Goal: Task Accomplishment & Management: Manage account settings

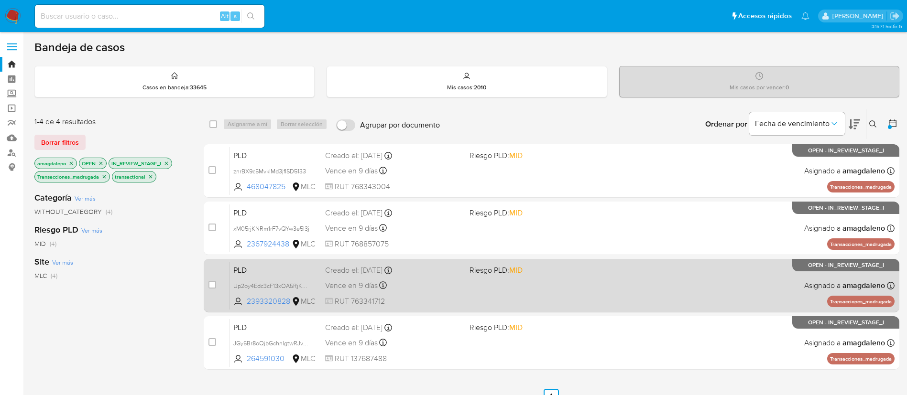
scroll to position [59, 0]
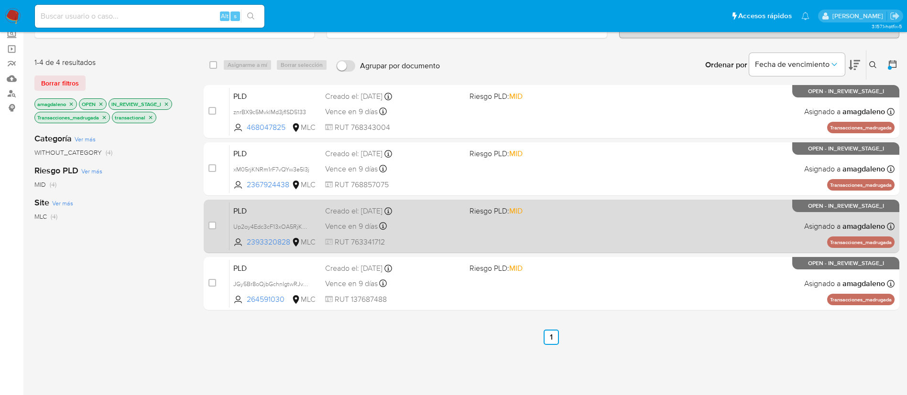
click at [435, 234] on div "PLD Up2oy4Edc3cF13xOA5RjKmFw 2393320828 MLC Riesgo PLD: MID Creado el: 12/06/20…" at bounding box center [562, 226] width 665 height 48
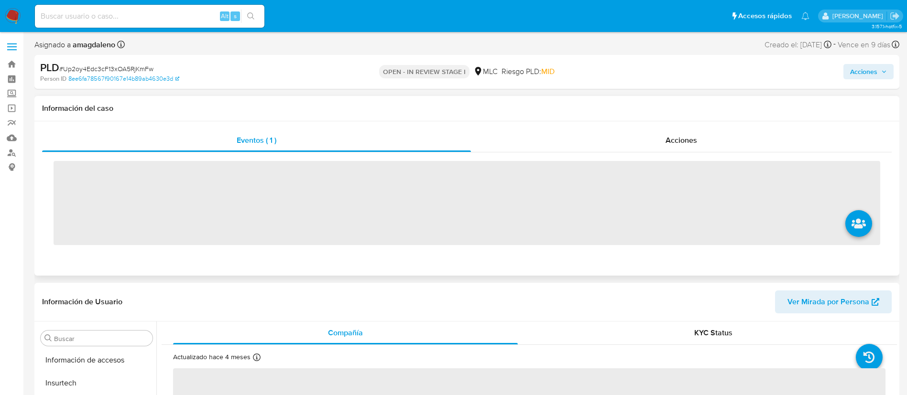
scroll to position [404, 0]
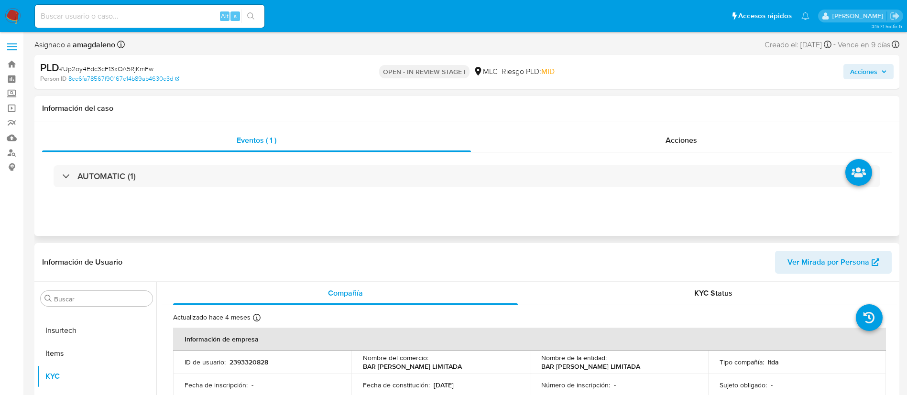
select select "10"
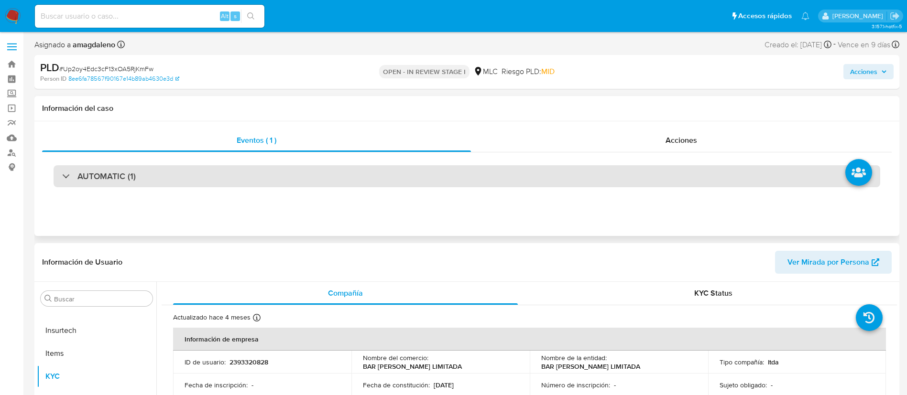
click at [379, 173] on div "AUTOMATIC (1)" at bounding box center [467, 176] width 827 height 22
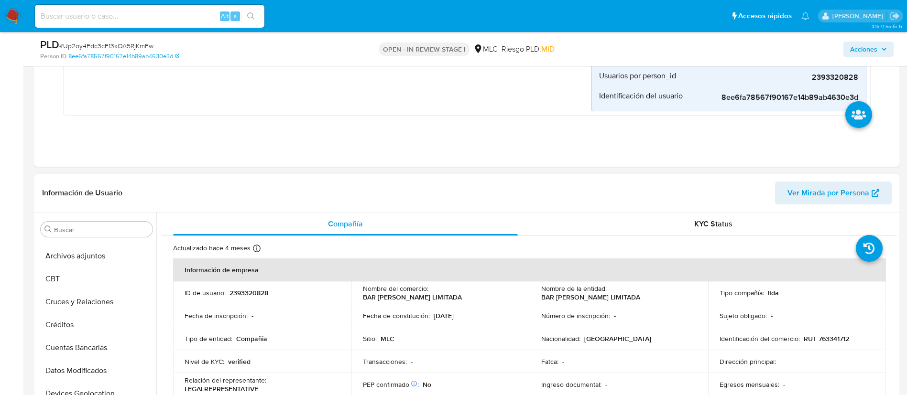
scroll to position [0, 0]
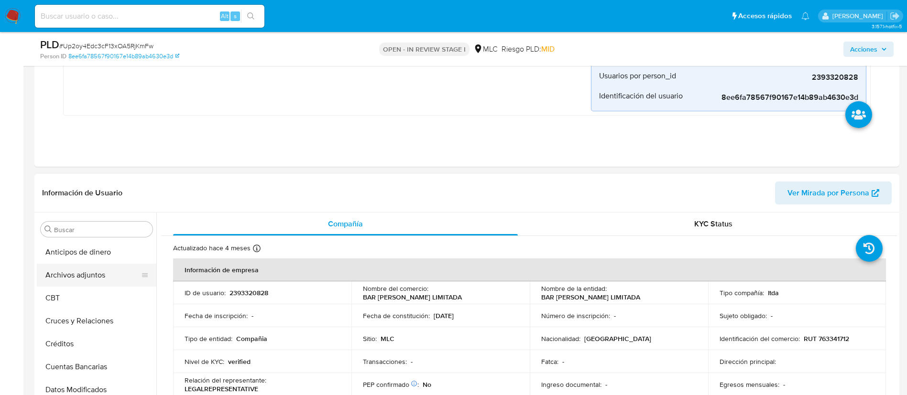
click at [121, 270] on button "Archivos adjuntos" at bounding box center [93, 275] width 112 height 23
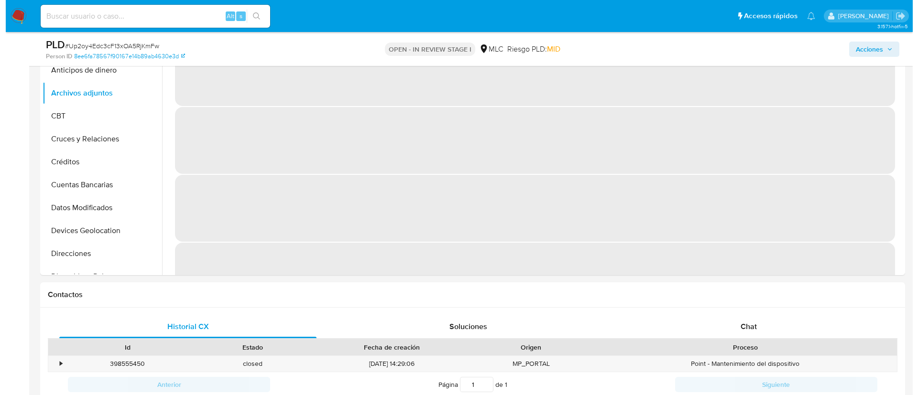
scroll to position [382, 0]
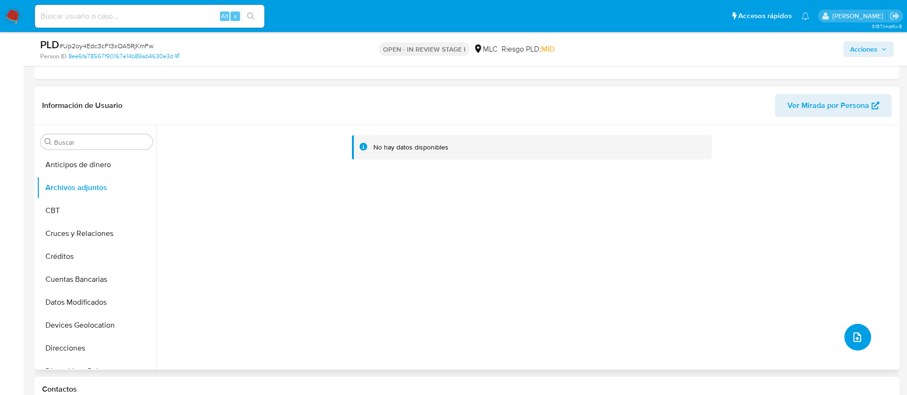
click at [858, 337] on icon "upload-file" at bounding box center [857, 337] width 11 height 11
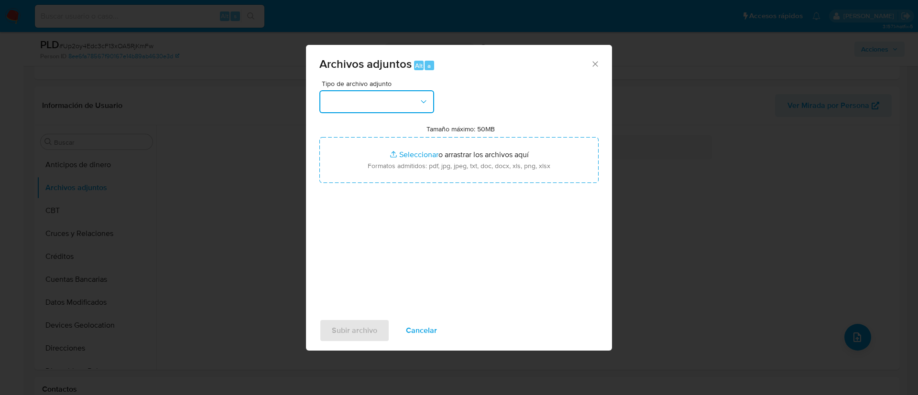
click at [391, 102] on button "button" at bounding box center [376, 101] width 115 height 23
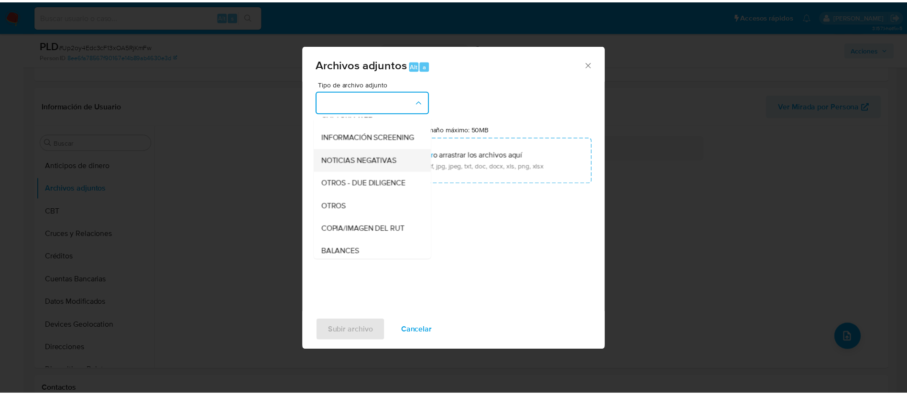
scroll to position [89, 0]
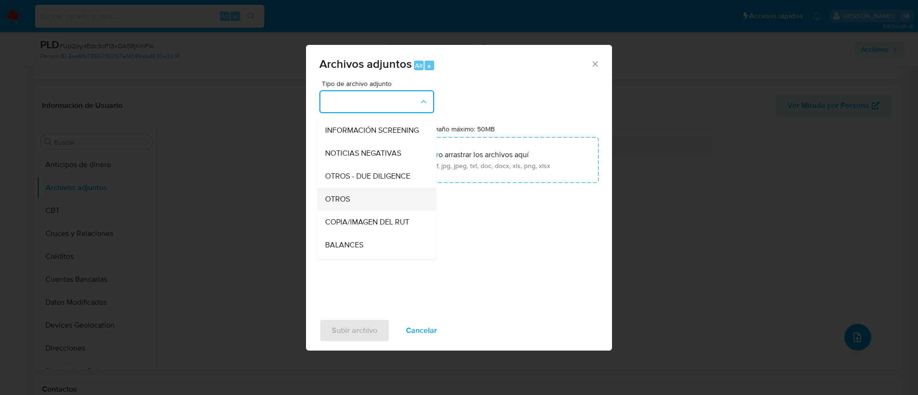
click at [387, 203] on div "OTROS" at bounding box center [374, 199] width 98 height 23
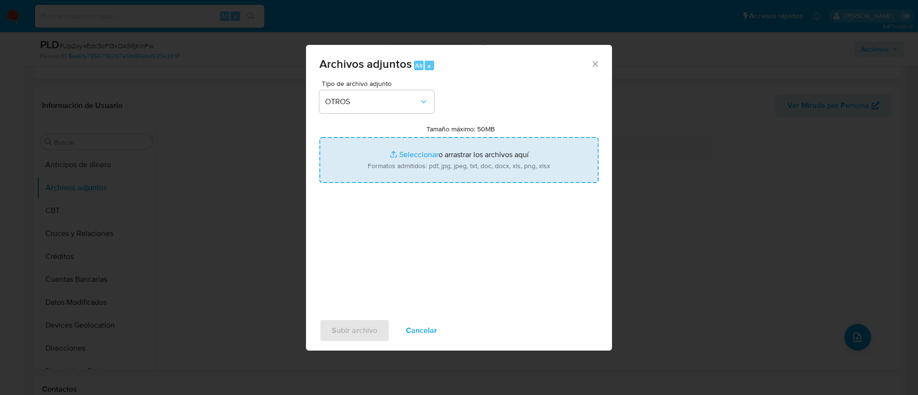
click at [408, 152] on input "Tamaño máximo: 50MB Seleccionar archivos" at bounding box center [458, 160] width 279 height 46
type input "C:\fakepath\2393320828 - 29_08_2025.xlsx"
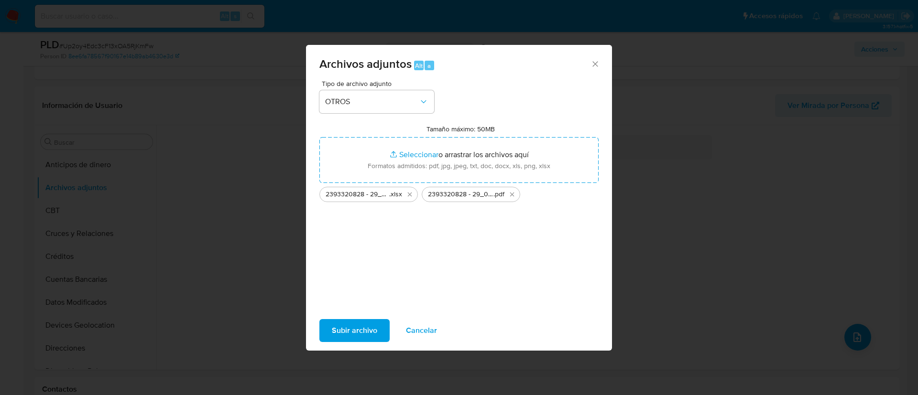
click at [339, 333] on span "Subir archivo" at bounding box center [354, 330] width 45 height 21
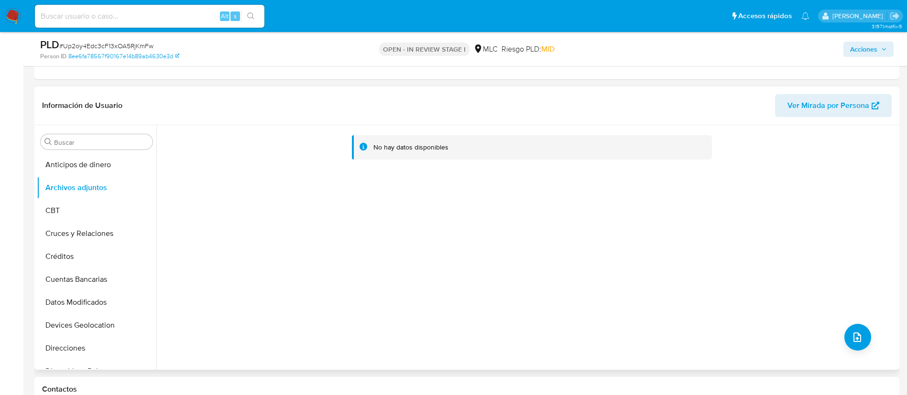
click at [713, 307] on div "No hay datos disponibles" at bounding box center [526, 247] width 741 height 245
click at [105, 154] on button "Anticipos de dinero" at bounding box center [97, 165] width 120 height 23
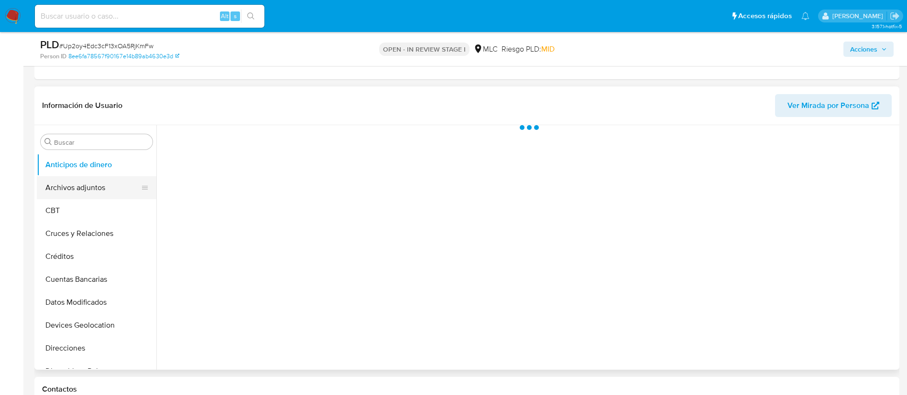
click at [104, 179] on button "Archivos adjuntos" at bounding box center [93, 187] width 112 height 23
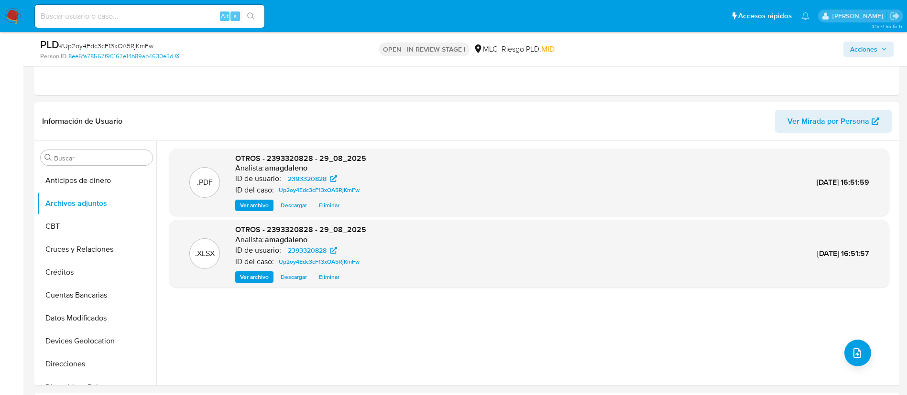
scroll to position [357, 0]
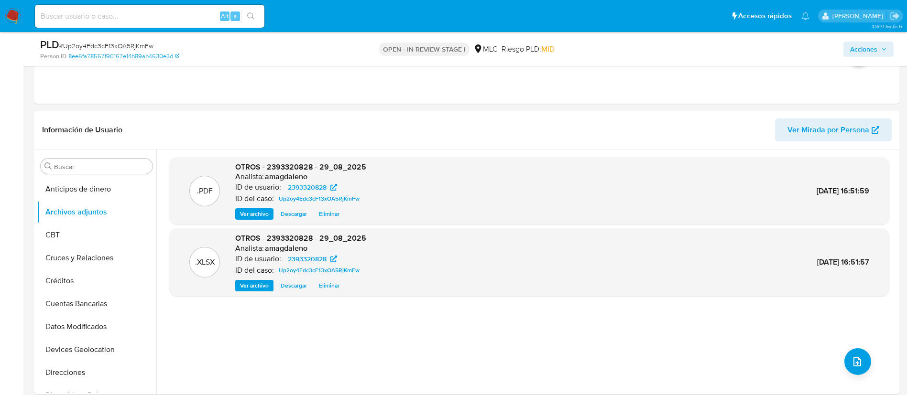
click at [873, 49] on span "Acciones" at bounding box center [863, 49] width 27 height 15
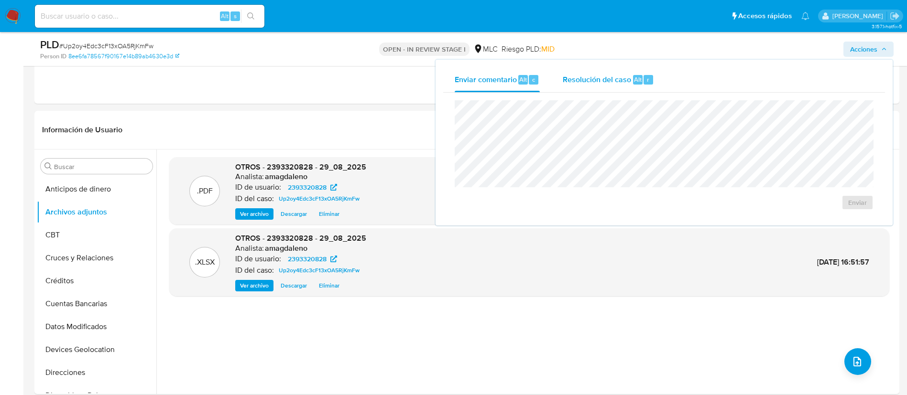
click at [578, 87] on div "Resolución del caso Alt r" at bounding box center [608, 79] width 91 height 25
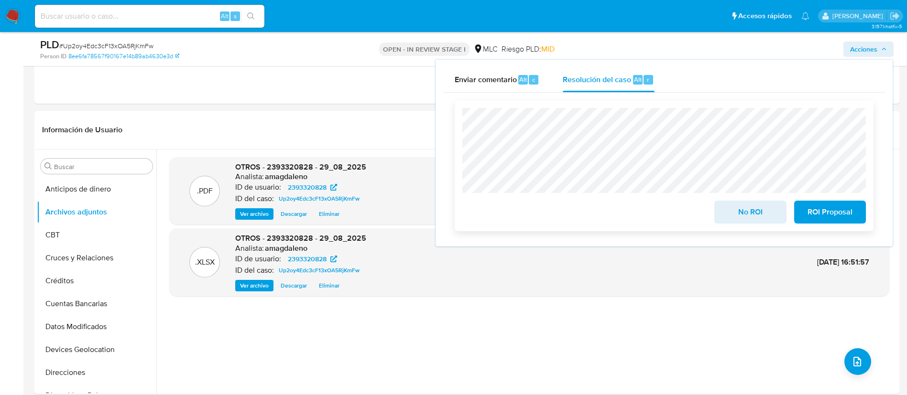
click at [768, 217] on span "No ROI" at bounding box center [750, 212] width 47 height 21
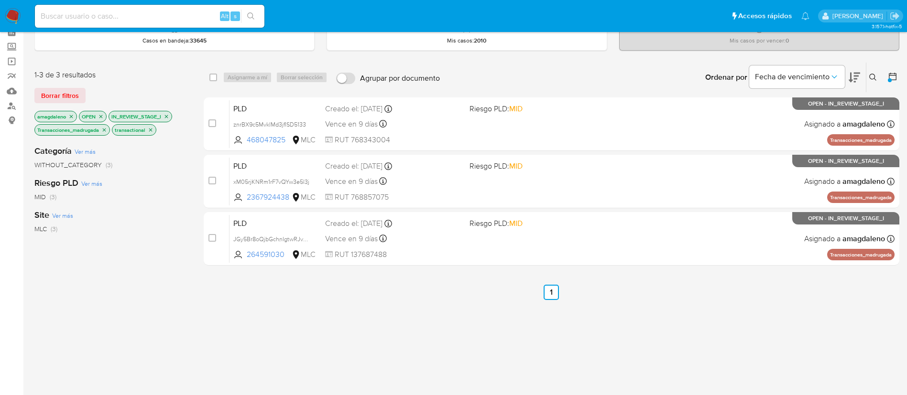
scroll to position [48, 0]
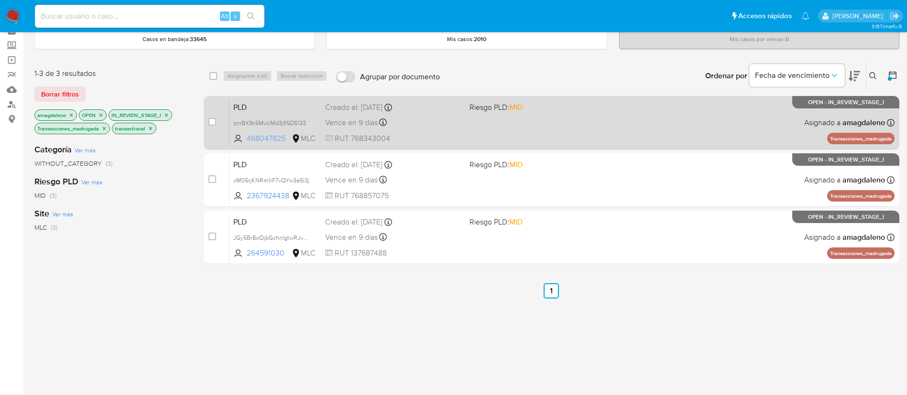
click at [264, 136] on span "468047825" at bounding box center [268, 138] width 43 height 11
click at [426, 129] on div "Vence en 9 días Vence el 10/09/2025 06:09:47" at bounding box center [393, 122] width 137 height 13
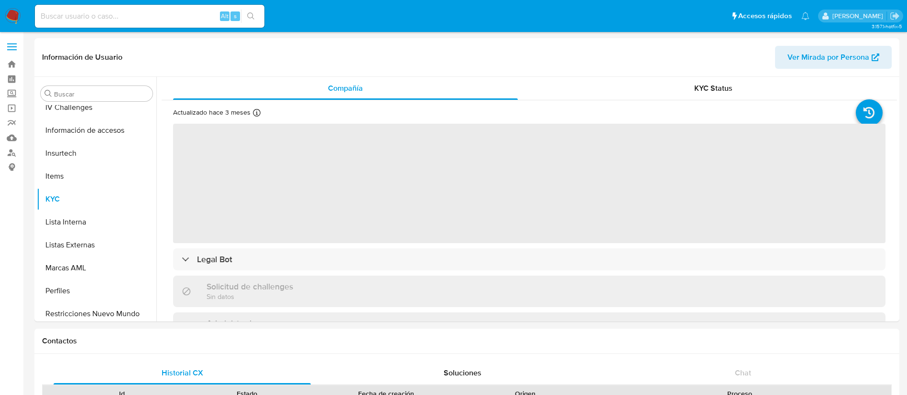
scroll to position [404, 0]
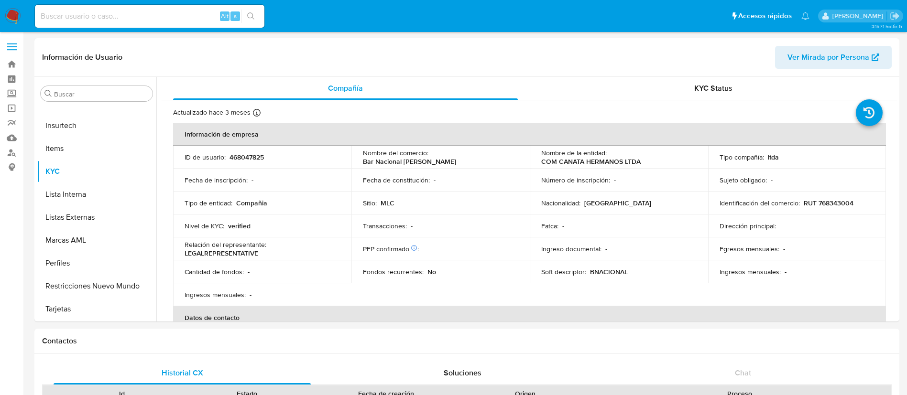
select select "10"
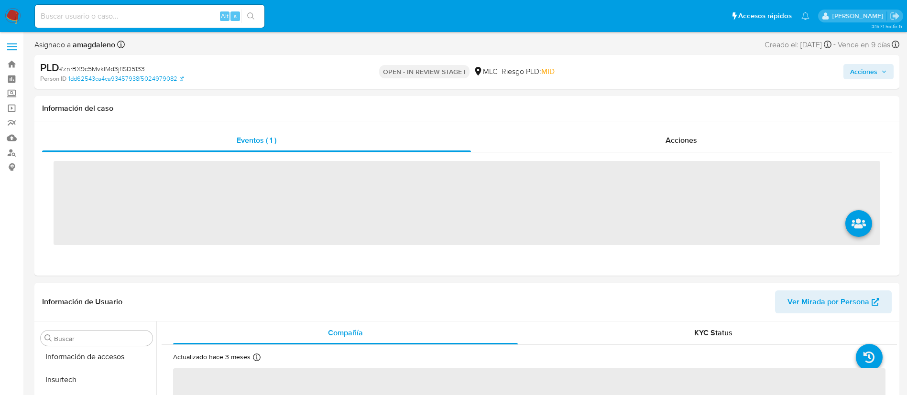
scroll to position [404, 0]
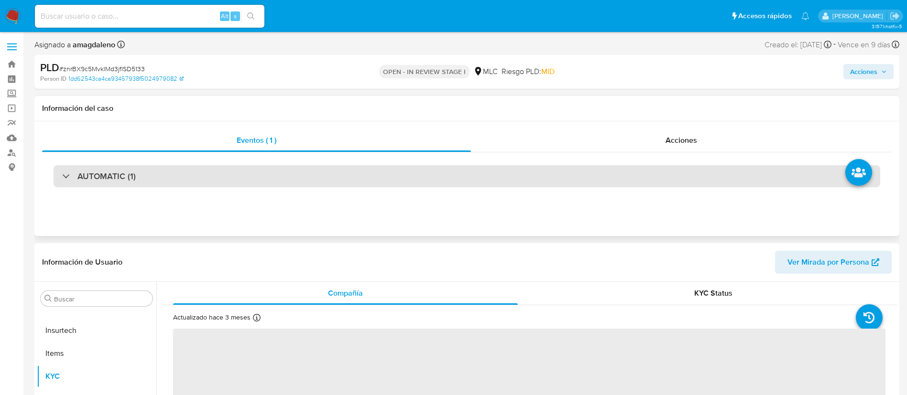
click at [427, 183] on div "AUTOMATIC (1)" at bounding box center [467, 176] width 827 height 22
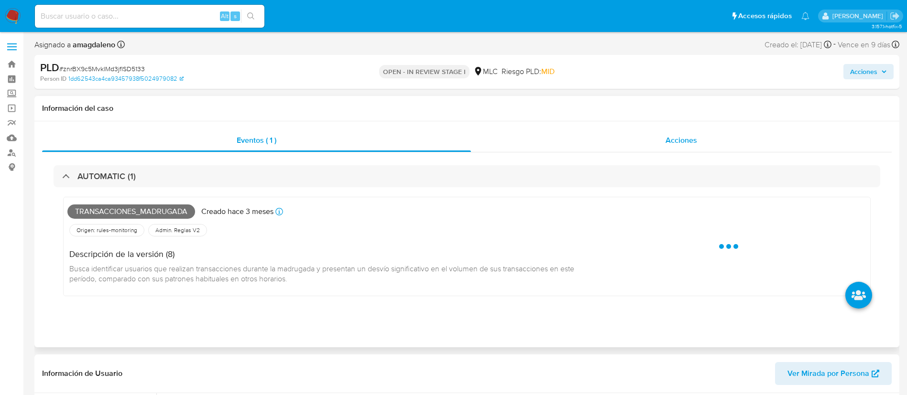
click at [551, 137] on div "Acciones" at bounding box center [681, 140] width 421 height 23
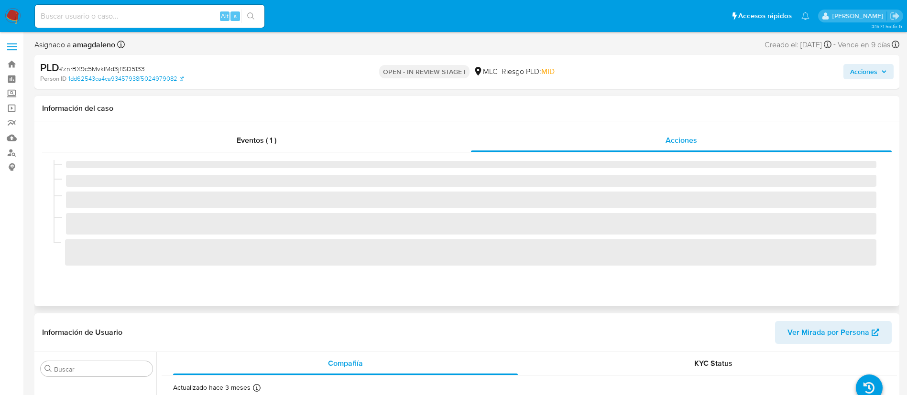
select select "10"
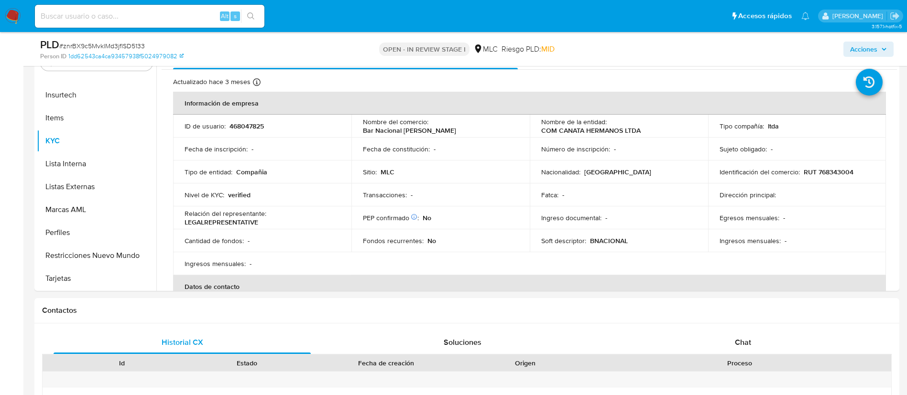
scroll to position [280, 0]
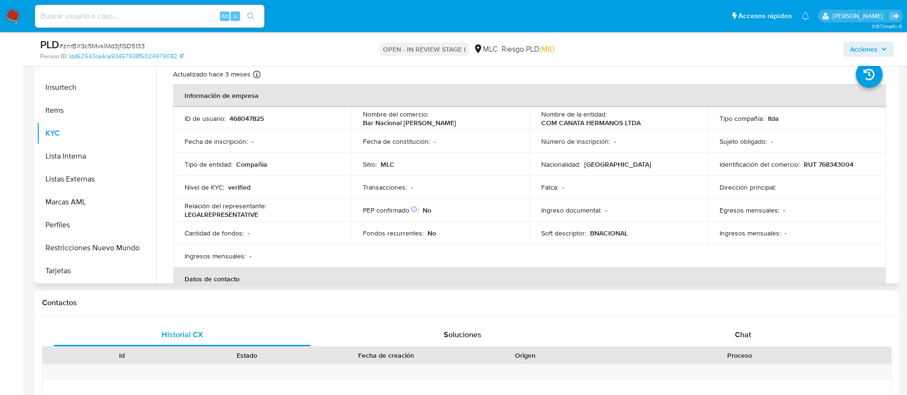
click at [414, 124] on p "Bar Nacional Isidora Goyeneche" at bounding box center [409, 123] width 93 height 9
drag, startPoint x: 362, startPoint y: 124, endPoint x: 460, endPoint y: 124, distance: 97.1
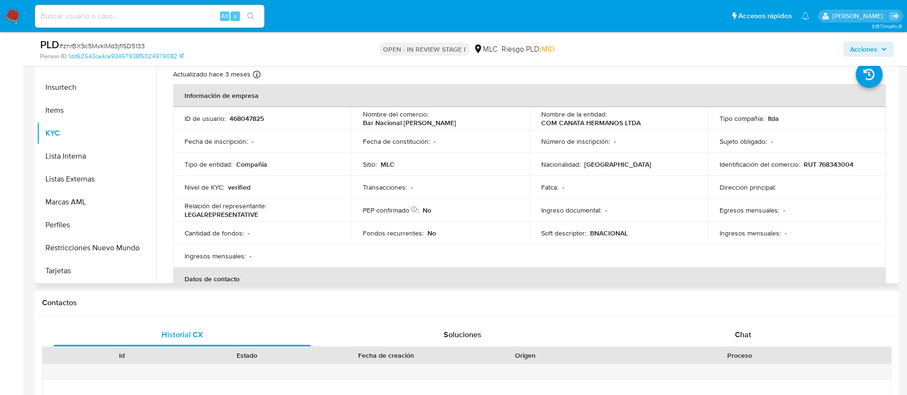
click at [460, 124] on div "Nombre del comercio : Bar Nacional Isidora Goyeneche" at bounding box center [440, 118] width 155 height 17
copy p "Bar Nacional Isidora Goyeneche"
click at [738, 340] on div "Chat" at bounding box center [742, 335] width 257 height 23
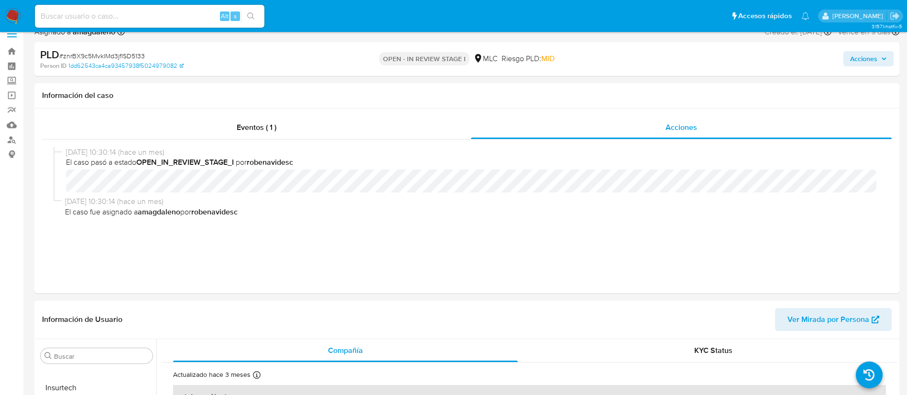
scroll to position [0, 0]
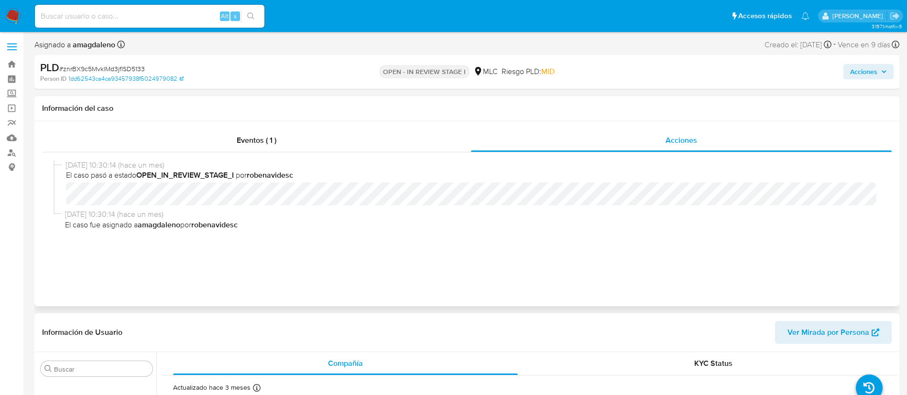
click at [355, 107] on h1 "Información del caso" at bounding box center [467, 109] width 850 height 10
click at [349, 145] on div "Eventos ( 1 )" at bounding box center [256, 140] width 429 height 23
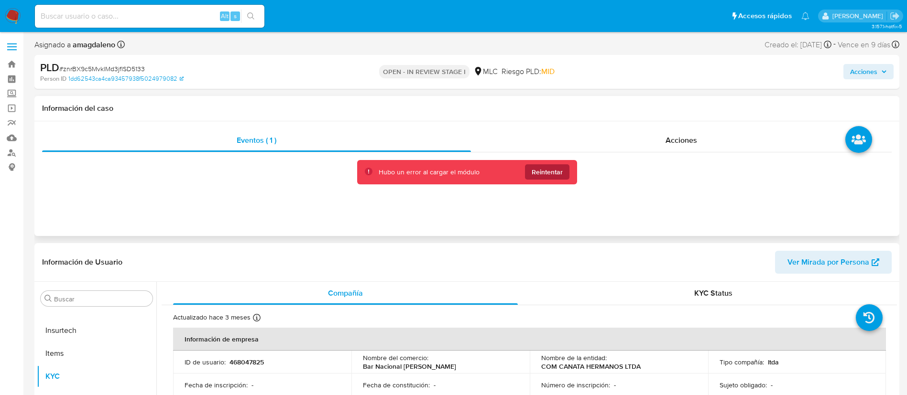
click at [564, 175] on button "Reintentar" at bounding box center [547, 171] width 44 height 15
click at [552, 175] on span "Reintentar" at bounding box center [547, 171] width 31 height 15
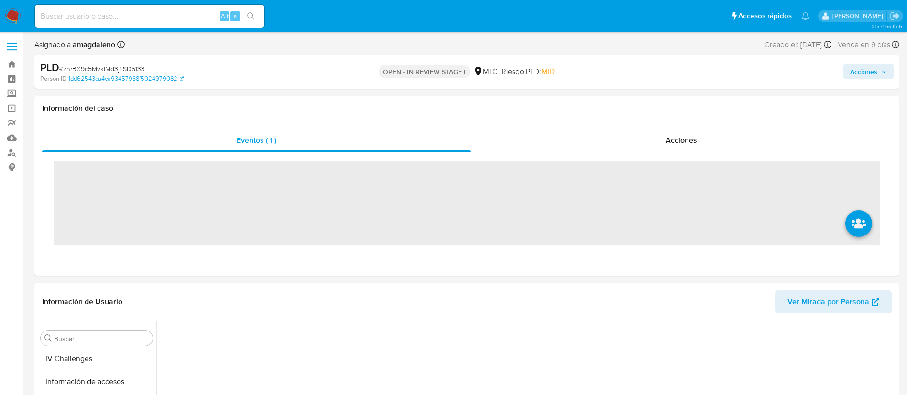
scroll to position [404, 0]
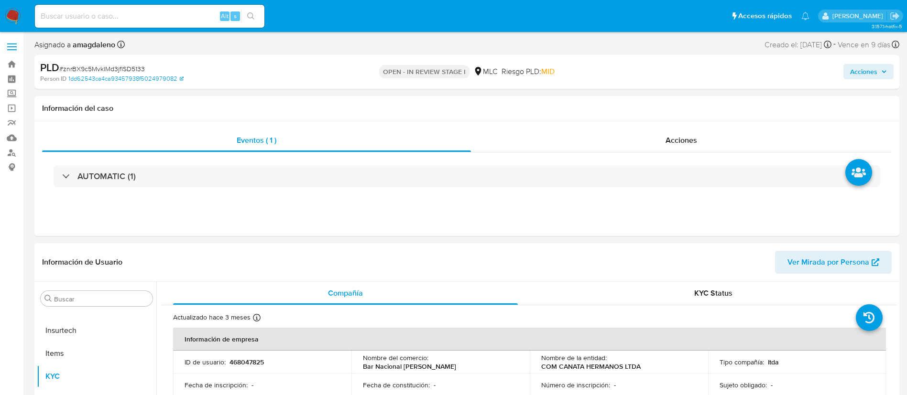
select select "10"
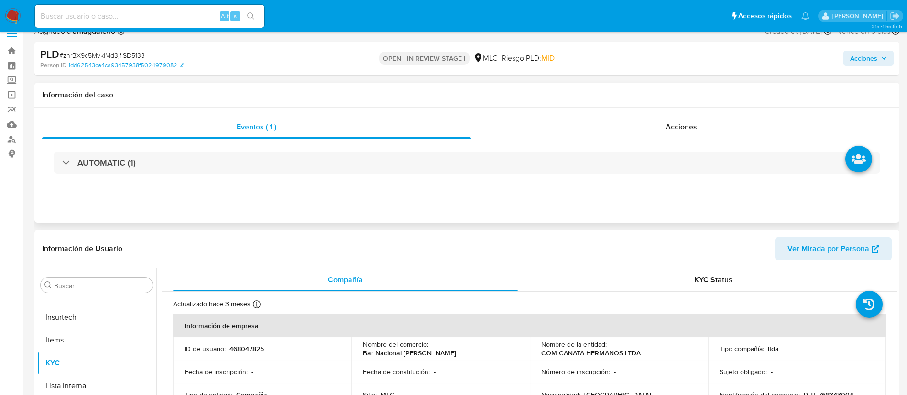
scroll to position [9, 0]
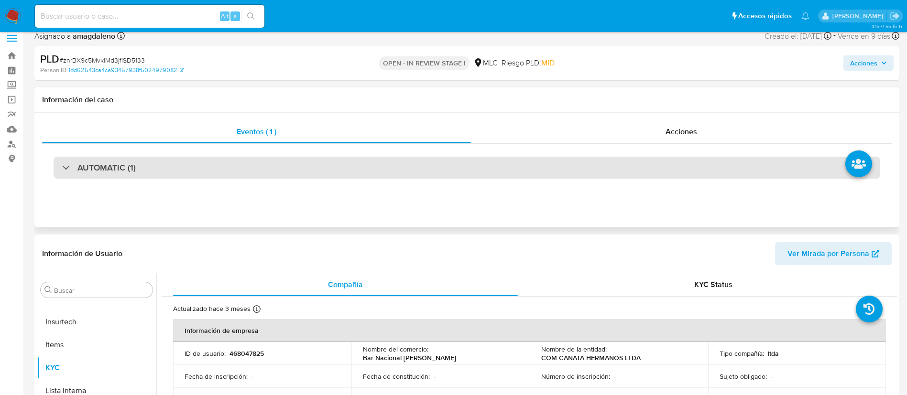
click at [692, 170] on div "AUTOMATIC (1)" at bounding box center [467, 168] width 827 height 22
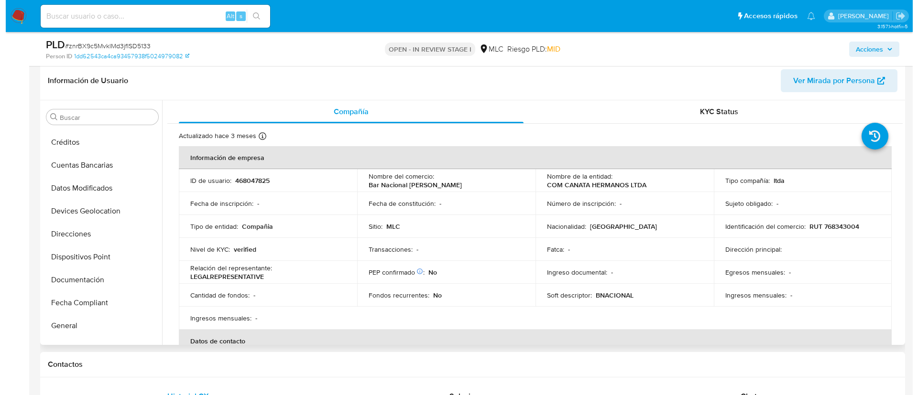
scroll to position [0, 0]
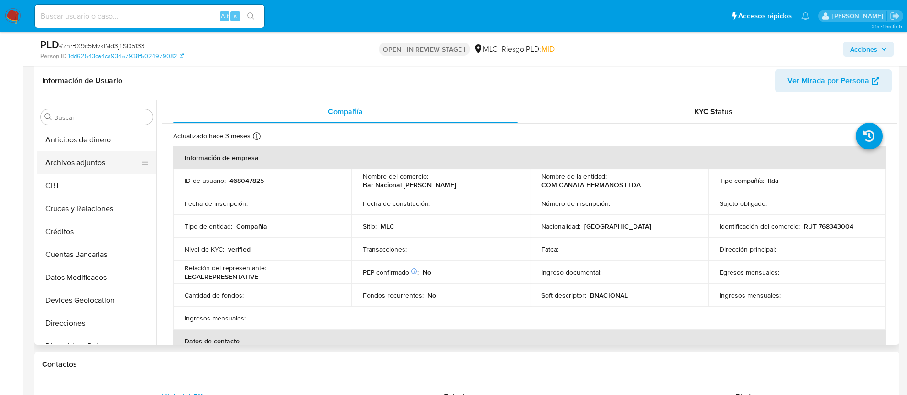
click at [114, 158] on button "Archivos adjuntos" at bounding box center [93, 163] width 112 height 23
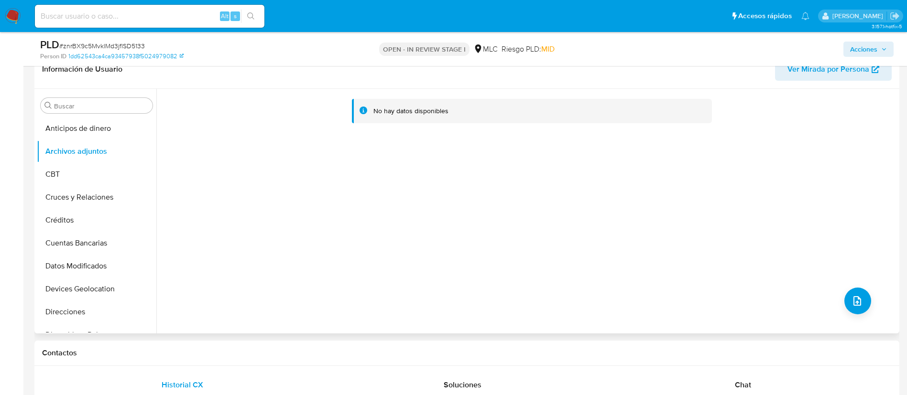
click at [857, 318] on div "No hay datos disponibles" at bounding box center [526, 211] width 741 height 245
click at [855, 313] on button "upload-file" at bounding box center [857, 301] width 27 height 27
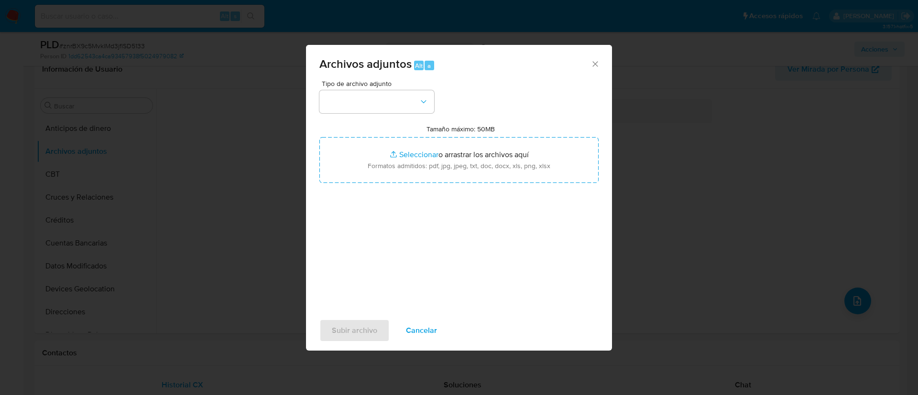
click at [374, 87] on span "Tipo de archivo adjunto" at bounding box center [379, 83] width 115 height 7
click at [377, 108] on button "button" at bounding box center [376, 101] width 115 height 23
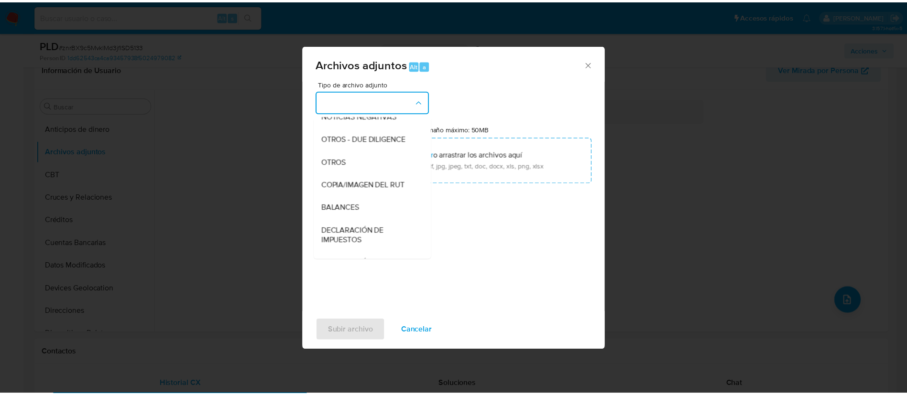
scroll to position [111, 0]
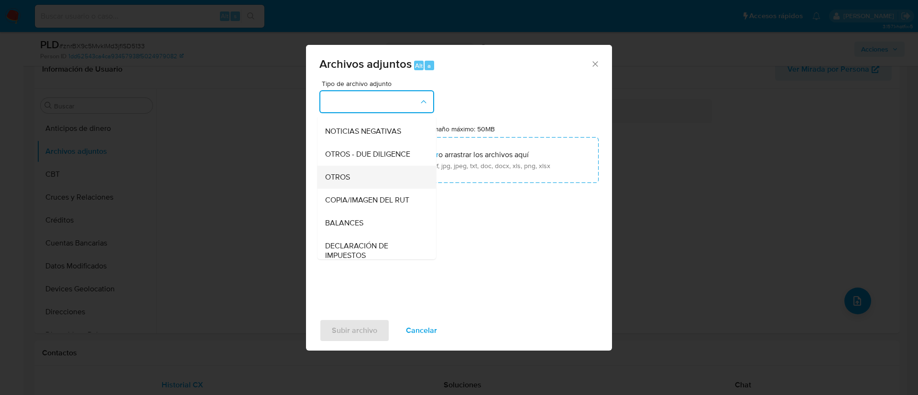
click at [389, 186] on div "OTROS" at bounding box center [374, 177] width 98 height 23
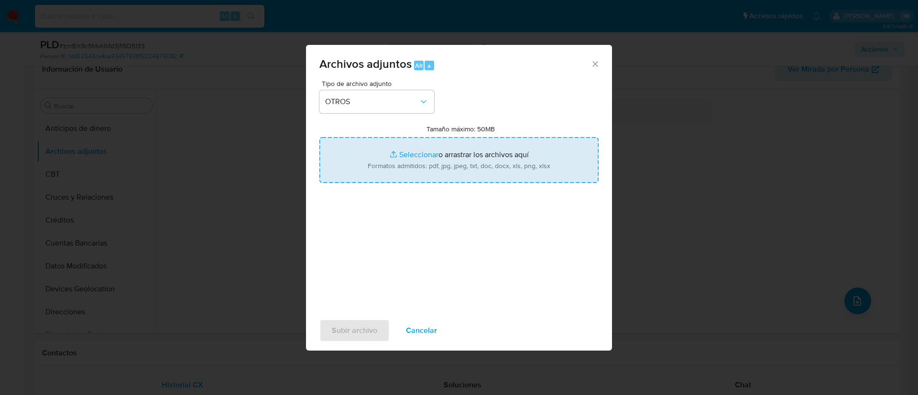
click at [414, 158] on input "Tamaño máximo: 50MB Seleccionar archivos" at bounding box center [458, 160] width 279 height 46
type input "C:\fakepath\468047825 - 29_08_2025.xlsx"
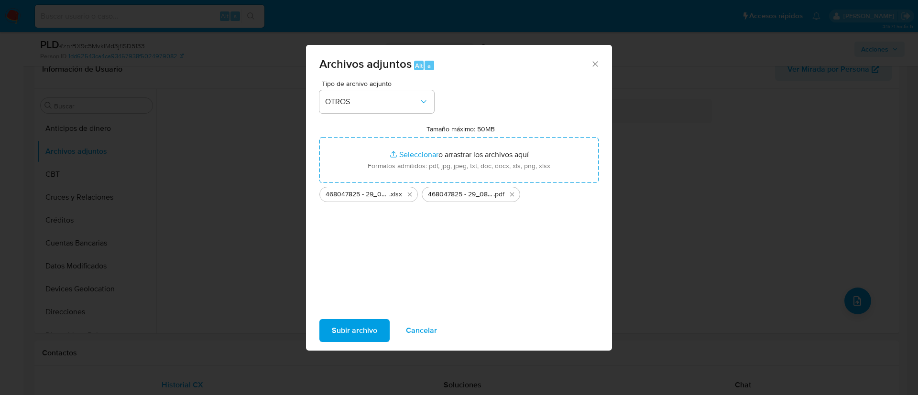
click at [370, 328] on span "Subir archivo" at bounding box center [354, 330] width 45 height 21
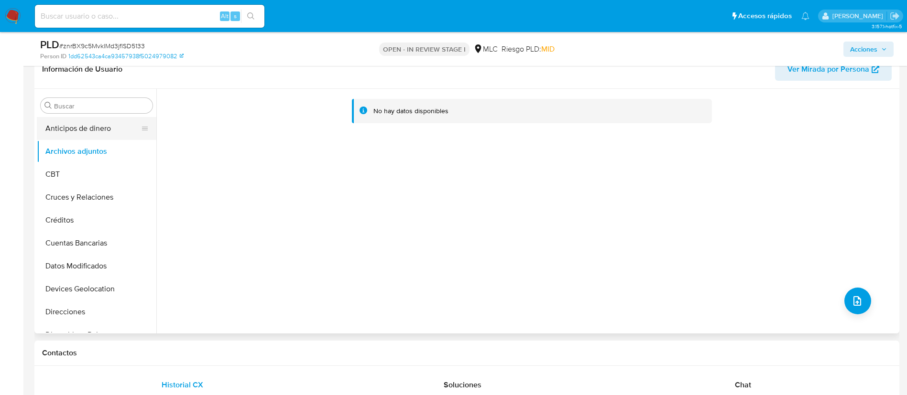
click at [100, 132] on button "Anticipos de dinero" at bounding box center [93, 128] width 112 height 23
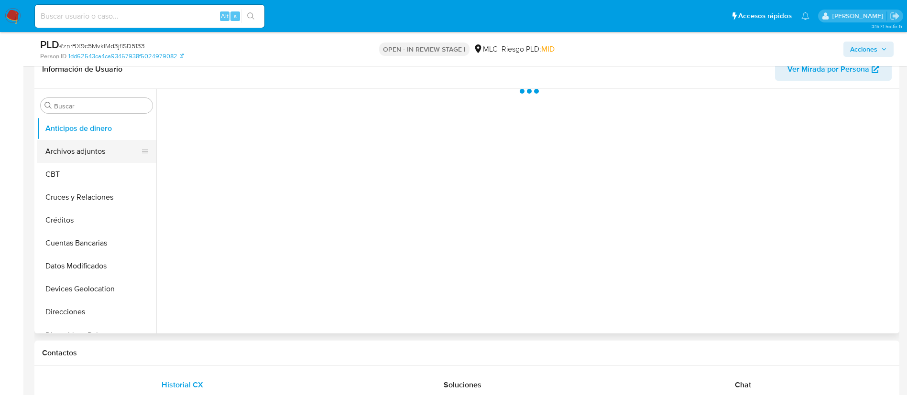
click at [97, 149] on button "Archivos adjuntos" at bounding box center [93, 151] width 112 height 23
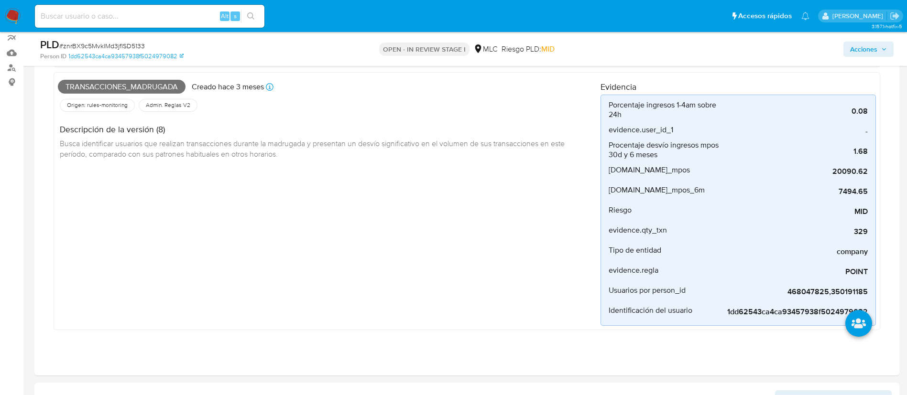
scroll to position [74, 0]
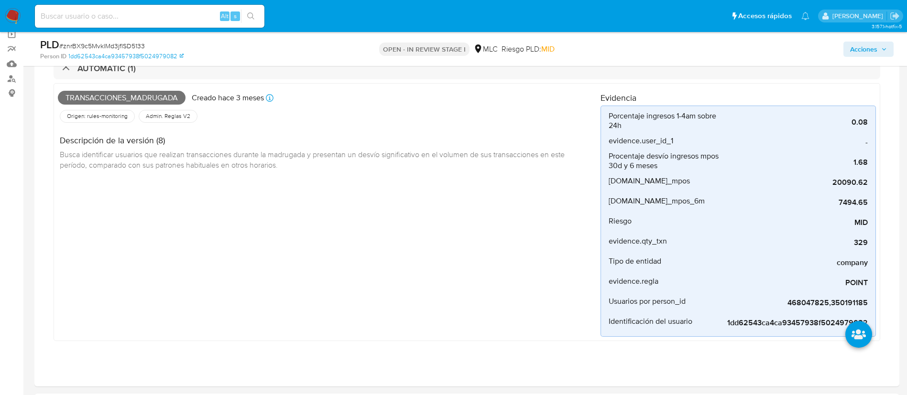
click at [870, 48] on span "Acciones" at bounding box center [863, 49] width 27 height 15
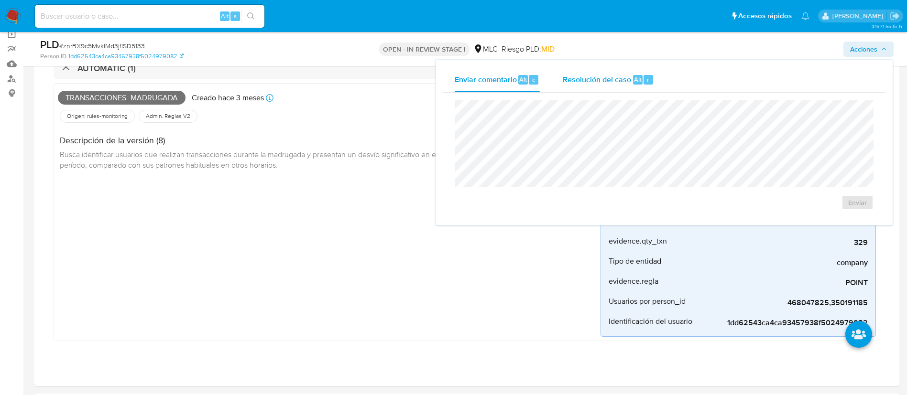
click at [584, 73] on div "Resolución del caso Alt r" at bounding box center [608, 79] width 91 height 25
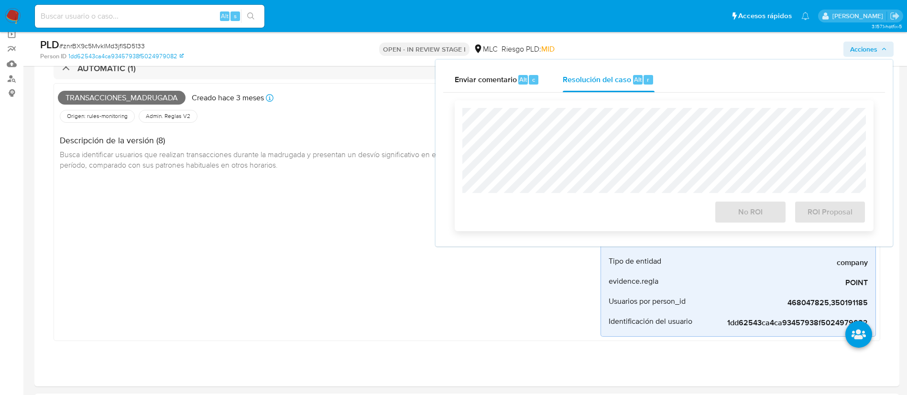
click at [571, 103] on div "No ROI ROI Proposal" at bounding box center [664, 165] width 419 height 131
click at [762, 216] on span "No ROI" at bounding box center [750, 212] width 47 height 21
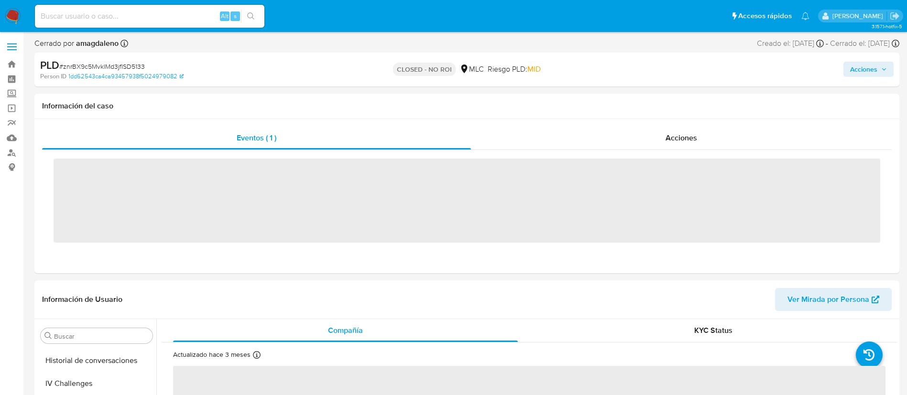
scroll to position [404, 0]
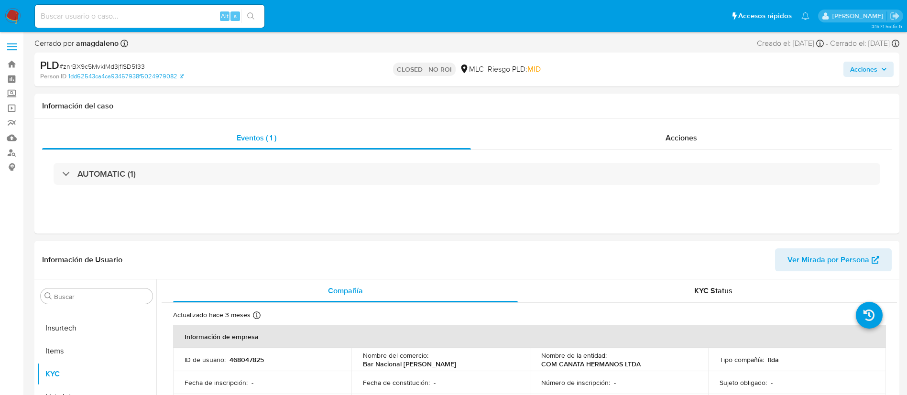
select select "10"
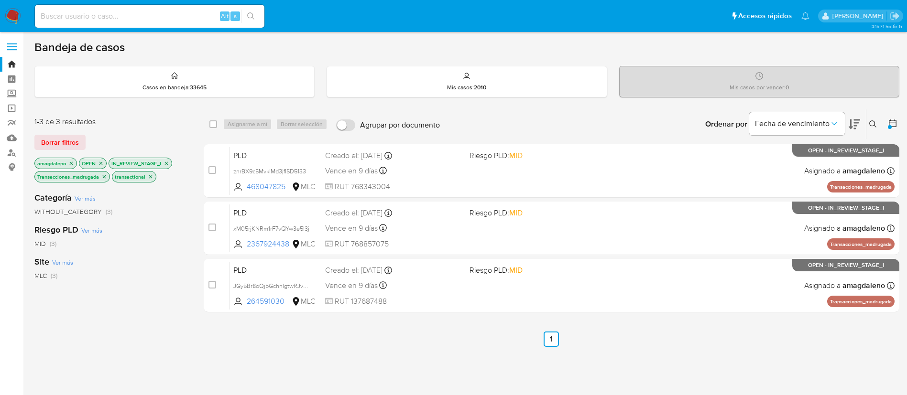
scroll to position [48, 0]
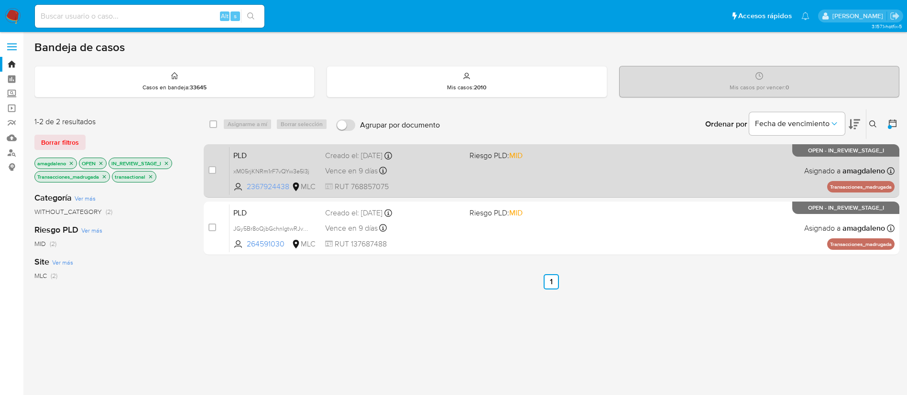
click at [282, 190] on span "2367924438" at bounding box center [268, 187] width 43 height 11
click at [417, 169] on div "Vence en 9 días Vence el [DATE] 06:09:34" at bounding box center [393, 170] width 137 height 13
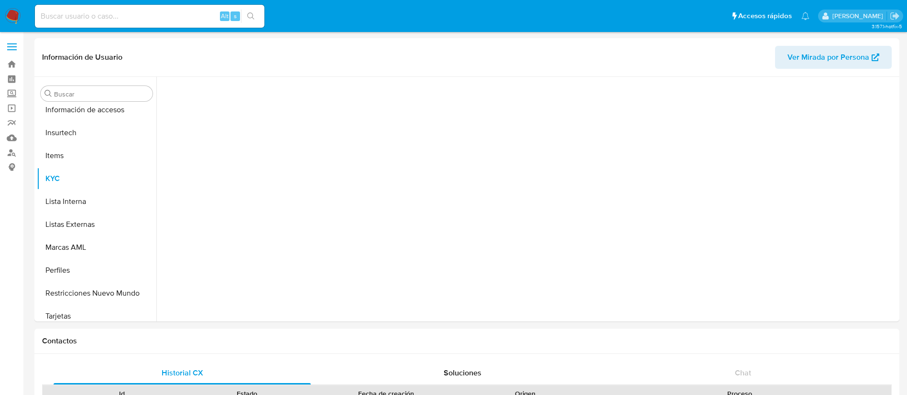
scroll to position [404, 0]
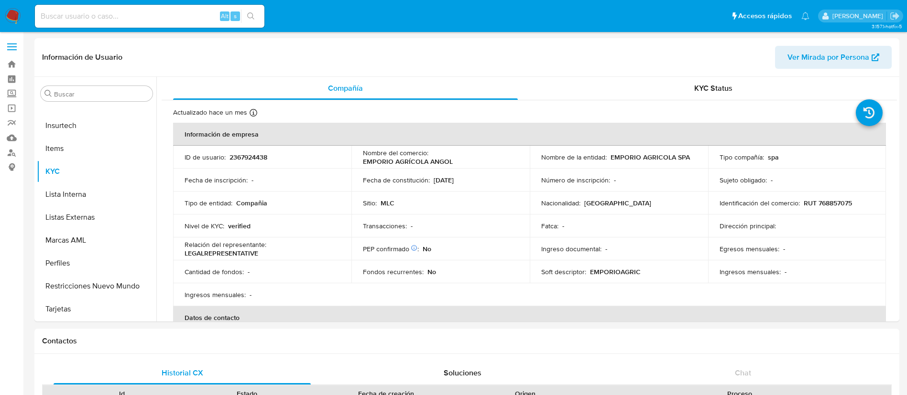
select select "10"
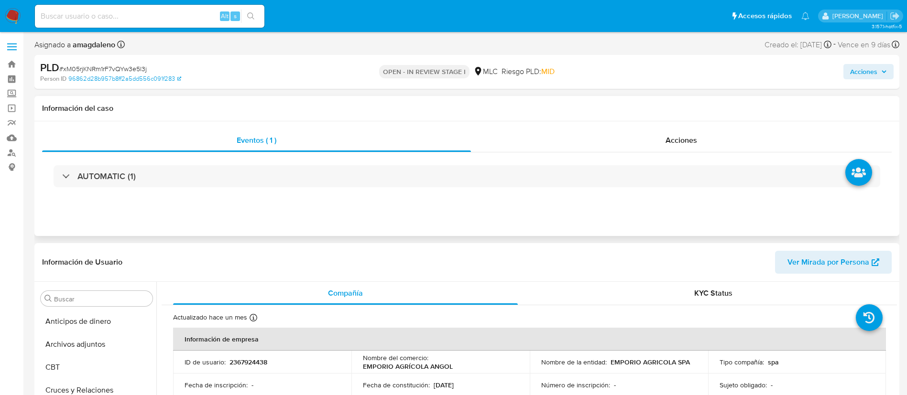
scroll to position [404, 0]
select select "10"
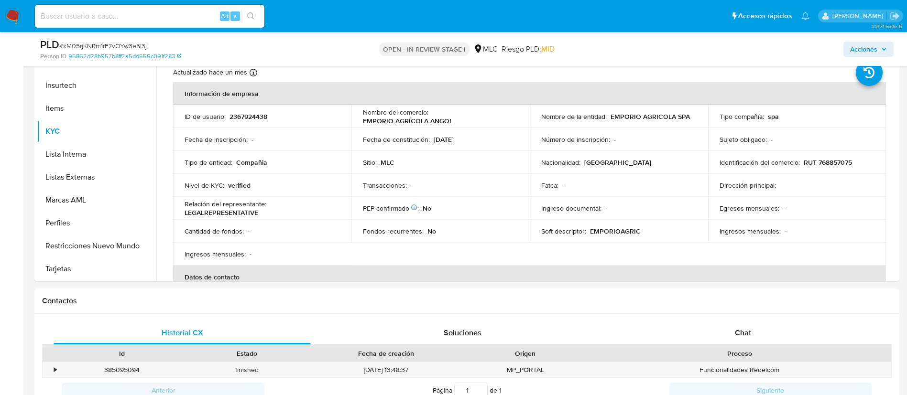
scroll to position [216, 0]
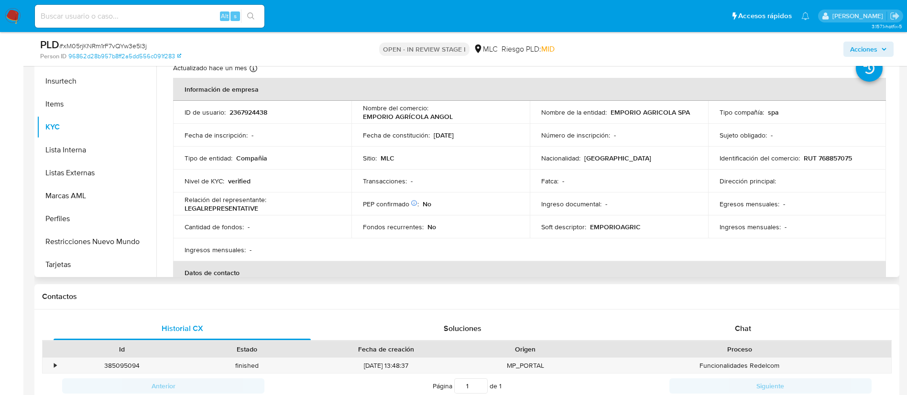
click at [830, 160] on p "RUT 768857075" at bounding box center [828, 158] width 48 height 9
copy p "768857075"
click at [827, 161] on p "RUT 768857075" at bounding box center [828, 158] width 48 height 9
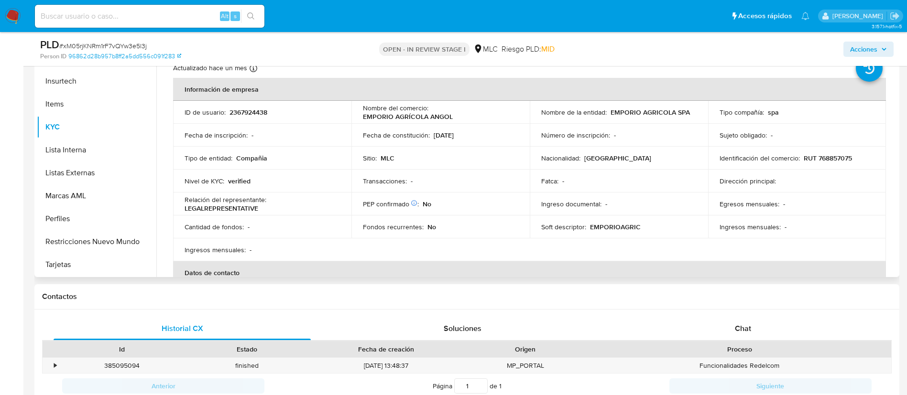
drag, startPoint x: 893, startPoint y: 85, endPoint x: 887, endPoint y: 126, distance: 41.6
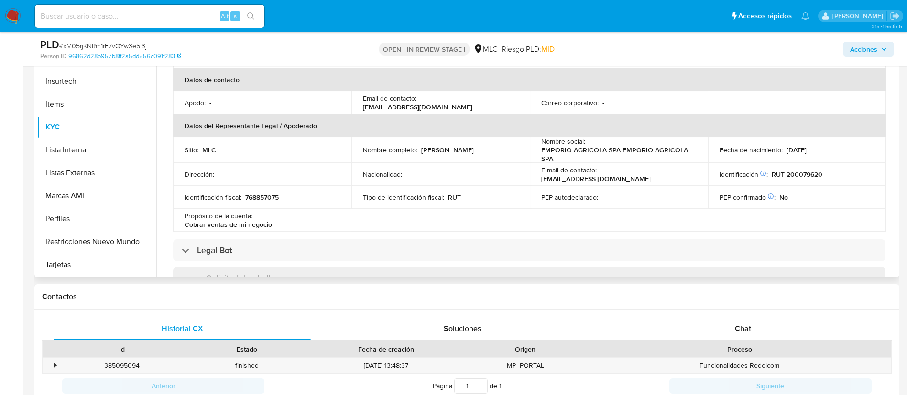
scroll to position [0, 0]
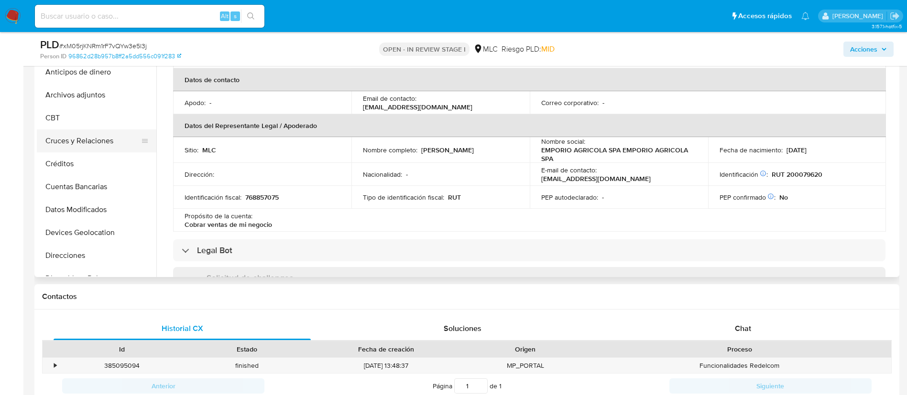
click at [89, 142] on button "Cruces y Relaciones" at bounding box center [93, 141] width 112 height 23
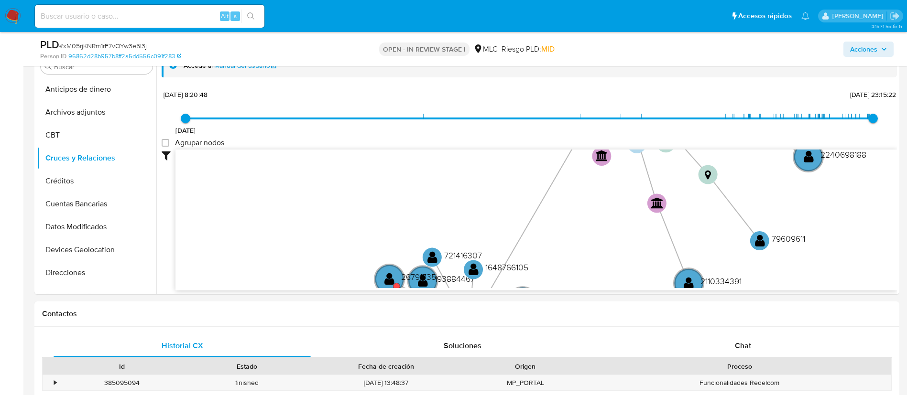
scroll to position [221, 0]
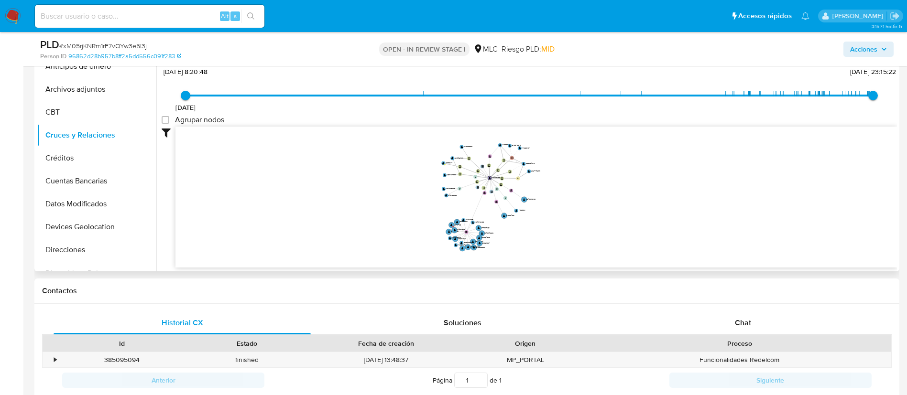
drag, startPoint x: 496, startPoint y: 215, endPoint x: 508, endPoint y: 229, distance: 17.6
click at [508, 229] on icon "device-686f288e0c20298502f0c3f1  user-2367924438  2367924438 device-68191a2c3…" at bounding box center [536, 196] width 722 height 139
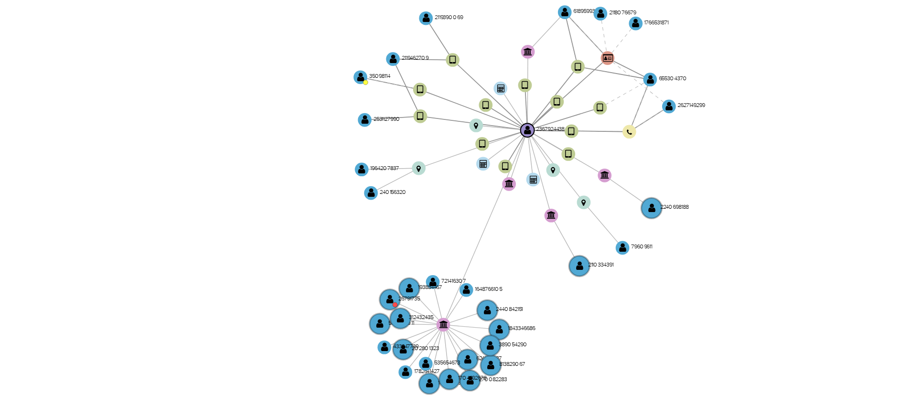
drag, startPoint x: 530, startPoint y: 225, endPoint x: 521, endPoint y: 222, distance: 9.5
click at [521, 222] on icon "device-686f288e0c20298502f0c3f1  user-2367924438  2367924438 device-68191a2c3…" at bounding box center [536, 196] width 722 height 139
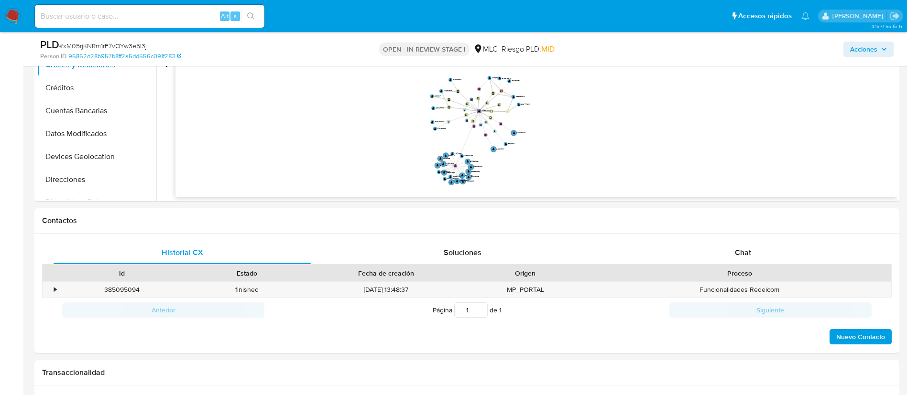
scroll to position [324, 0]
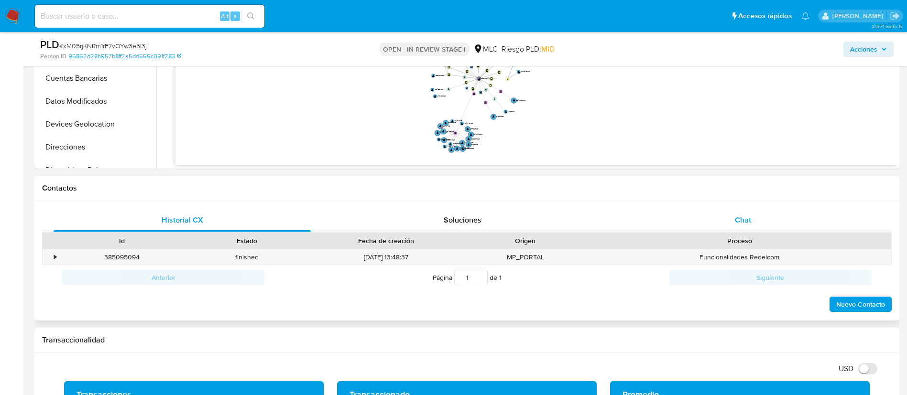
click at [745, 210] on div "Chat" at bounding box center [742, 220] width 257 height 23
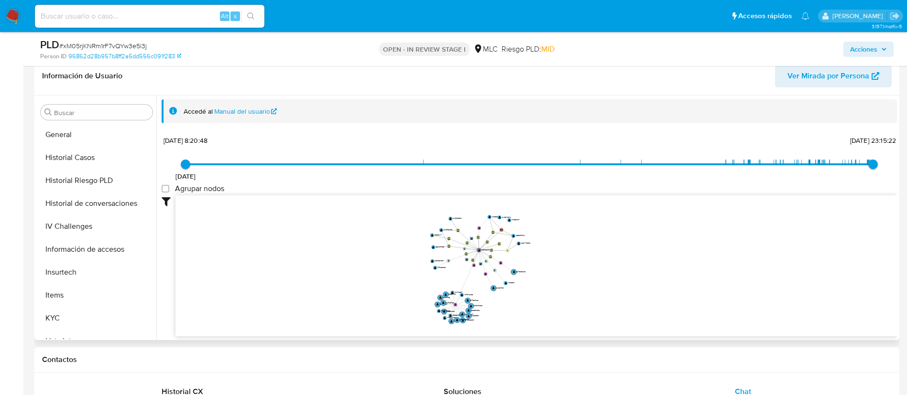
scroll to position [294, 0]
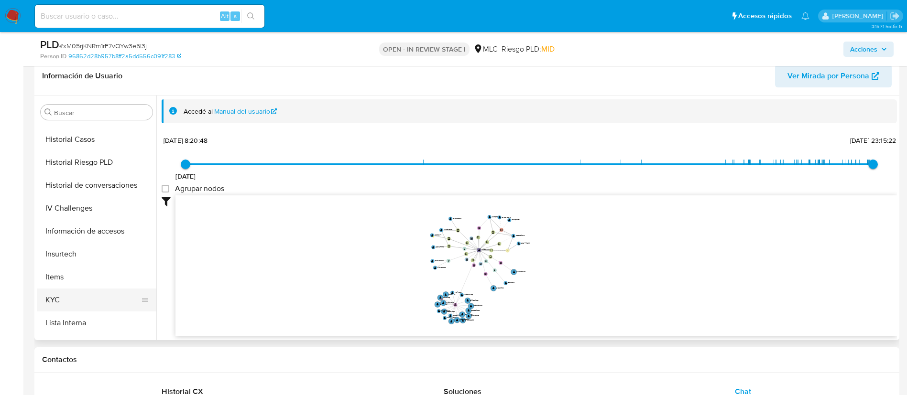
click at [114, 297] on button "KYC" at bounding box center [93, 300] width 112 height 23
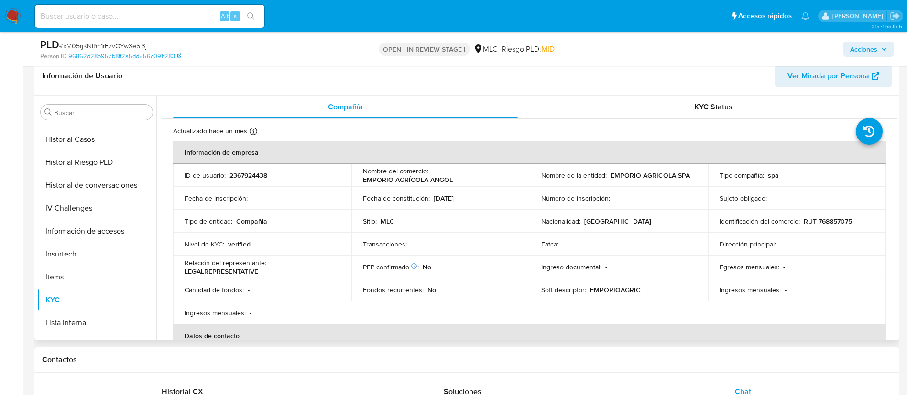
click at [611, 174] on p "EMPORIO AGRICOLA SPA" at bounding box center [650, 175] width 79 height 9
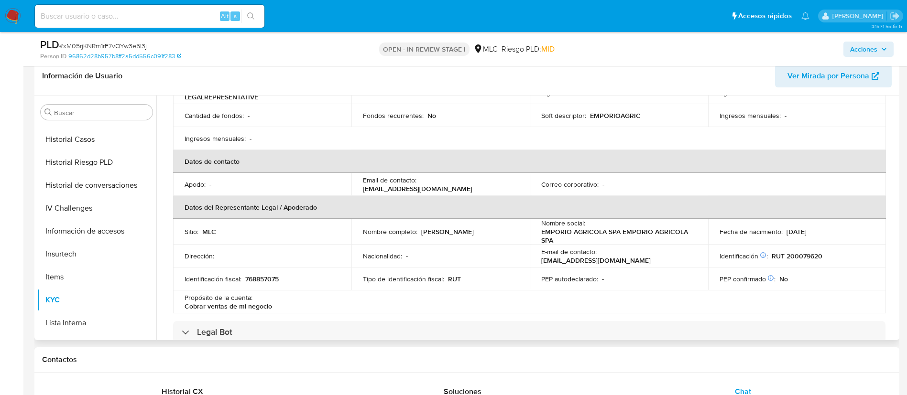
scroll to position [0, 0]
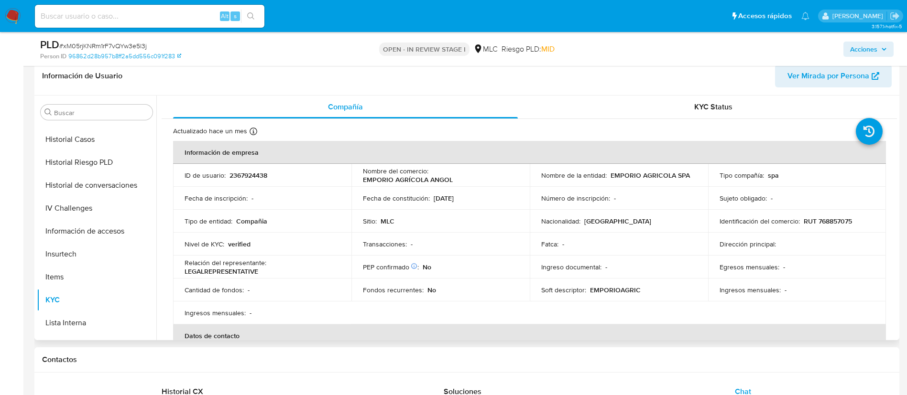
click at [442, 185] on td "Nombre del comercio : EMPORIO AGRÍCOLA ANGOL" at bounding box center [440, 175] width 178 height 23
click at [433, 182] on p "EMPORIO AGRÍCOLA ANGOL" at bounding box center [408, 179] width 90 height 9
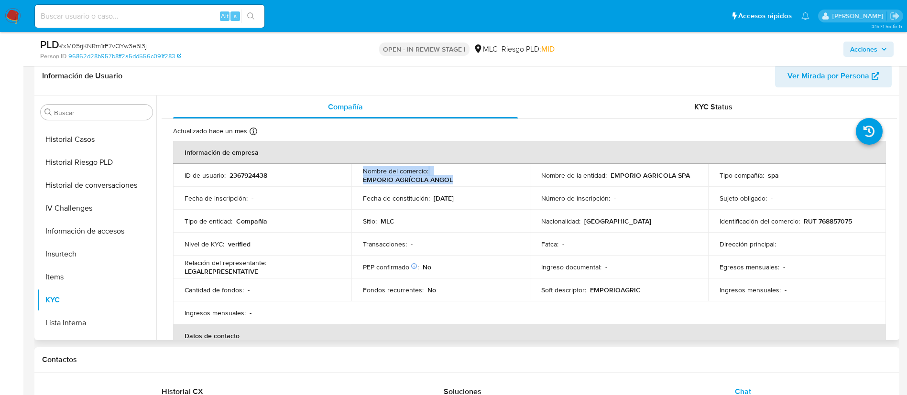
click at [433, 182] on p "EMPORIO AGRÍCOLA ANGOL" at bounding box center [408, 179] width 90 height 9
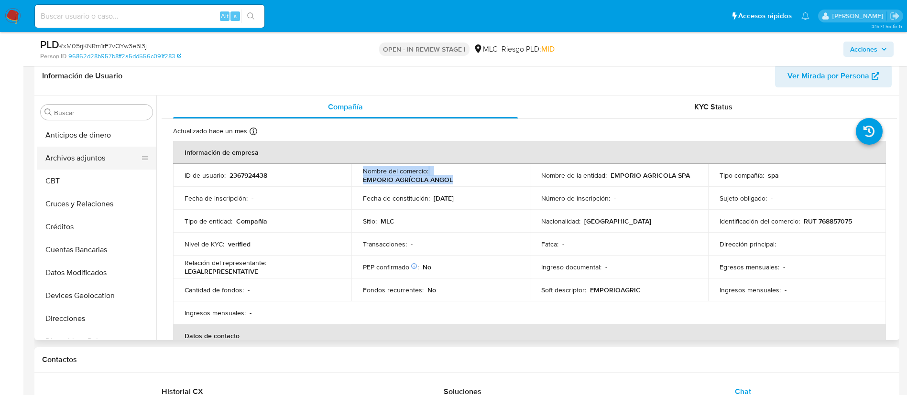
click at [69, 164] on button "Archivos adjuntos" at bounding box center [93, 158] width 112 height 23
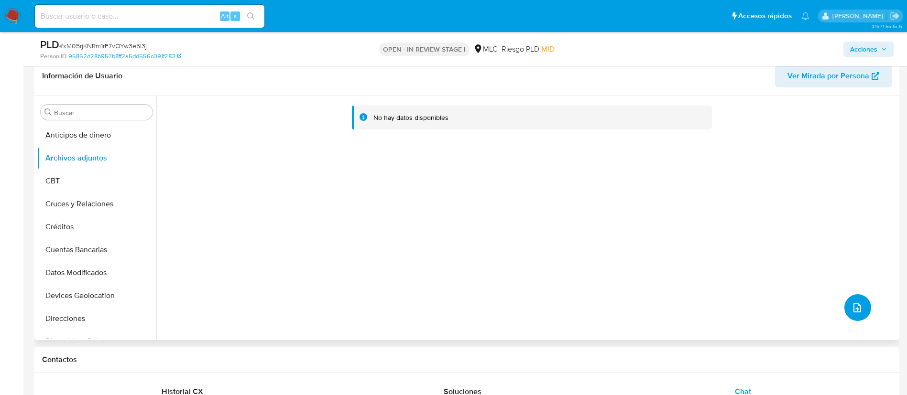
click at [855, 305] on icon "upload-file" at bounding box center [857, 307] width 11 height 11
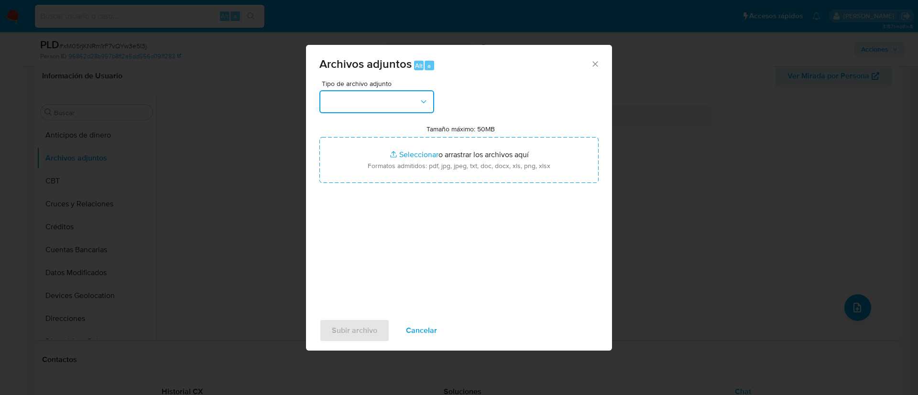
click at [369, 111] on button "button" at bounding box center [376, 101] width 115 height 23
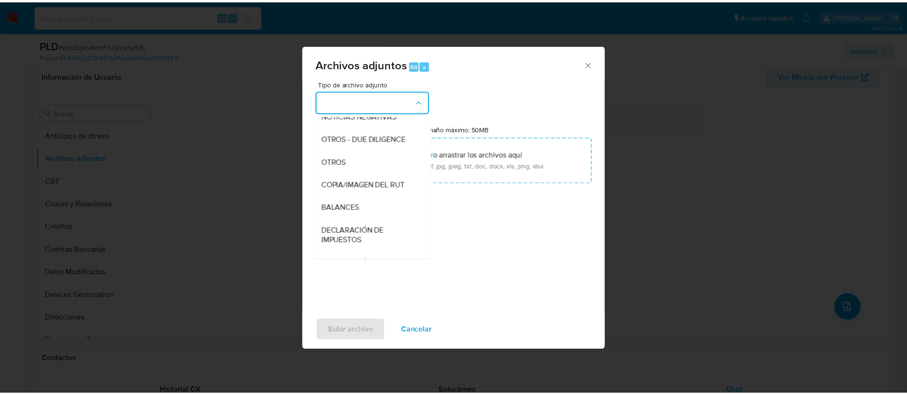
scroll to position [111, 0]
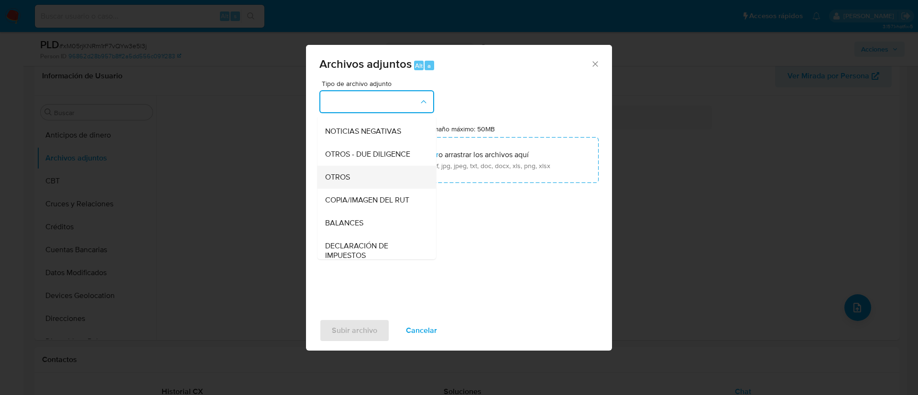
click at [383, 181] on div "OTROS" at bounding box center [374, 177] width 98 height 23
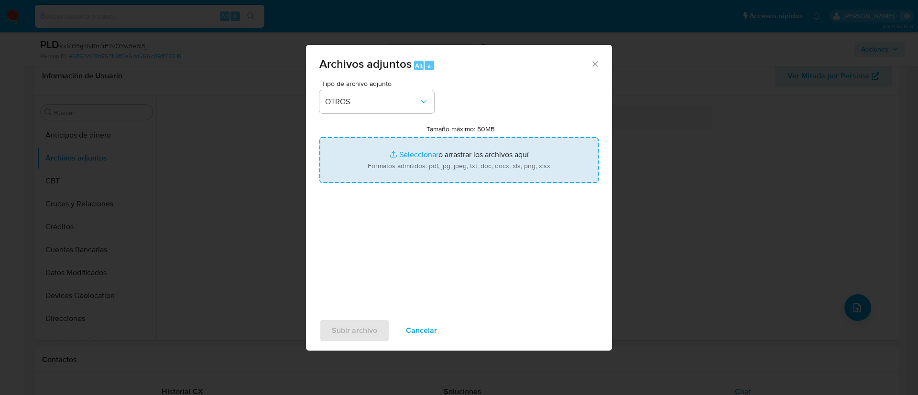
click at [424, 154] on input "Tamaño máximo: 50MB Seleccionar archivos" at bounding box center [458, 160] width 279 height 46
click at [428, 155] on input "Tamaño máximo: 50MB Seleccionar archivos" at bounding box center [458, 160] width 279 height 46
type input "C:\fakepath\2367924438 - 29_08_2025.pdf"
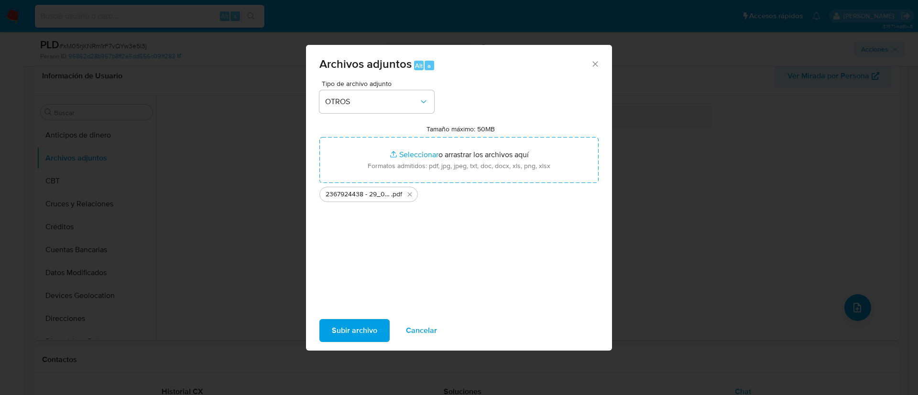
click at [365, 323] on span "Subir archivo" at bounding box center [354, 330] width 45 height 21
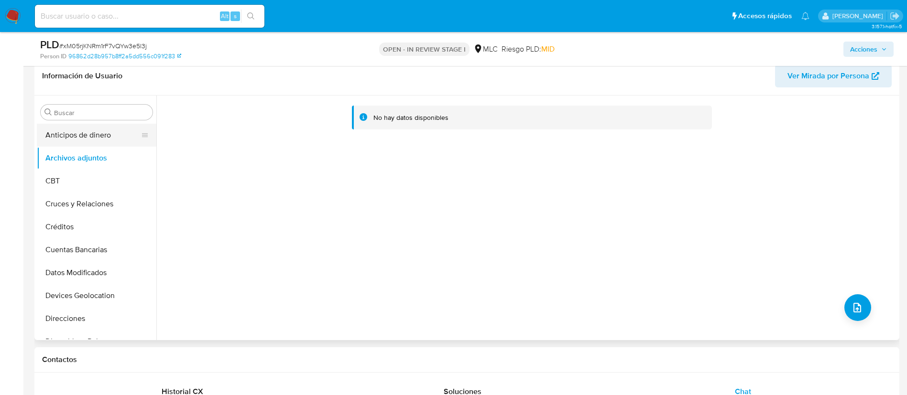
click at [95, 146] on button "Anticipos de dinero" at bounding box center [93, 135] width 112 height 23
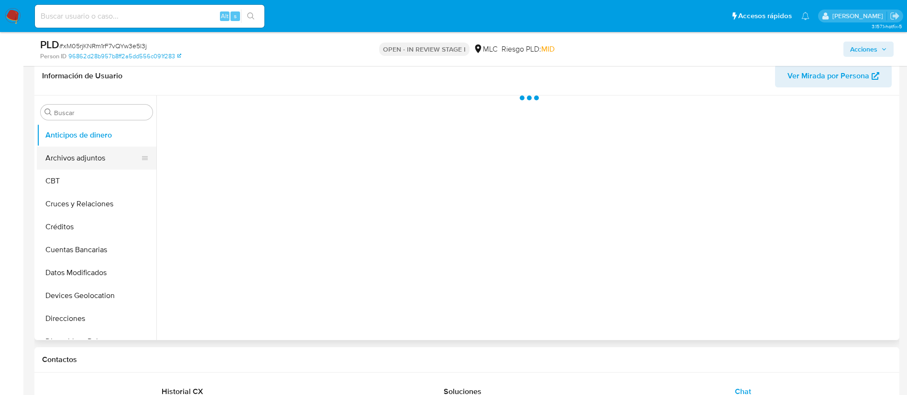
click at [89, 162] on button "Archivos adjuntos" at bounding box center [93, 158] width 112 height 23
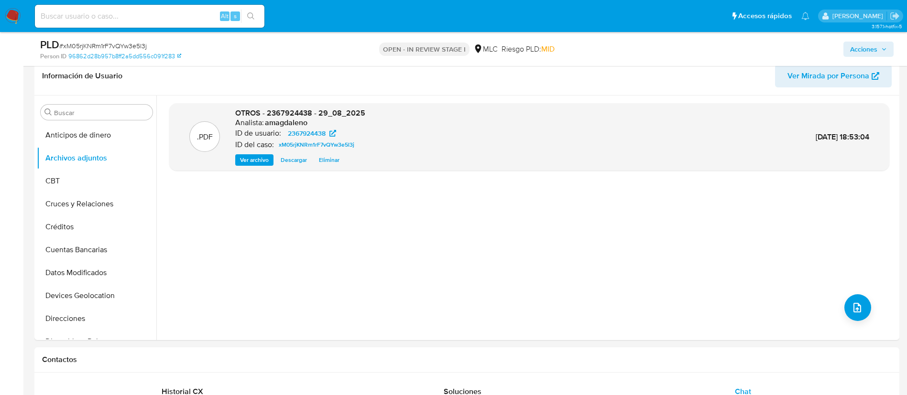
click at [863, 50] on span "Acciones" at bounding box center [863, 49] width 27 height 15
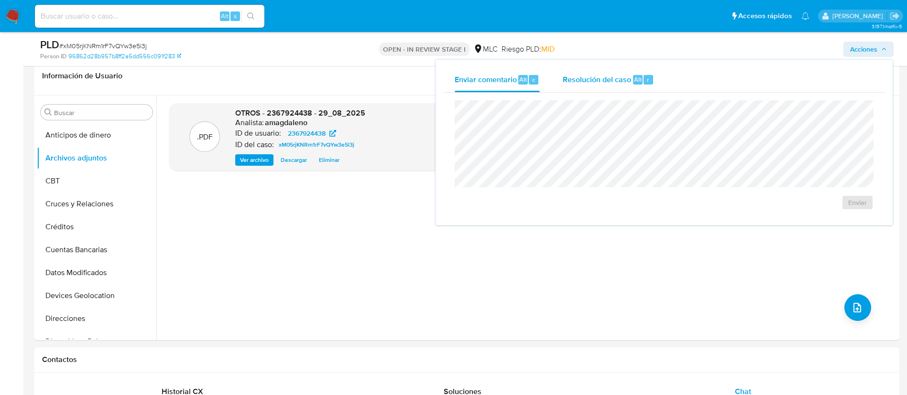
click at [597, 78] on span "Resolución del caso" at bounding box center [597, 79] width 68 height 11
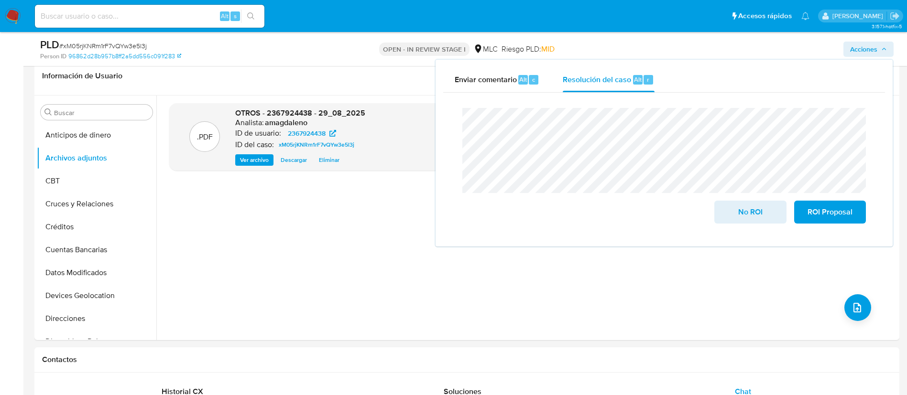
click at [0, 0] on lt-span "respaldo" at bounding box center [0, 0] width 0 height 0
click at [756, 219] on span "No ROI" at bounding box center [750, 212] width 47 height 21
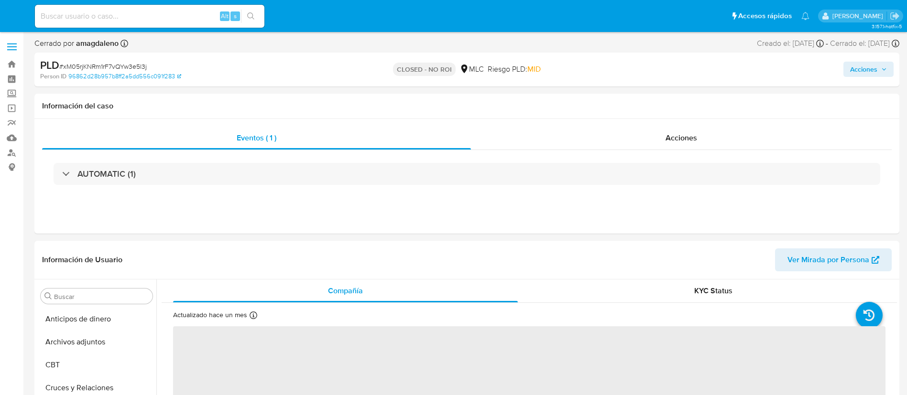
select select "10"
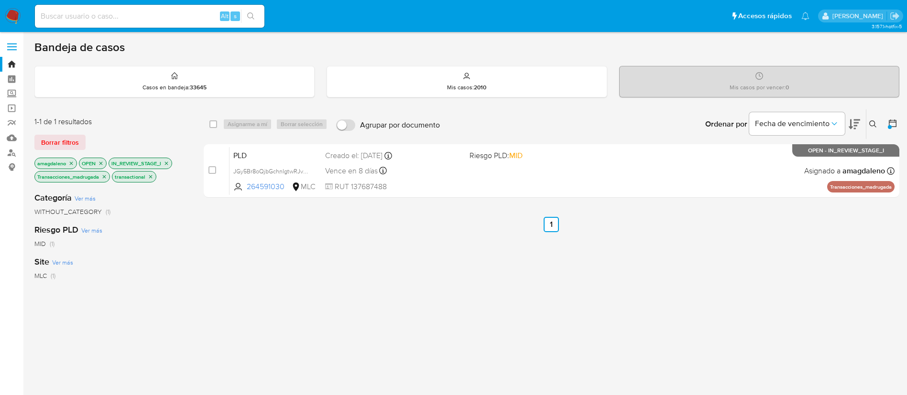
click at [151, 174] on icon "close-filter" at bounding box center [151, 177] width 6 height 6
click at [104, 176] on icon "close-filter" at bounding box center [104, 177] width 6 height 6
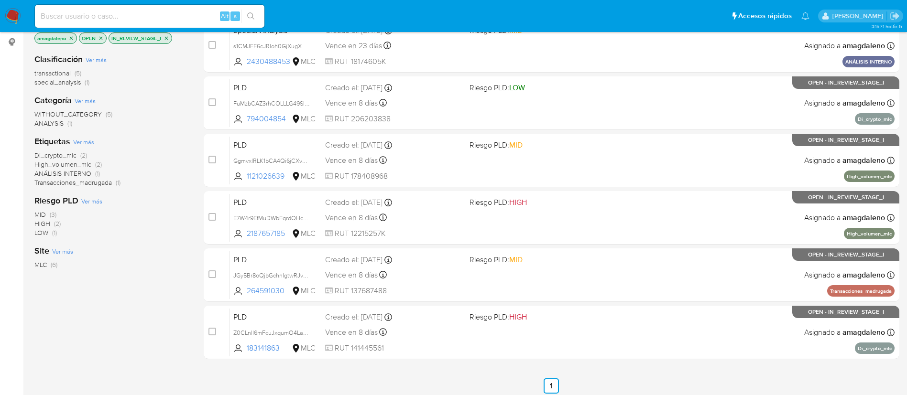
scroll to position [153, 0]
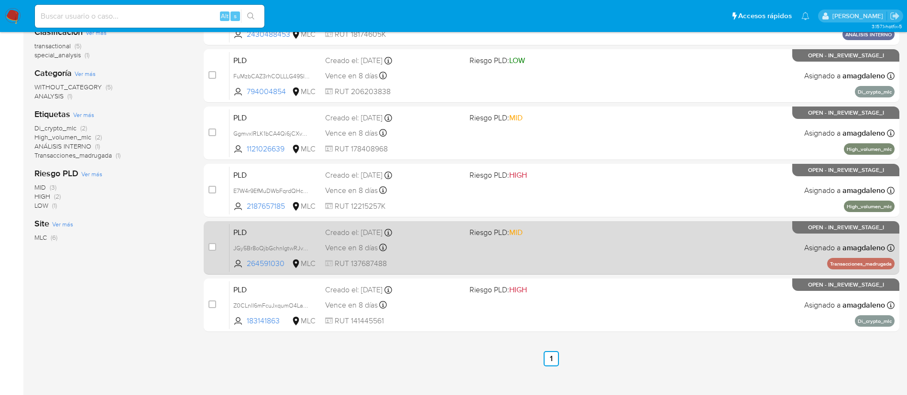
click at [421, 260] on span "RUT 137687488" at bounding box center [393, 264] width 137 height 11
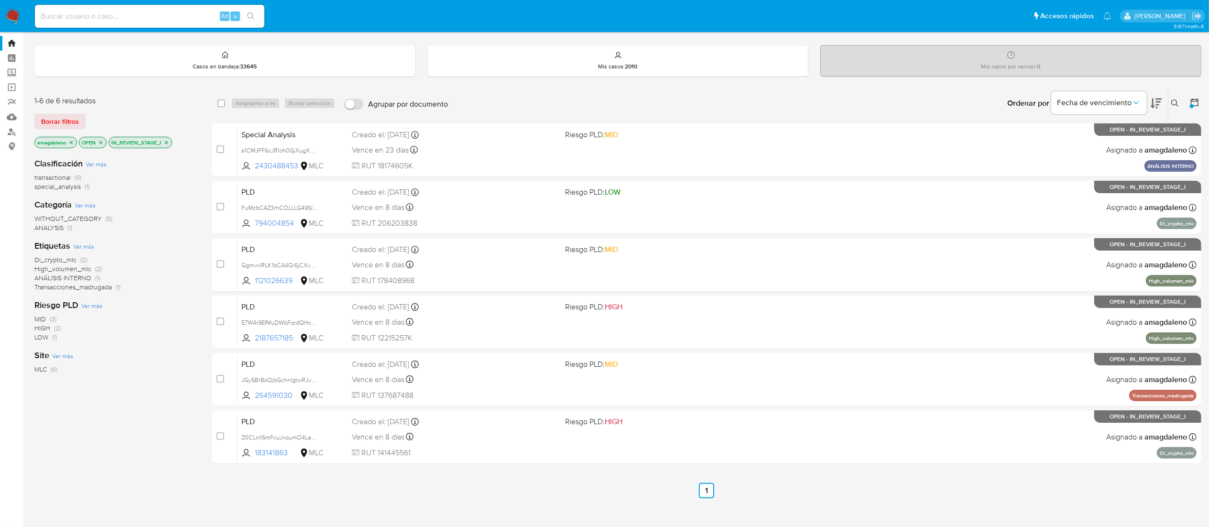
click at [69, 142] on icon "close-filter" at bounding box center [71, 143] width 6 height 6
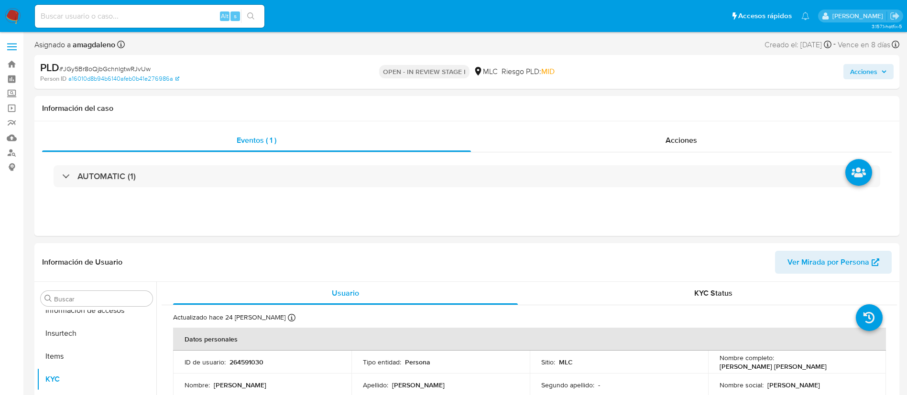
scroll to position [404, 0]
select select "10"
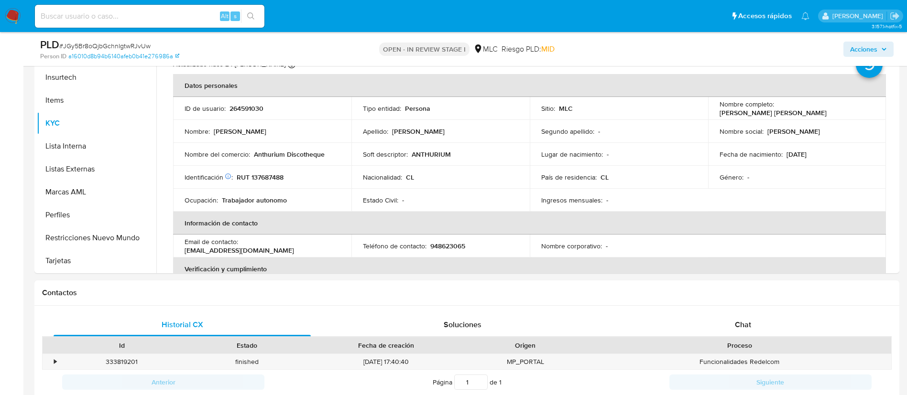
scroll to position [222, 0]
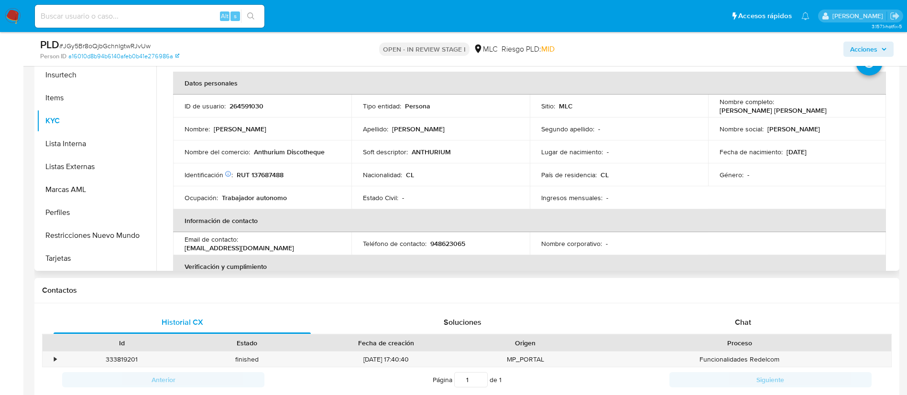
click at [267, 165] on td "Identificación Nº de serie: 529129744 : RUT 137687488" at bounding box center [262, 175] width 178 height 23
click at [269, 172] on p "RUT 137687488" at bounding box center [260, 175] width 47 height 9
copy p "137687488"
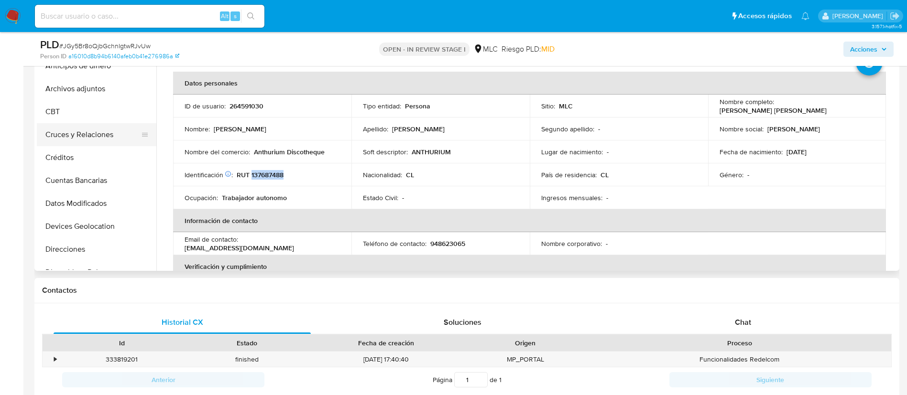
click at [104, 136] on button "Cruces y Relaciones" at bounding box center [93, 134] width 112 height 23
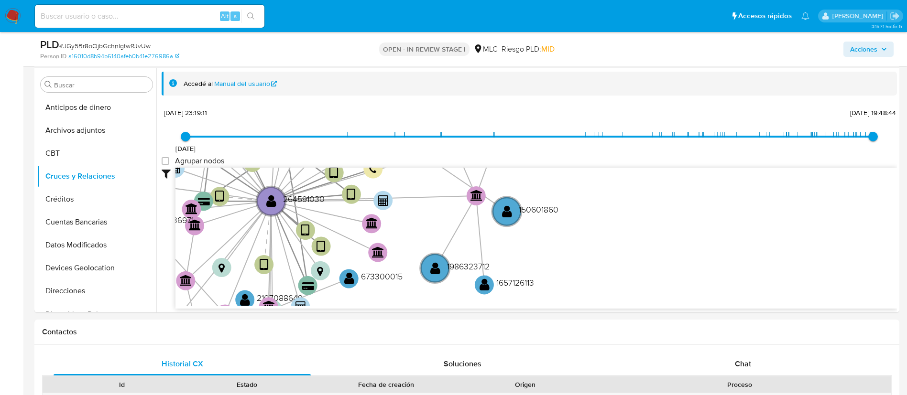
scroll to position [202, 0]
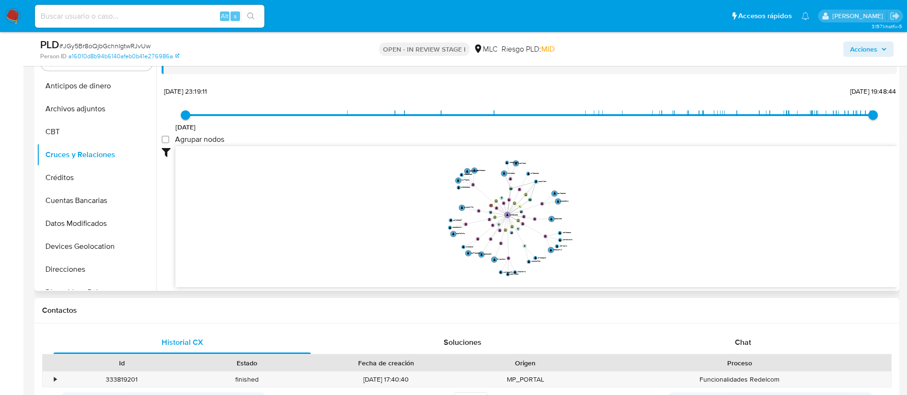
drag, startPoint x: 501, startPoint y: 247, endPoint x: 495, endPoint y: 233, distance: 15.0
click at [495, 233] on icon "device-655a7e24dcef52cbc3fdecc3  user-264591030  264591030 device-65c2bc3cc43…" at bounding box center [536, 215] width 722 height 139
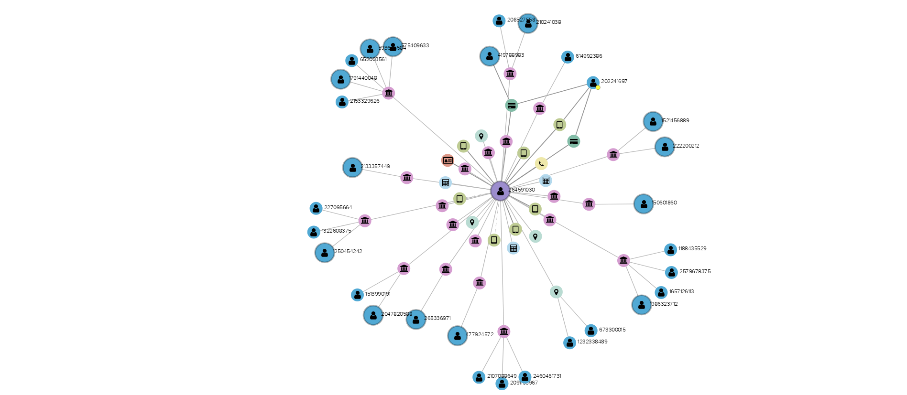
drag, startPoint x: 531, startPoint y: 226, endPoint x: 519, endPoint y: 232, distance: 13.9
click at [519, 232] on icon "device-655a7e24dcef52cbc3fdecc3  user-264591030  264591030 device-65c2bc3cc43…" at bounding box center [536, 215] width 722 height 139
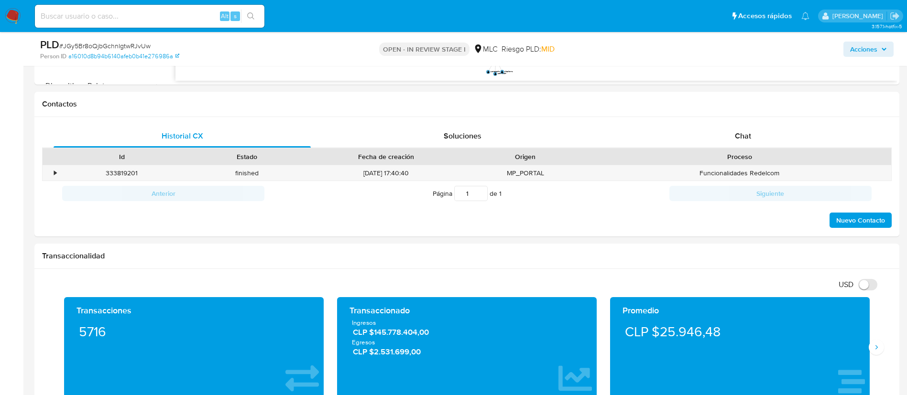
scroll to position [370, 0]
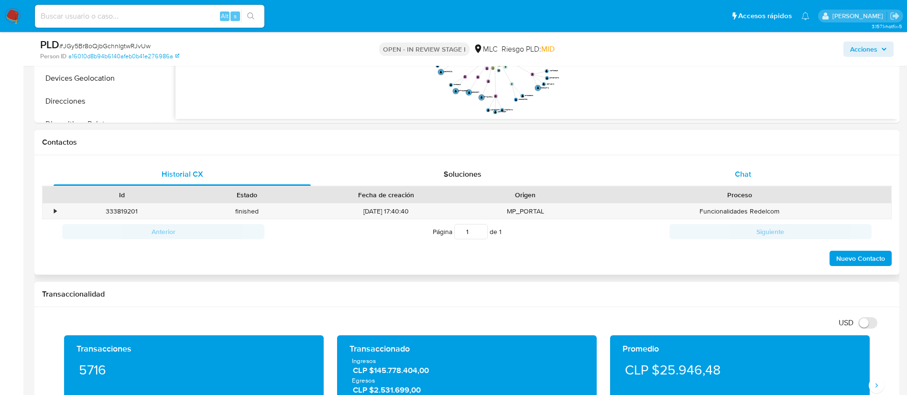
click at [743, 173] on span "Chat" at bounding box center [743, 174] width 16 height 11
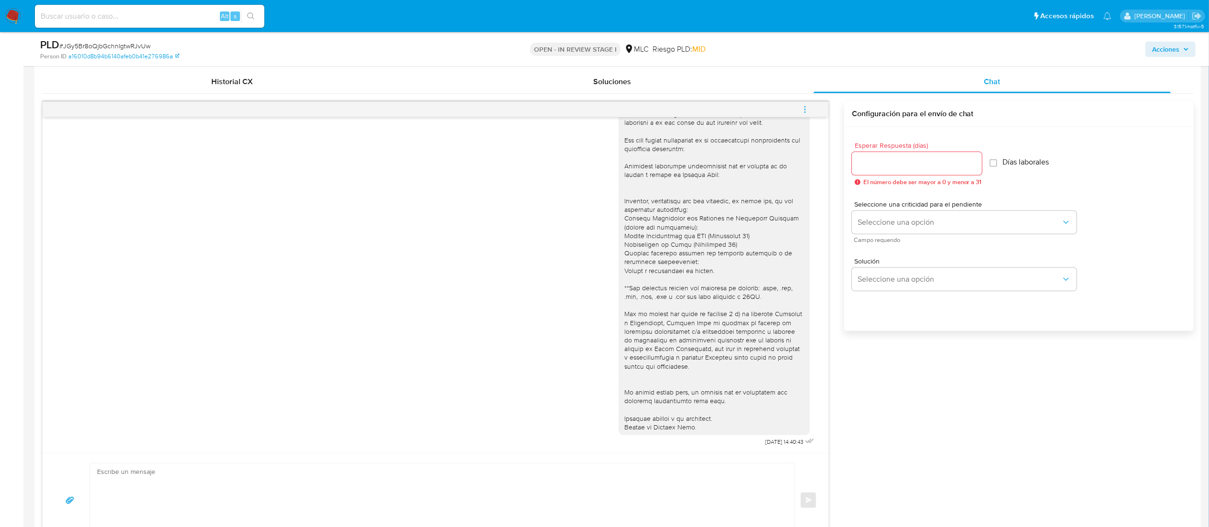
scroll to position [0, 0]
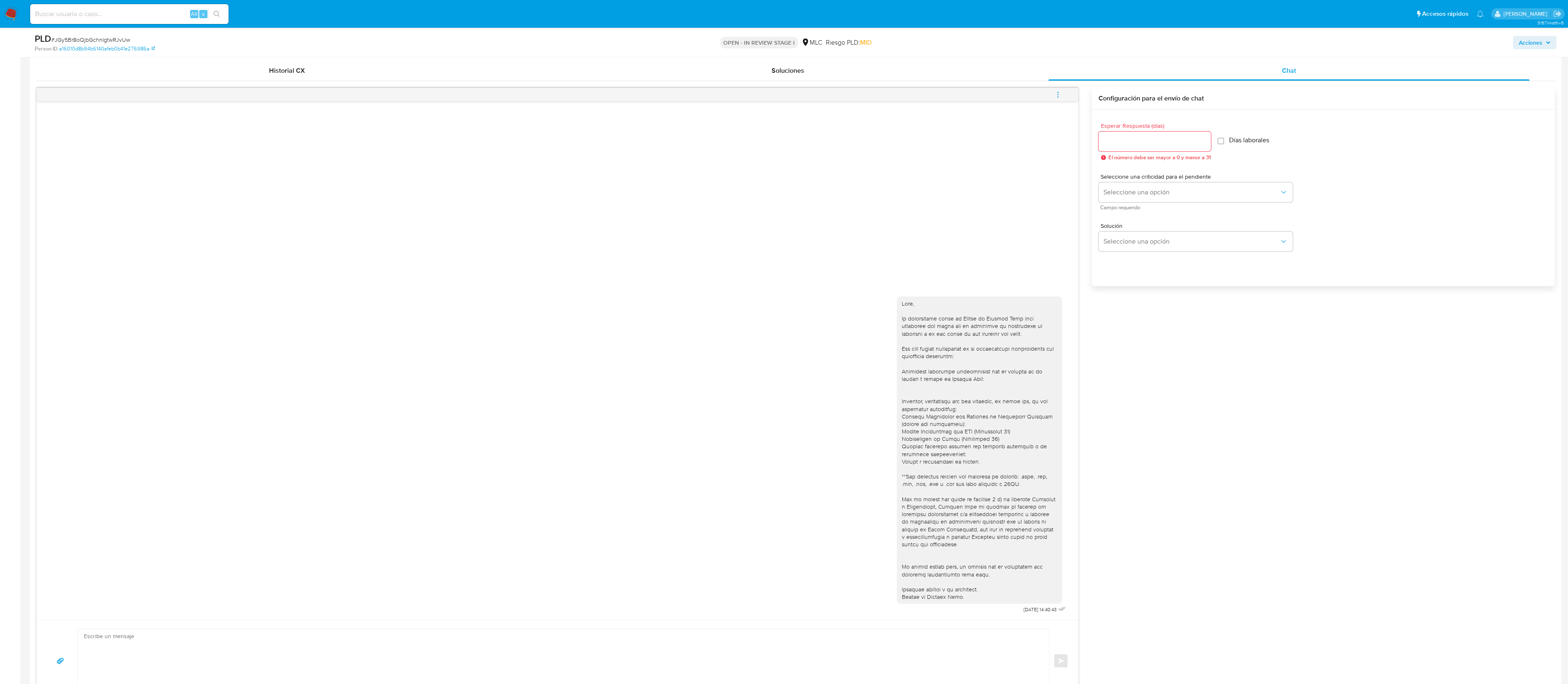
drag, startPoint x: 455, startPoint y: 207, endPoint x: 910, endPoint y: 413, distance: 499.5
click at [794, 342] on div at bounding box center [979, 451] width 156 height 301
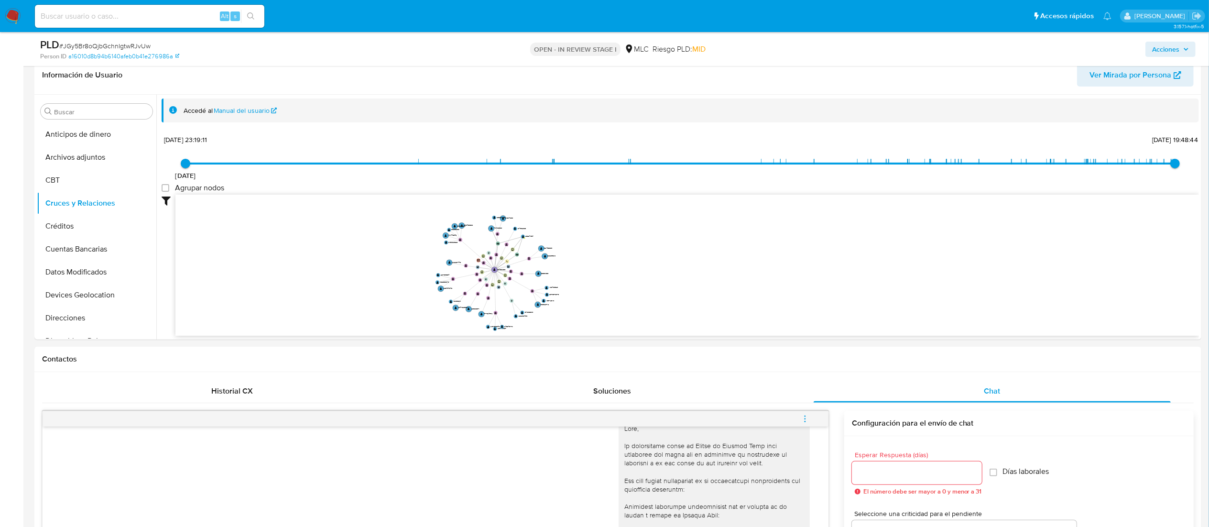
scroll to position [119, 0]
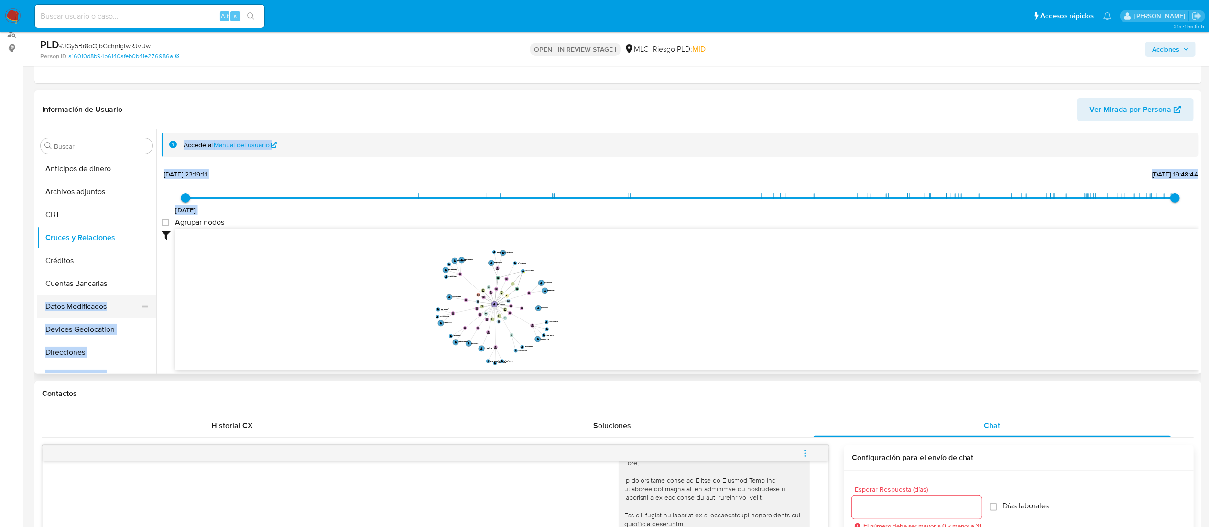
drag, startPoint x: 156, startPoint y: 226, endPoint x: 150, endPoint y: 304, distance: 78.2
click at [150, 304] on div "Buscar Anticipos de dinero Archivos adjuntos CBT Cruces y Relaciones Créditos C…" at bounding box center [618, 251] width 1162 height 245
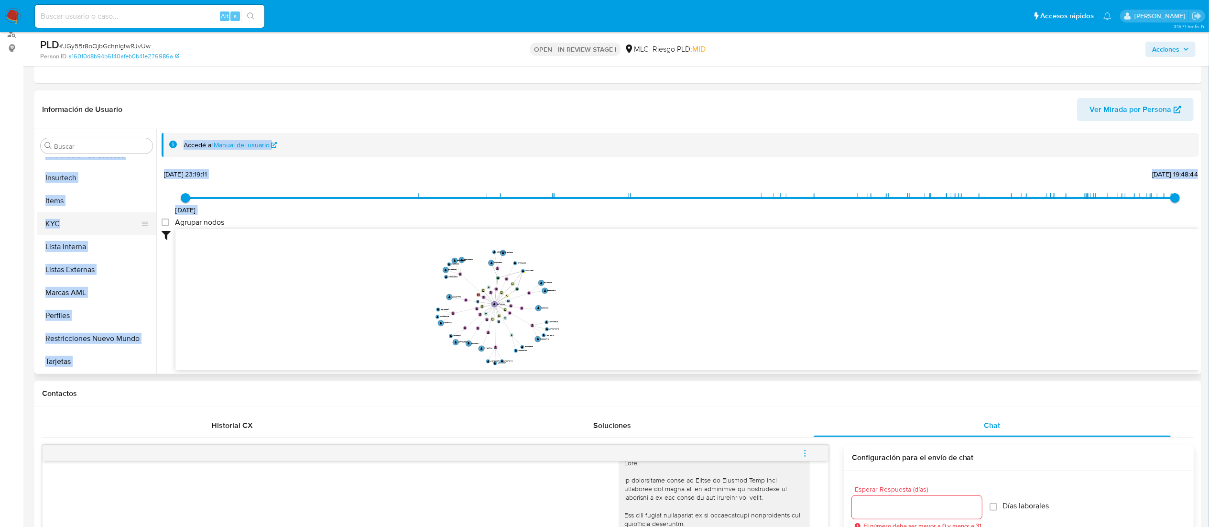
click at [103, 218] on button "KYC" at bounding box center [93, 223] width 112 height 23
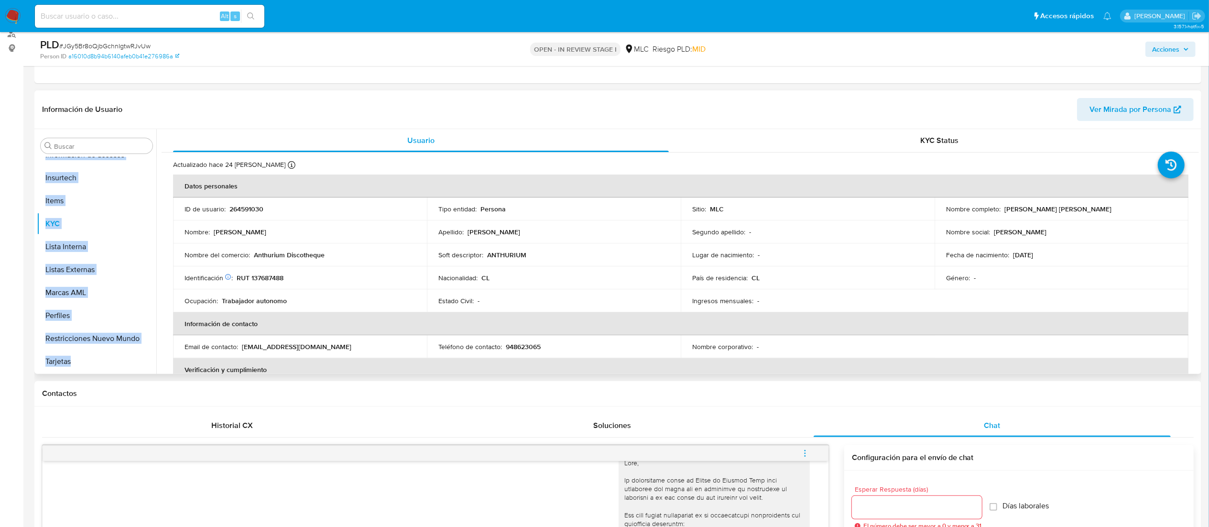
click at [272, 277] on p "RUT 137687488" at bounding box center [260, 278] width 47 height 9
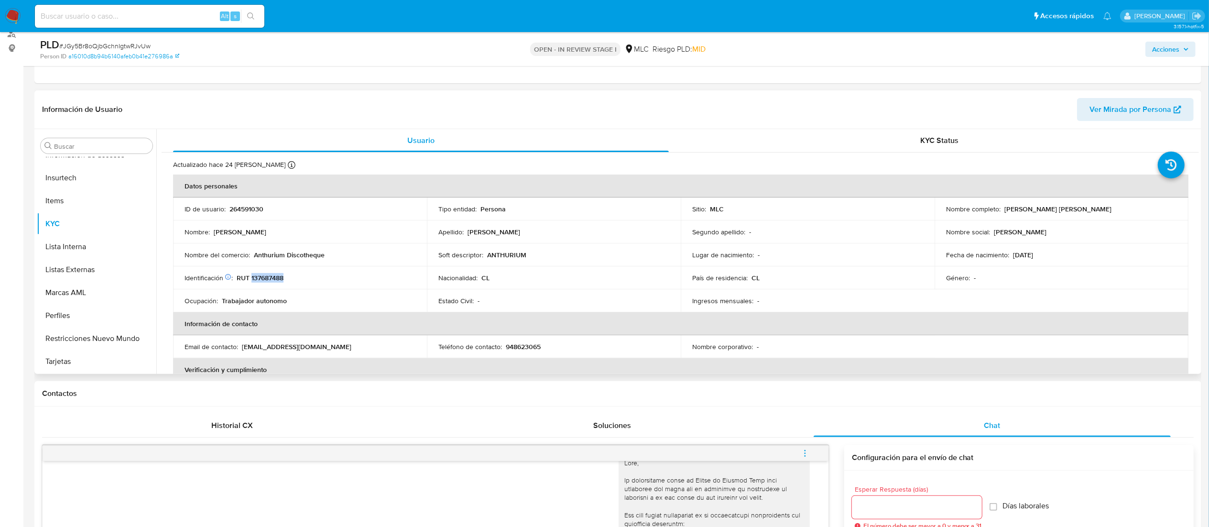
click at [272, 277] on p "RUT 137687488" at bounding box center [260, 278] width 47 height 9
drag, startPoint x: 252, startPoint y: 254, endPoint x: 322, endPoint y: 258, distance: 69.9
click at [322, 258] on div "Nombre del comercio : Anthurium Discotheque" at bounding box center [300, 255] width 231 height 9
drag, startPoint x: 323, startPoint y: 258, endPoint x: 253, endPoint y: 255, distance: 69.9
click at [254, 255] on p "Anthurium Discotheque" at bounding box center [289, 255] width 71 height 9
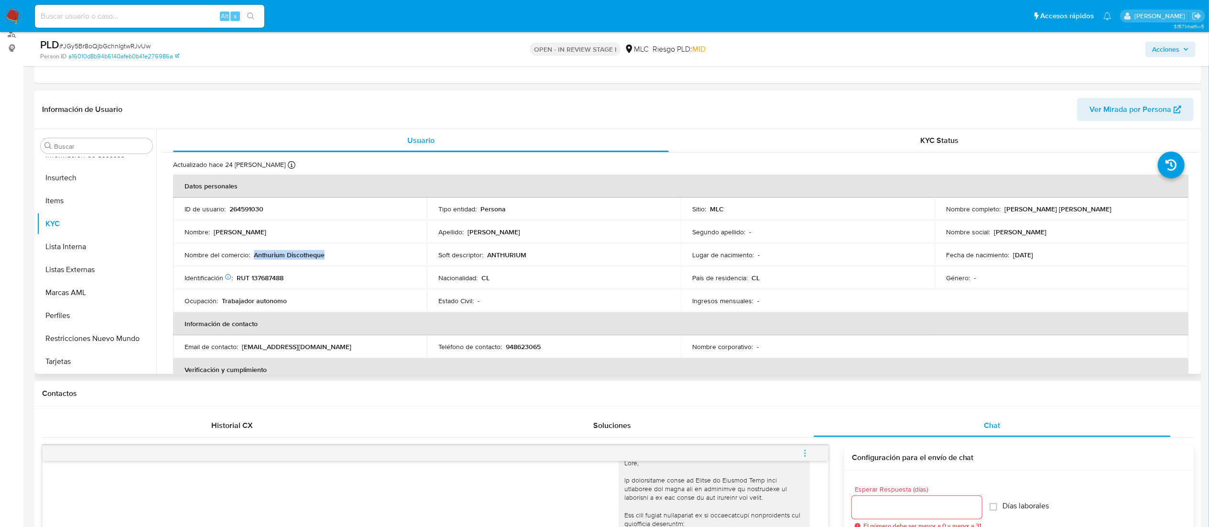
drag, startPoint x: 253, startPoint y: 255, endPoint x: 329, endPoint y: 255, distance: 76.5
click at [329, 255] on div "Nombre del comercio : Anthurium Discotheque" at bounding box center [300, 255] width 231 height 9
copy p "Anthurium Discotheque"
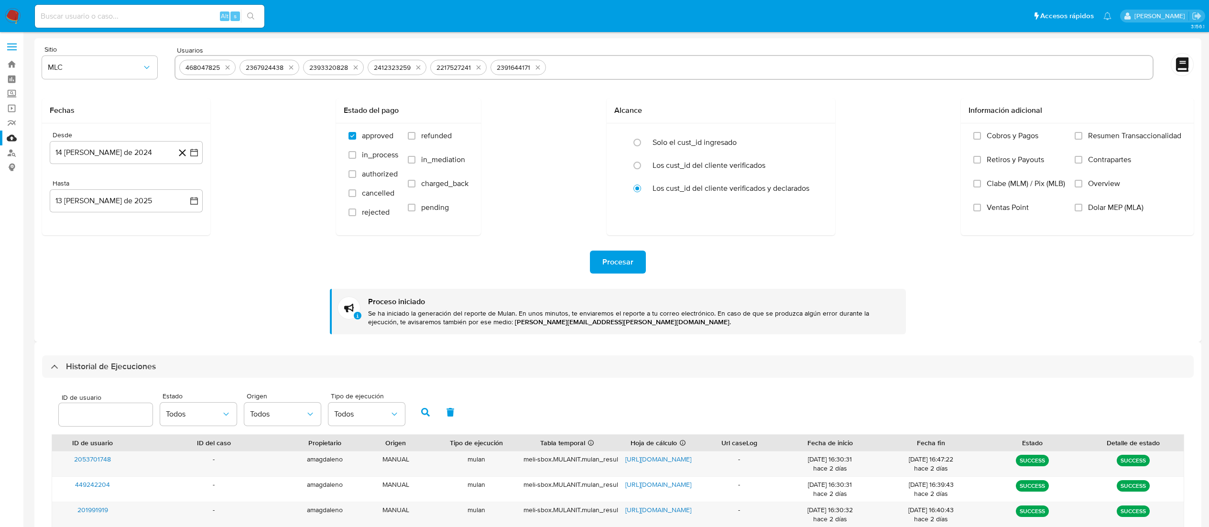
select select "10"
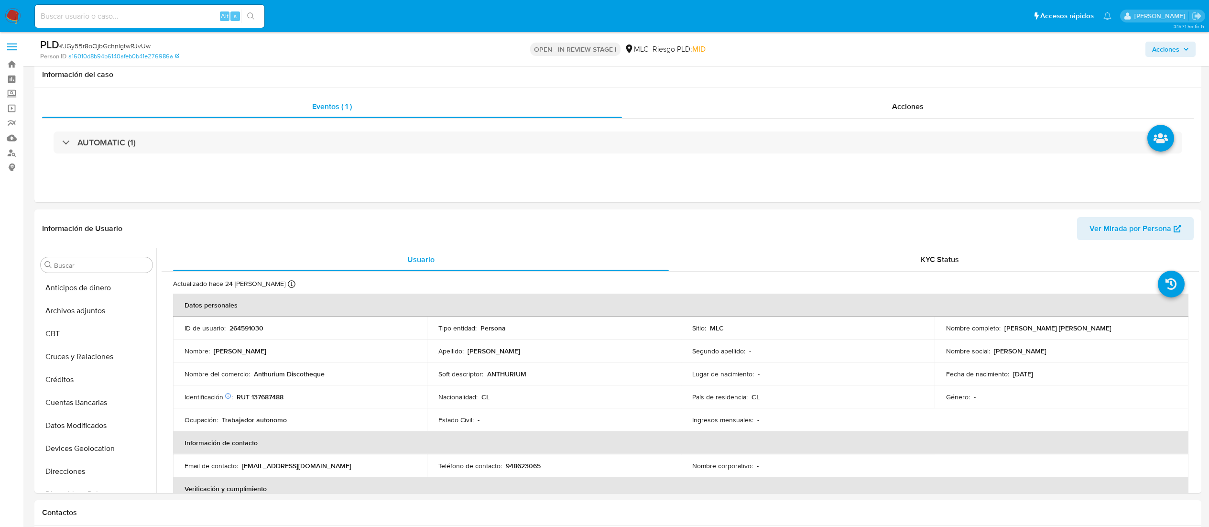
select select "10"
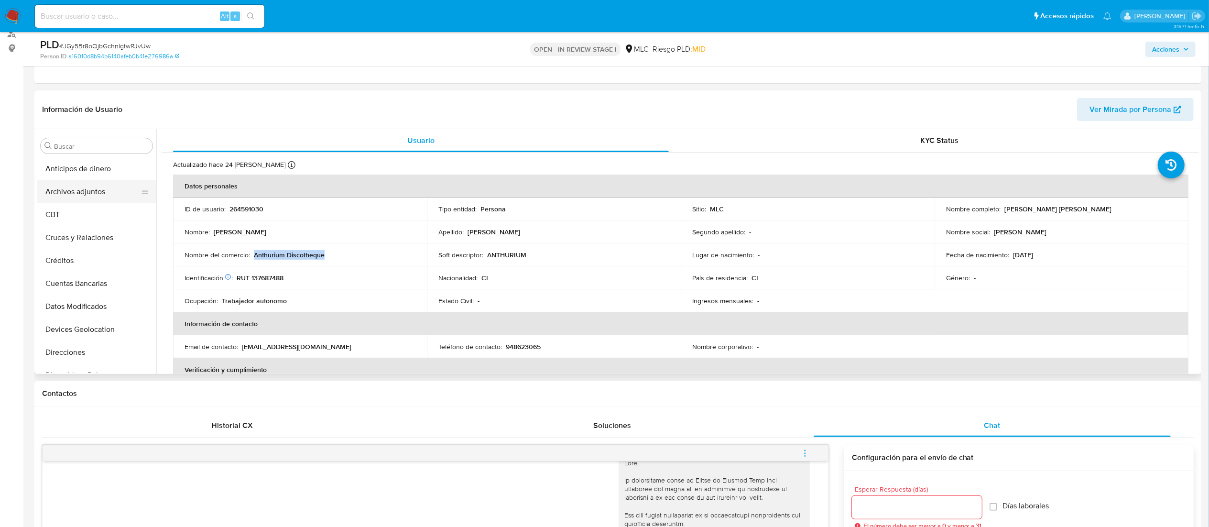
click at [101, 189] on button "Archivos adjuntos" at bounding box center [93, 191] width 112 height 23
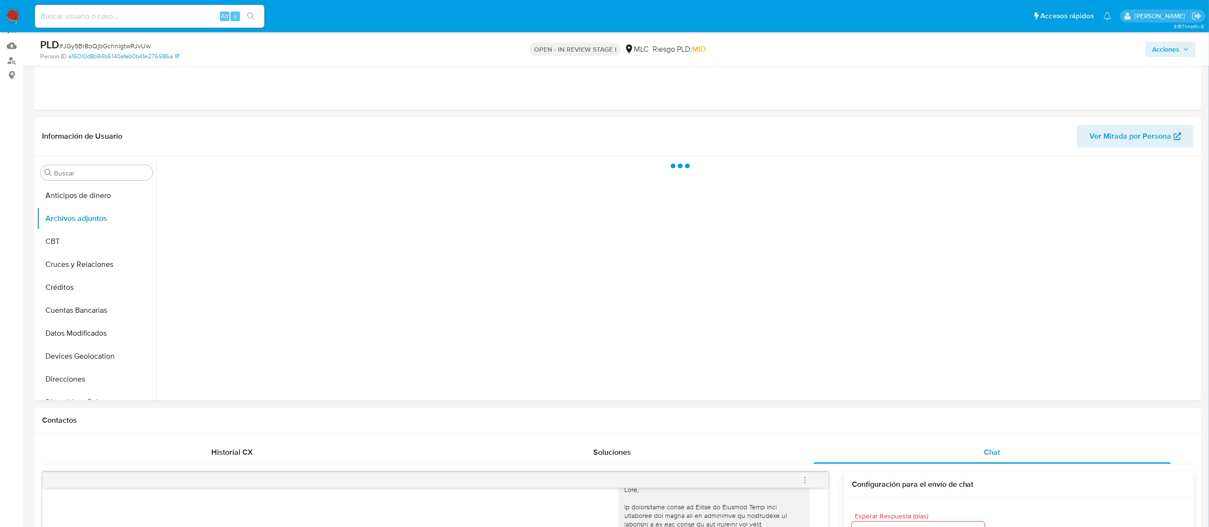
scroll to position [98, 0]
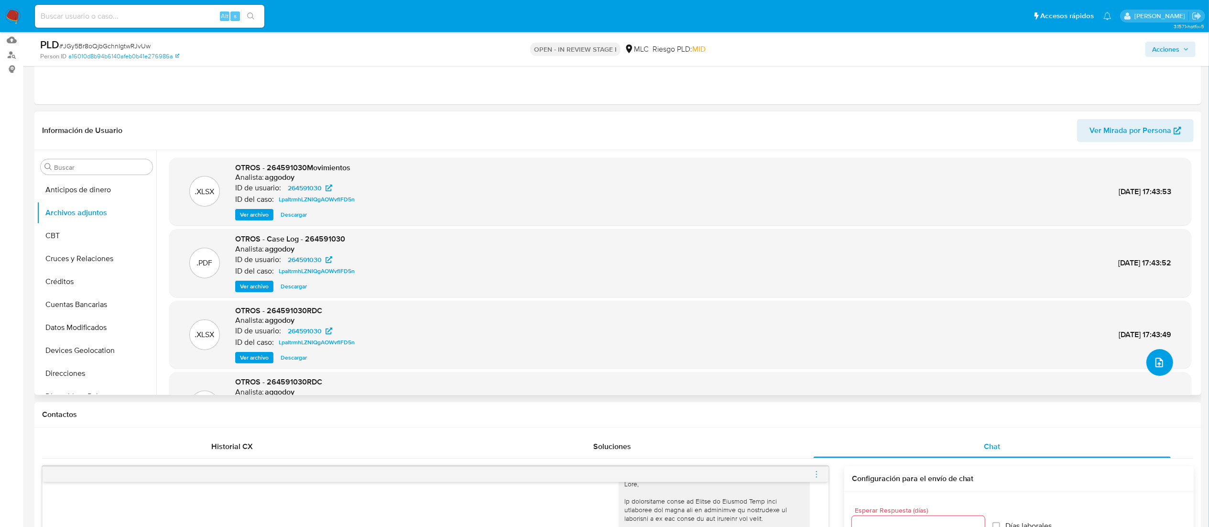
click at [1156, 362] on icon "upload-file" at bounding box center [1160, 363] width 8 height 10
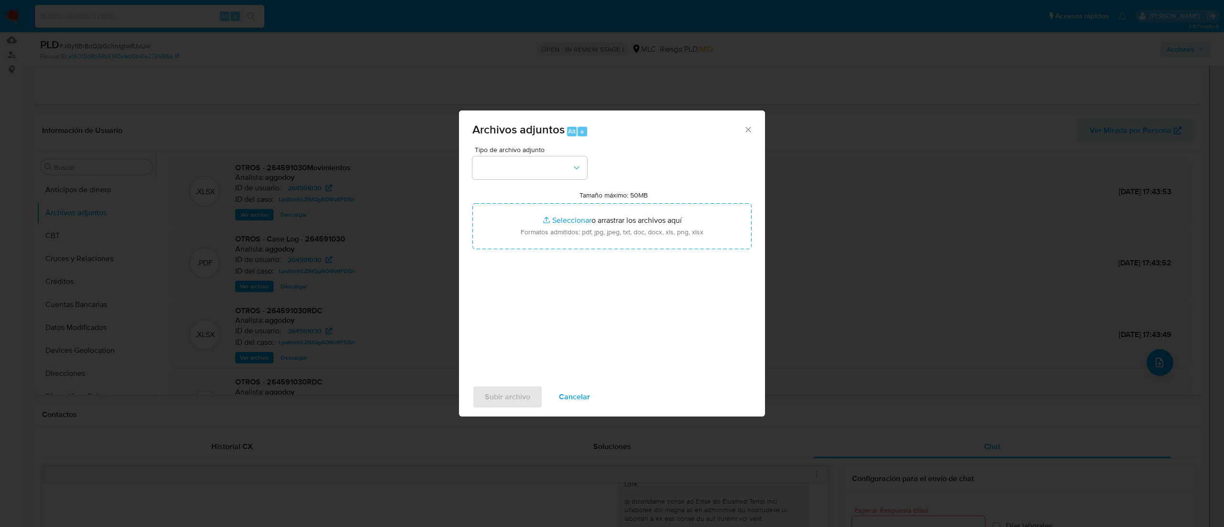
click at [570, 391] on span "Cancelar" at bounding box center [574, 396] width 31 height 21
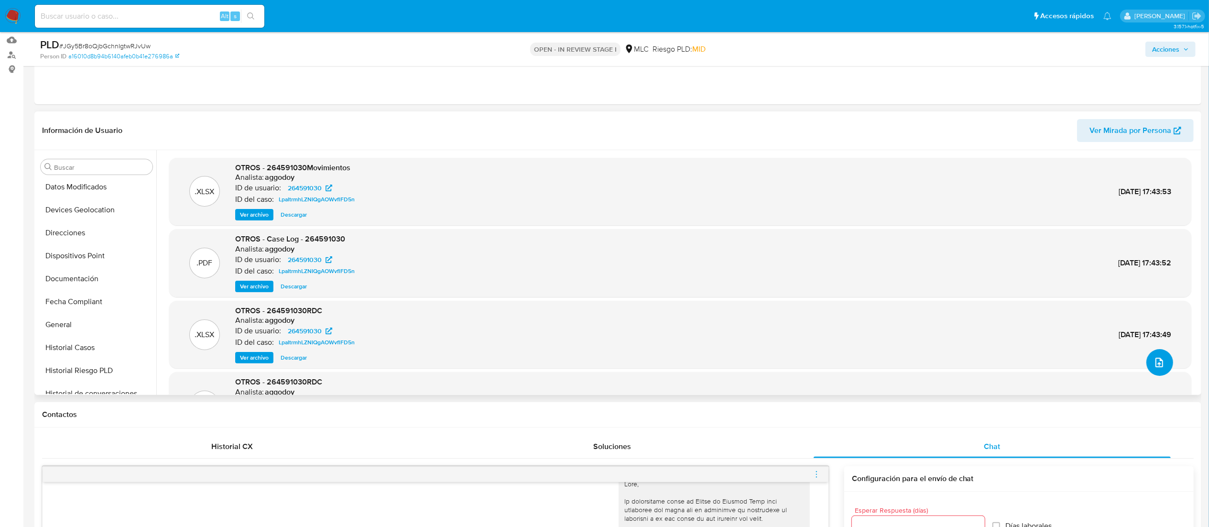
scroll to position [145, 0]
click at [102, 340] on button "Historial Casos" at bounding box center [93, 342] width 112 height 23
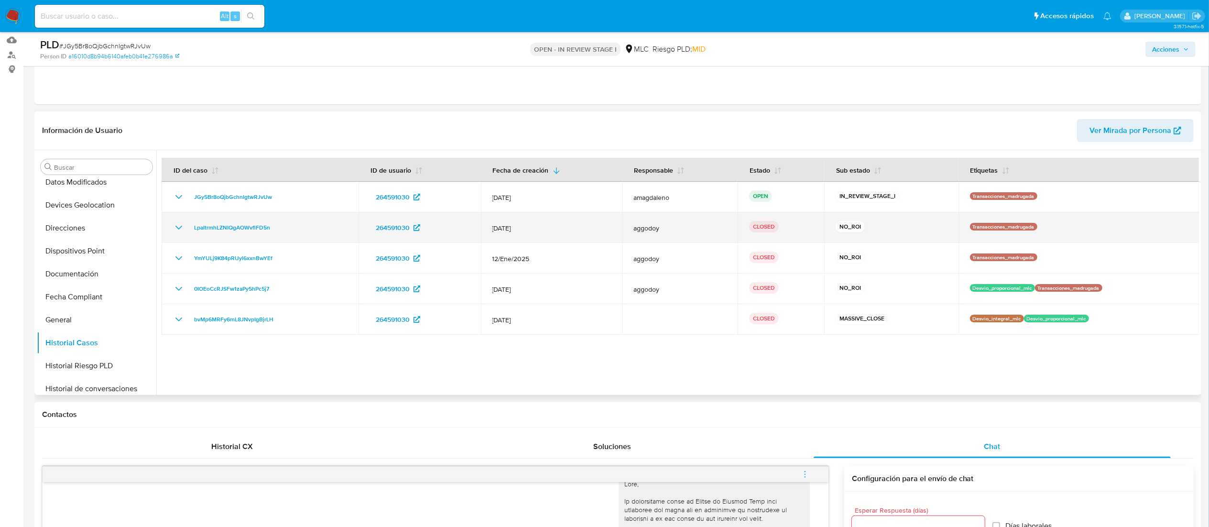
drag, startPoint x: 157, startPoint y: 287, endPoint x: 164, endPoint y: 220, distance: 67.3
click at [164, 220] on div at bounding box center [677, 272] width 1043 height 245
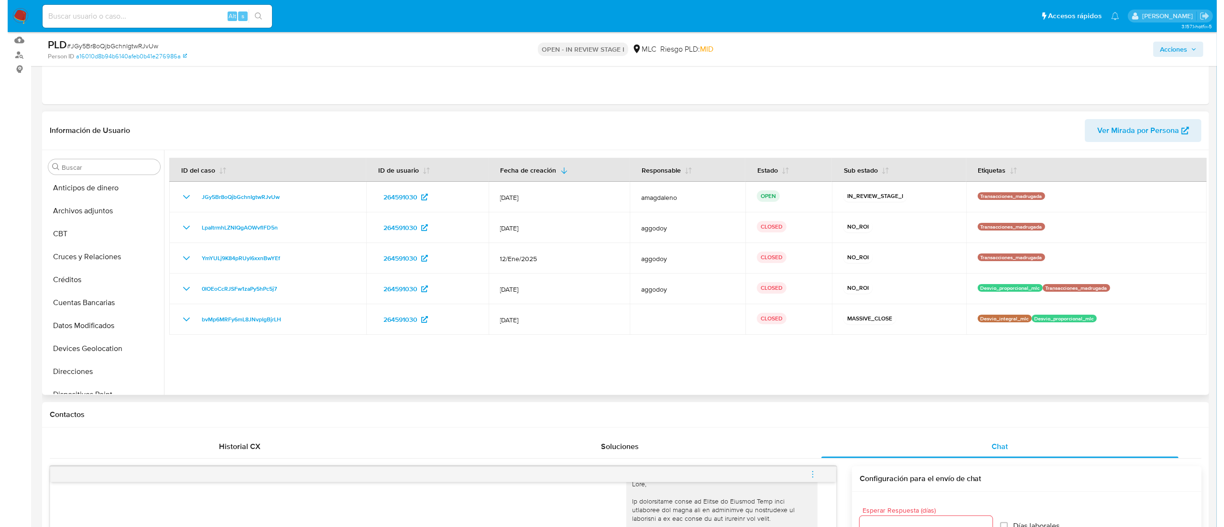
scroll to position [0, 0]
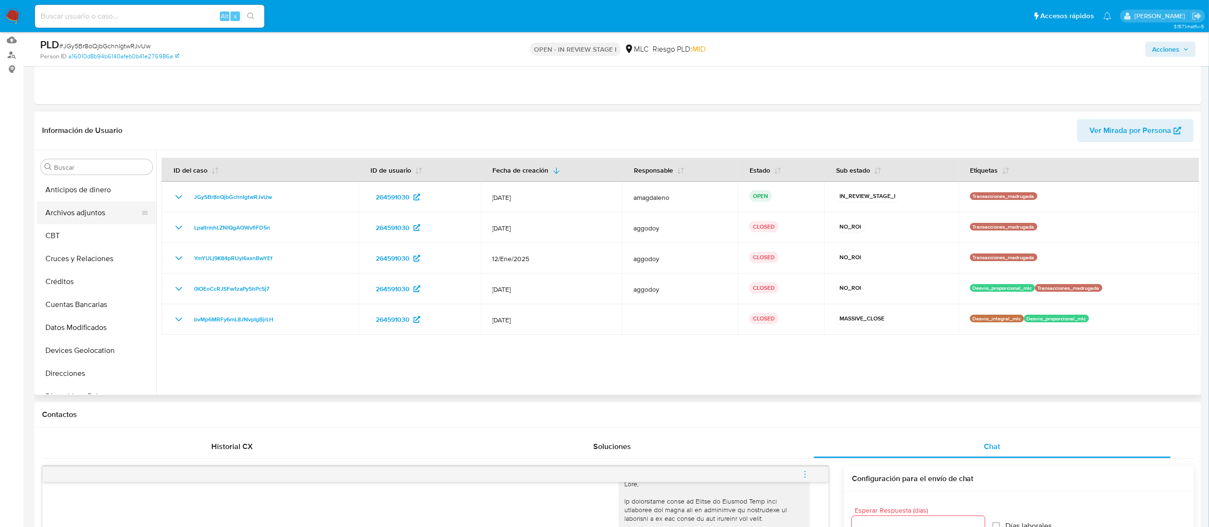
click at [106, 214] on button "Archivos adjuntos" at bounding box center [93, 212] width 112 height 23
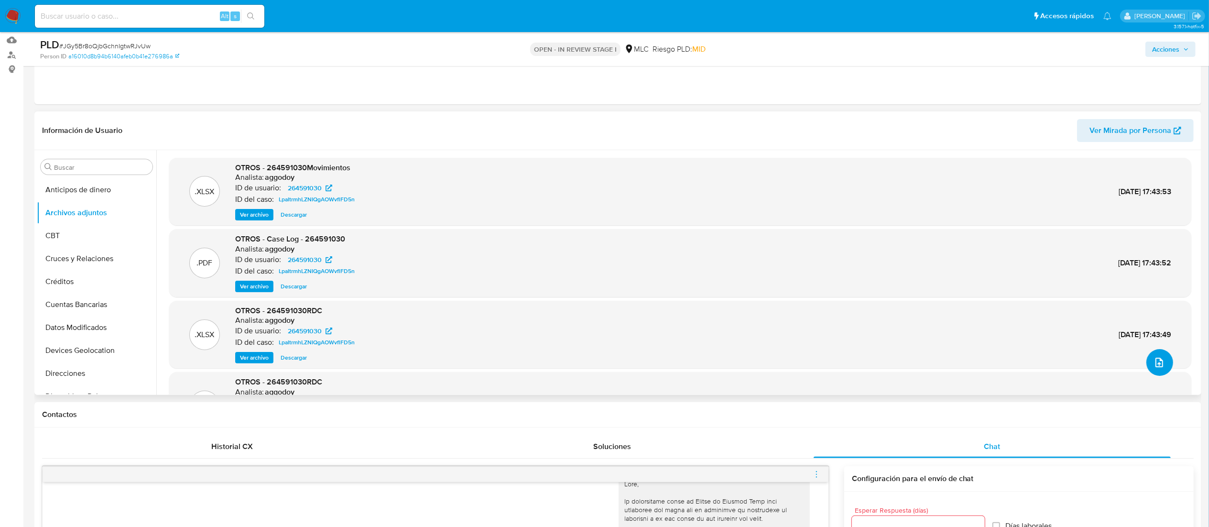
click at [1154, 358] on icon "upload-file" at bounding box center [1159, 362] width 11 height 11
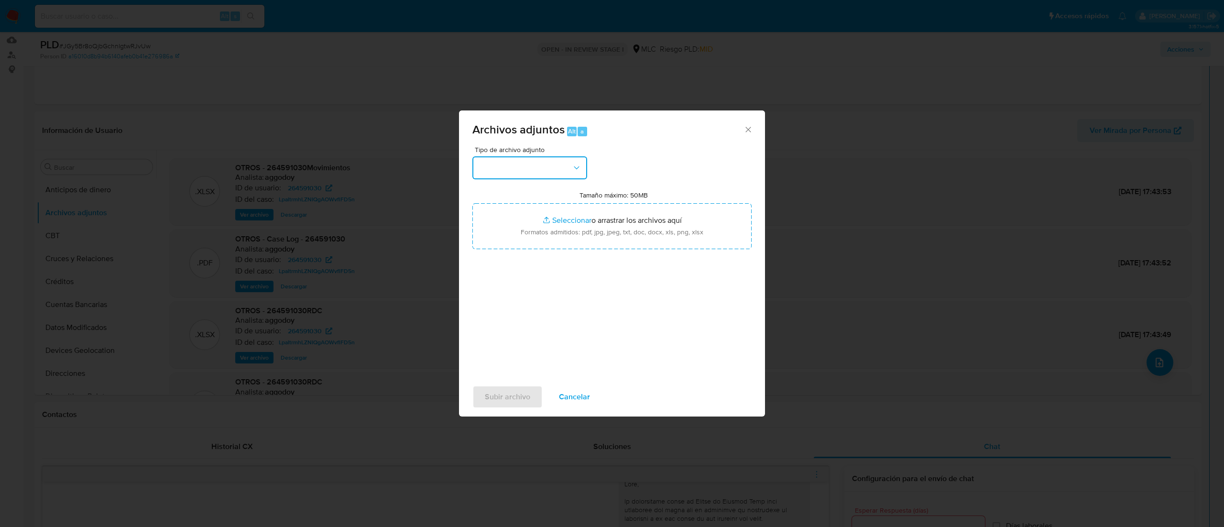
click at [542, 168] on button "button" at bounding box center [529, 167] width 115 height 23
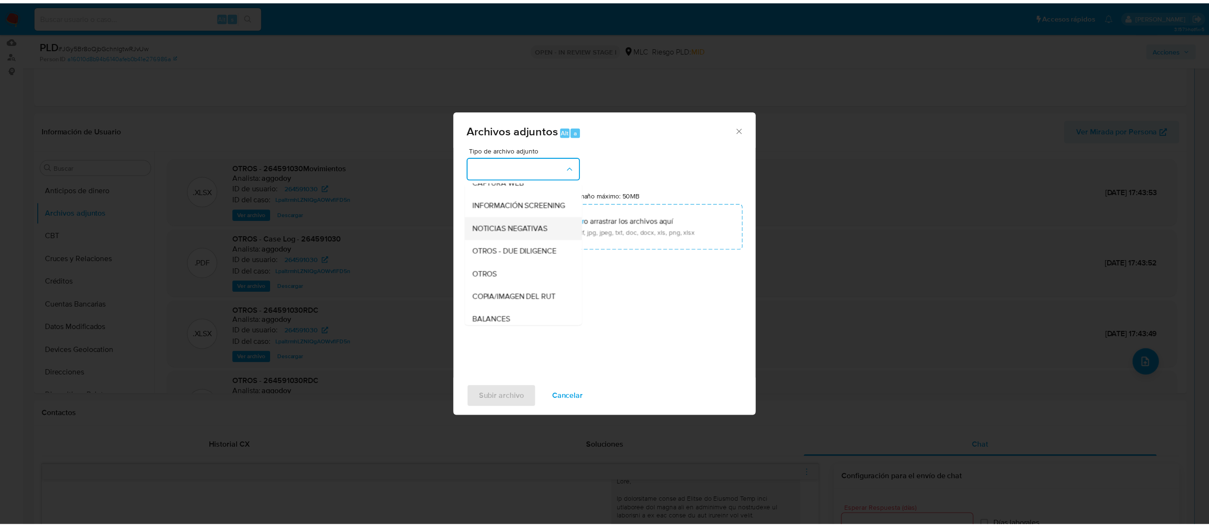
scroll to position [90, 0]
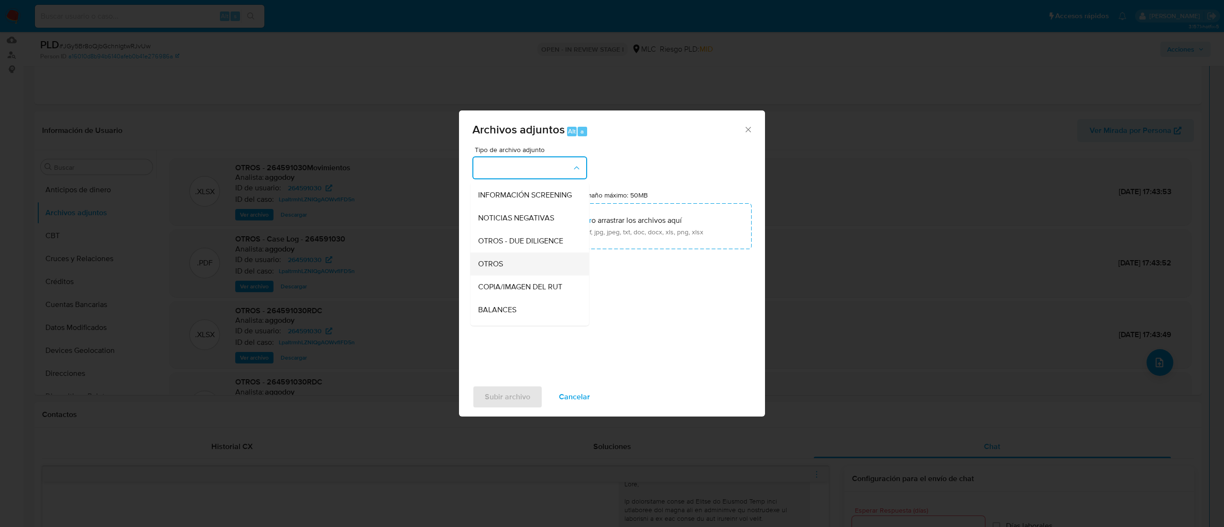
click at [529, 275] on div "OTROS" at bounding box center [527, 263] width 98 height 23
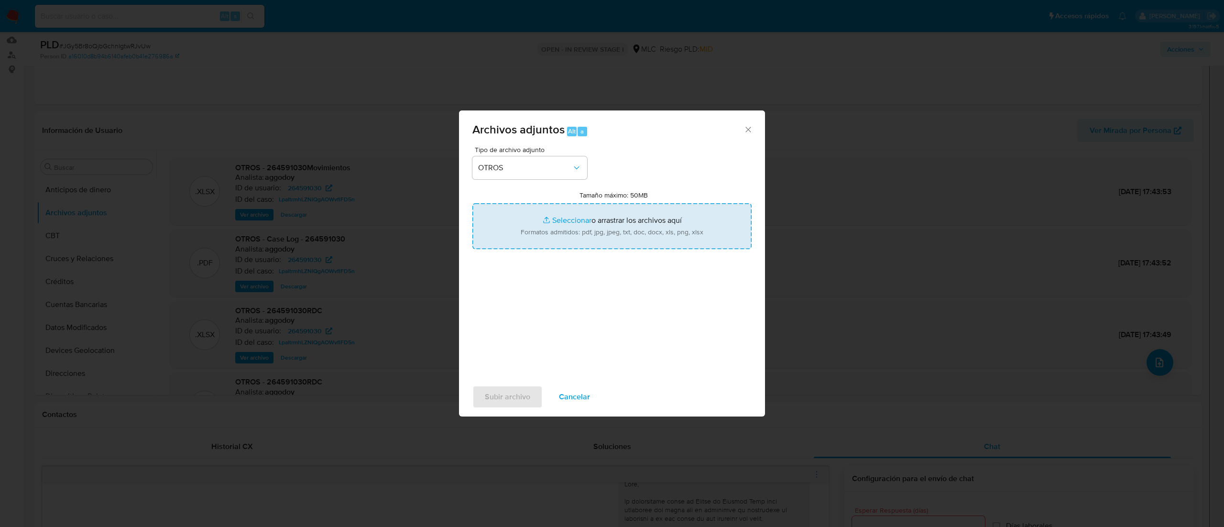
click at [565, 222] on input "Tamaño máximo: 50MB Seleccionar archivos" at bounding box center [611, 226] width 279 height 46
type input "C:\fakepath\264591030 - 01_09_2025.xlsx"
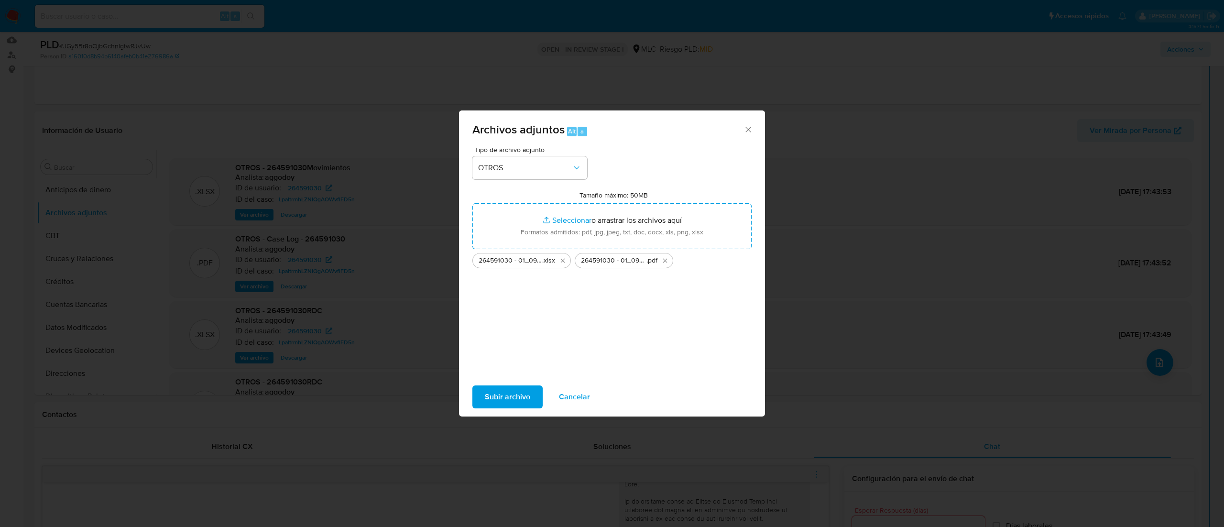
click at [505, 398] on span "Subir archivo" at bounding box center [507, 396] width 45 height 21
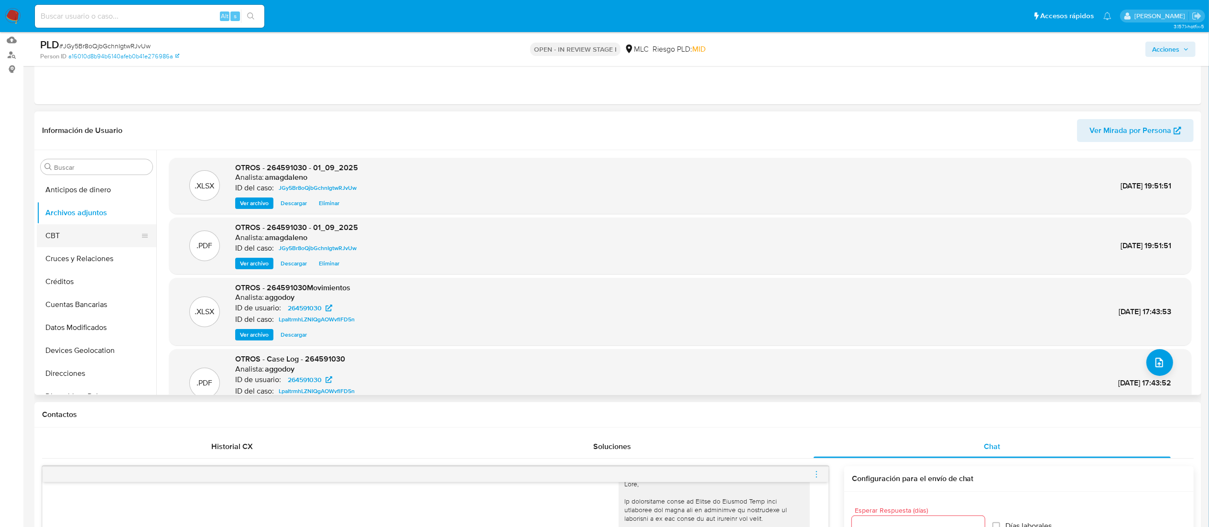
click at [77, 231] on button "CBT" at bounding box center [93, 235] width 112 height 23
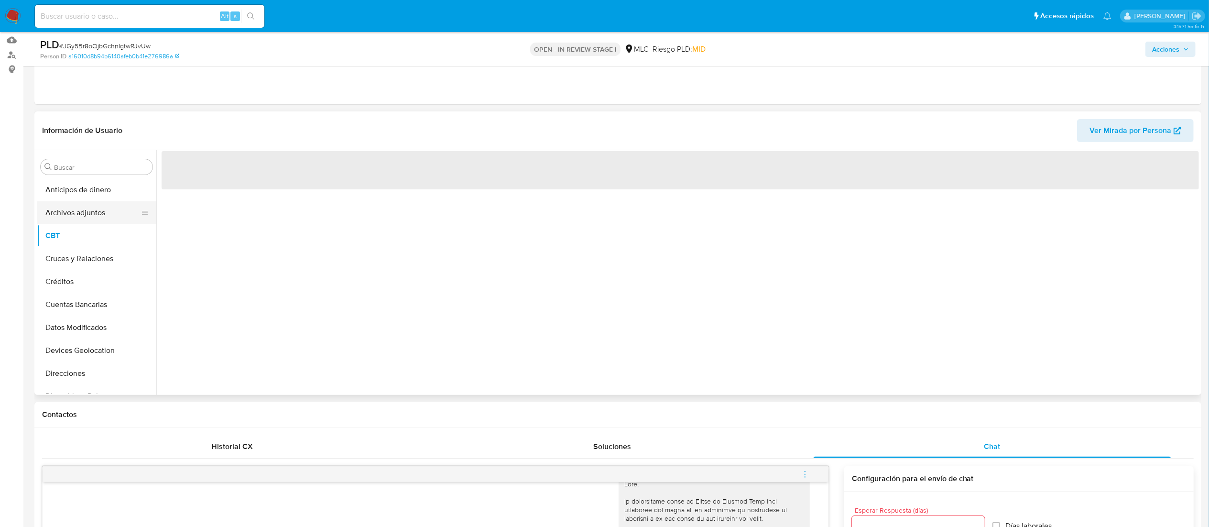
click at [81, 216] on button "Archivos adjuntos" at bounding box center [93, 212] width 112 height 23
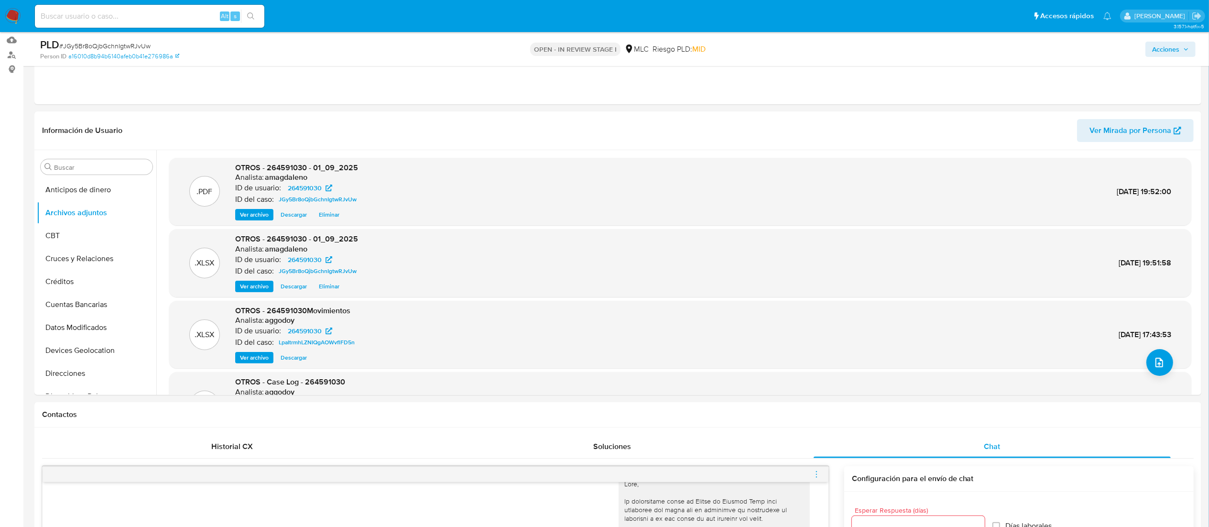
click at [1159, 46] on span "Acciones" at bounding box center [1165, 49] width 27 height 15
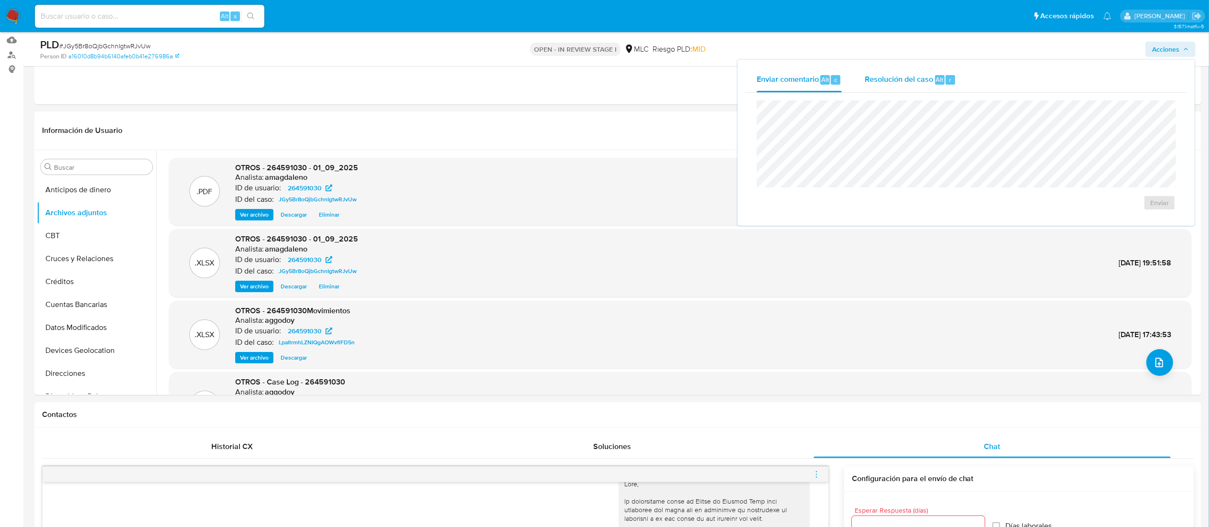
click at [904, 70] on div "Resolución del caso Alt r" at bounding box center [910, 79] width 91 height 25
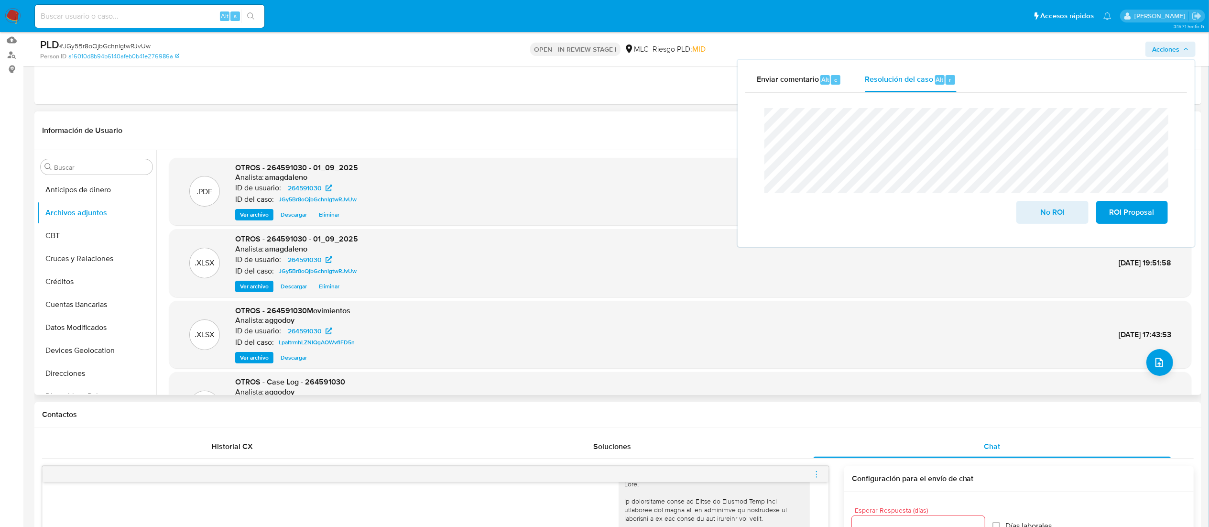
click at [603, 131] on header "Información de Usuario Ver Mirada por Persona" at bounding box center [618, 130] width 1152 height 23
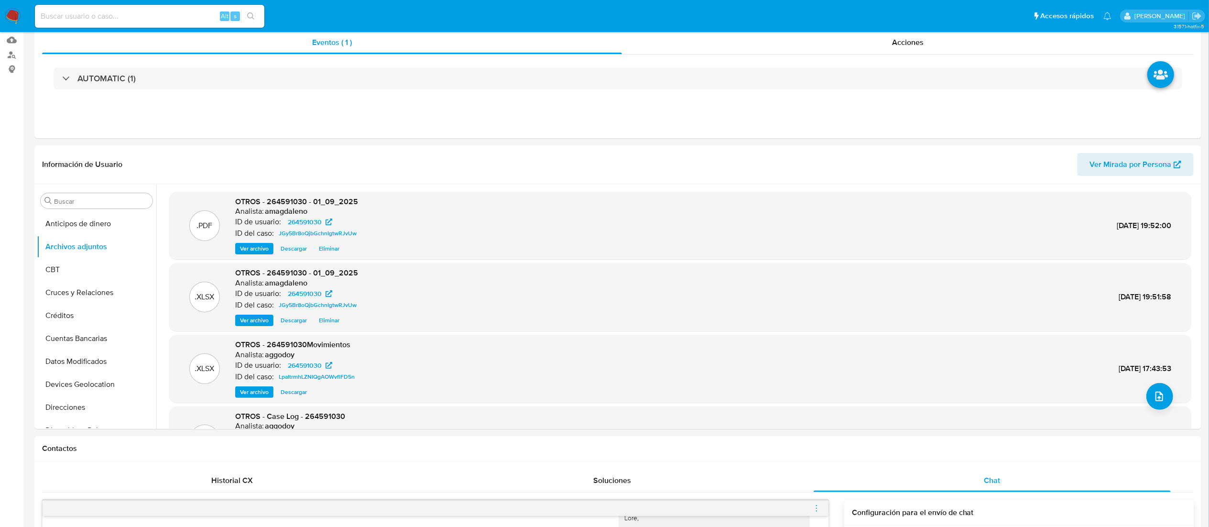
scroll to position [0, 0]
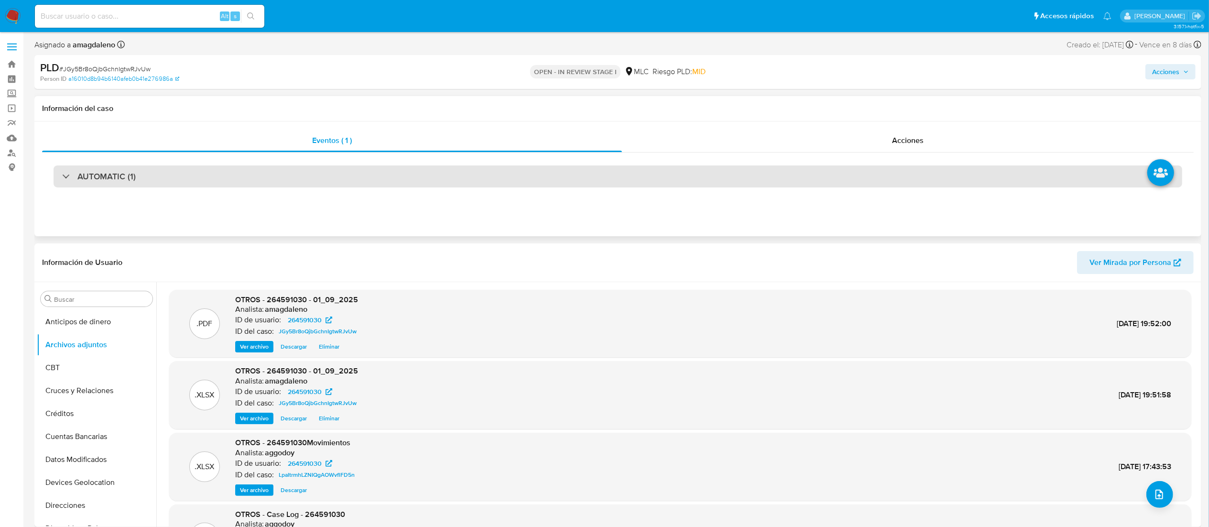
click at [911, 175] on div "AUTOMATIC (1)" at bounding box center [618, 176] width 1129 height 22
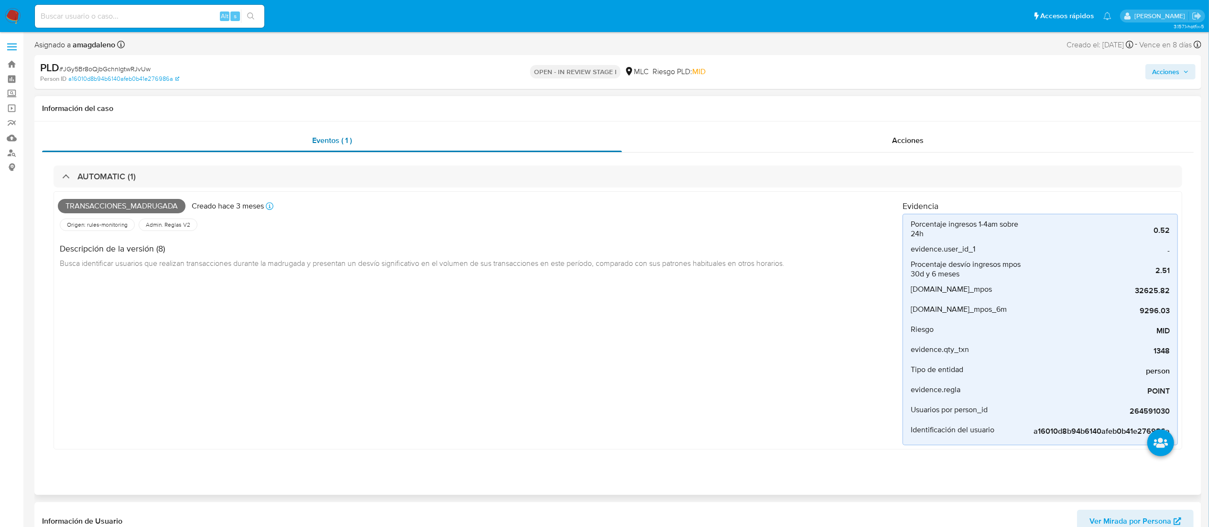
click at [517, 138] on div "Eventos ( 1 )" at bounding box center [332, 140] width 580 height 23
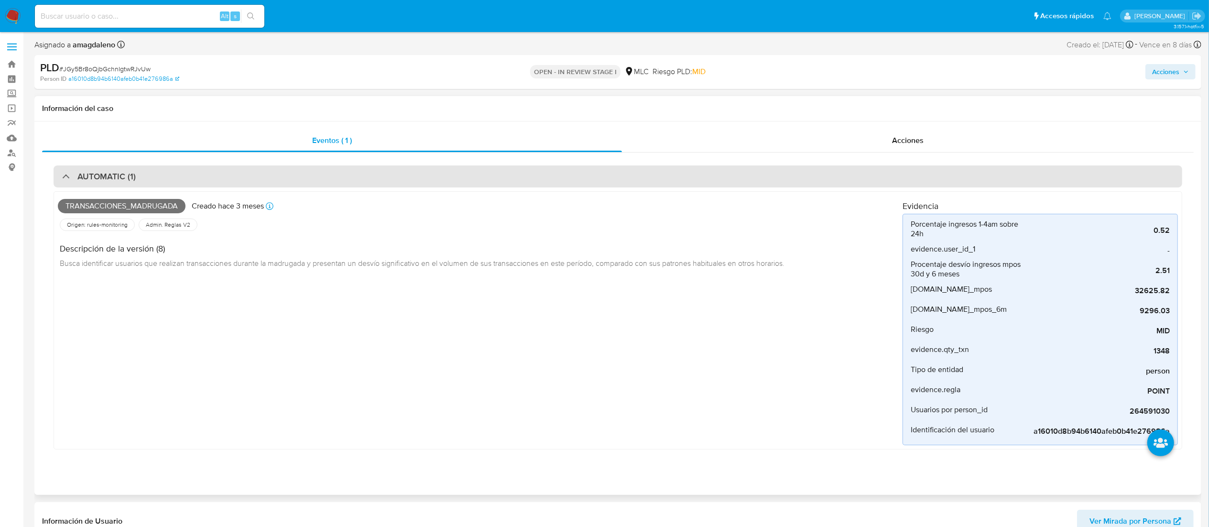
click at [518, 169] on div "AUTOMATIC (1)" at bounding box center [618, 176] width 1129 height 22
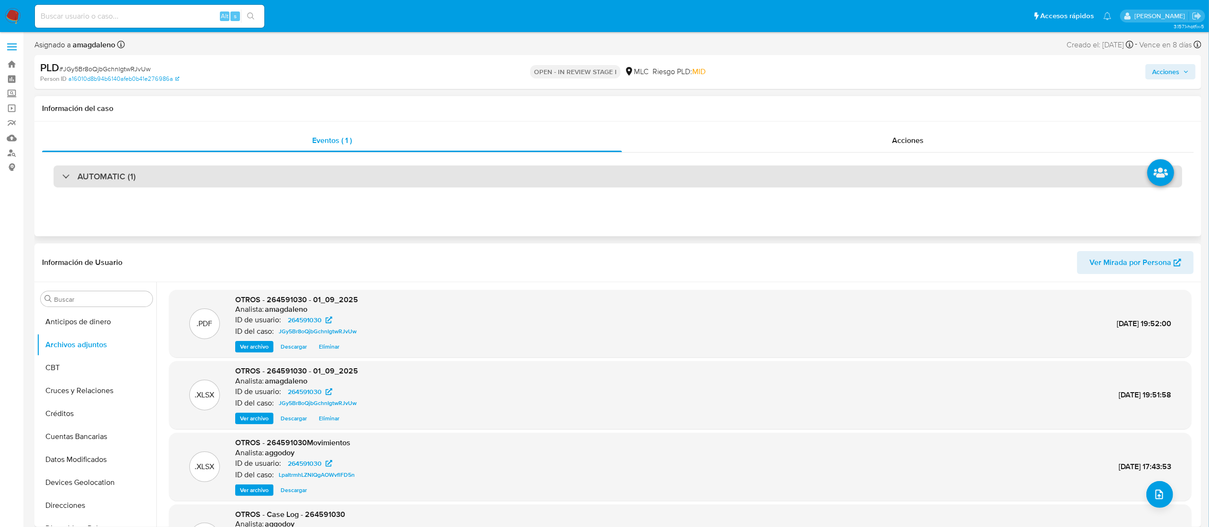
click at [518, 169] on div "AUTOMATIC (1)" at bounding box center [618, 176] width 1129 height 22
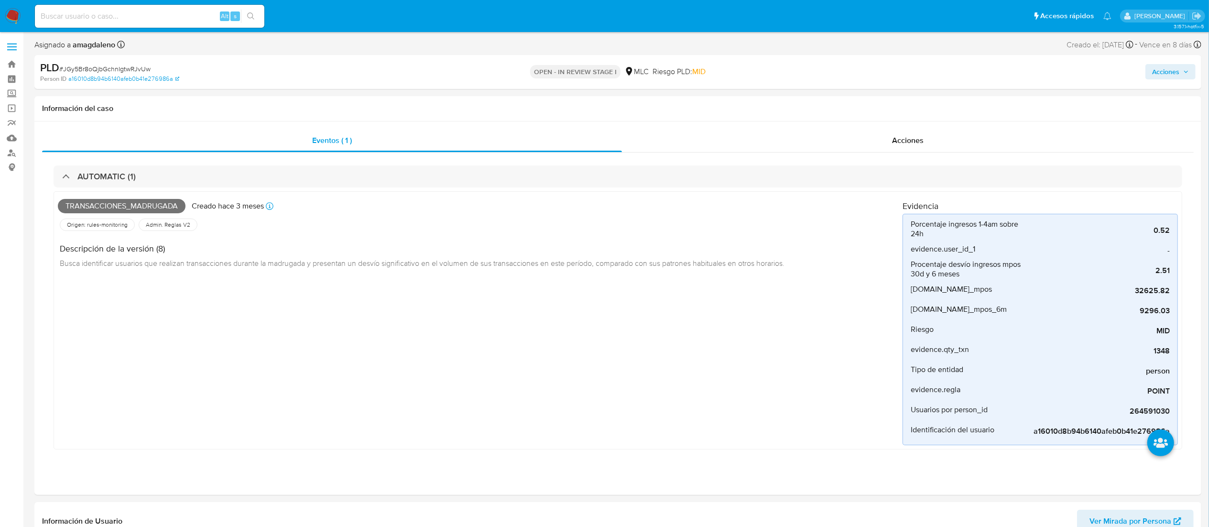
click at [1161, 74] on span "Acciones" at bounding box center [1165, 71] width 27 height 15
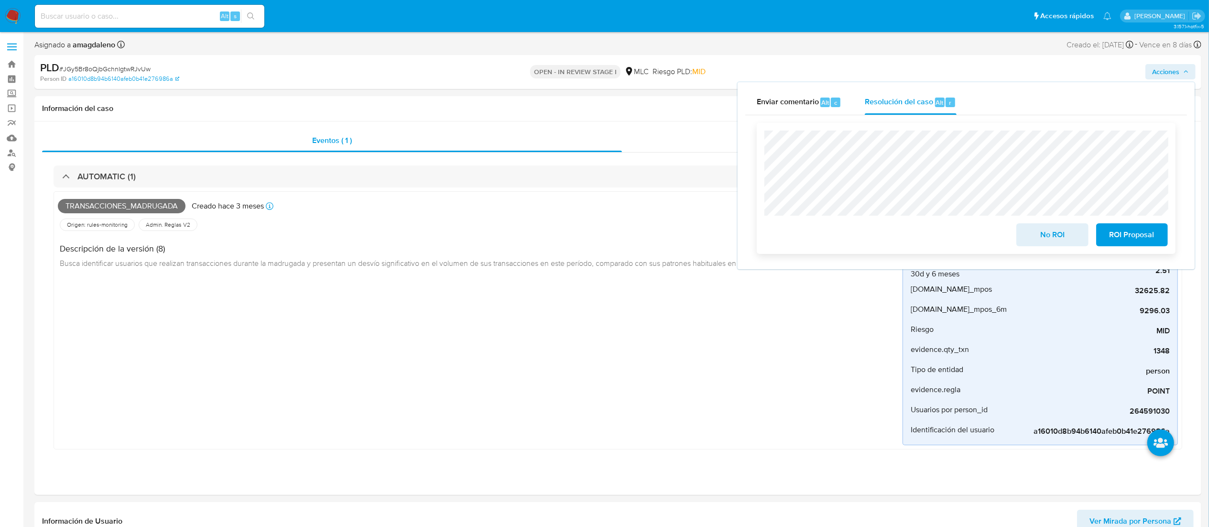
click at [1057, 239] on span "No ROI" at bounding box center [1052, 234] width 47 height 21
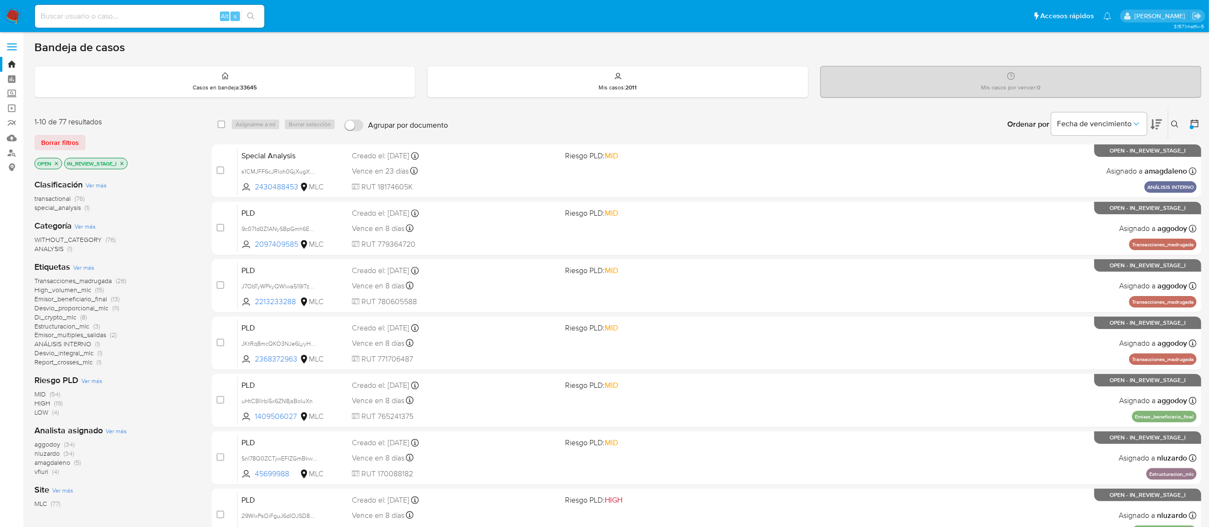
click at [123, 163] on icon "close-filter" at bounding box center [122, 163] width 3 height 3
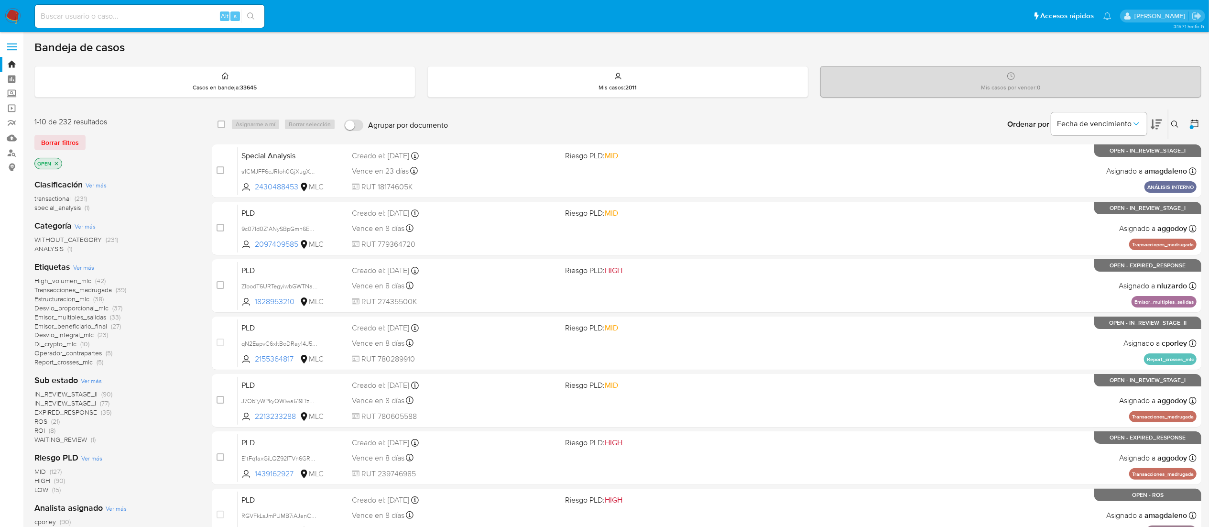
click at [71, 405] on span "IN_REVIEW_STAGE_I" at bounding box center [65, 403] width 62 height 10
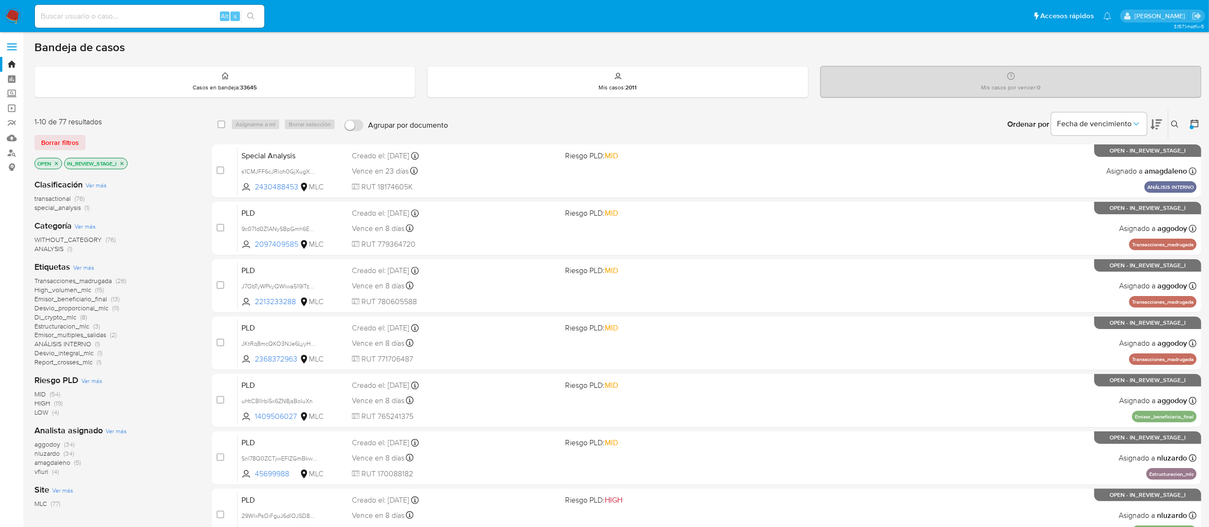
click at [55, 464] on span "amagdaleno" at bounding box center [52, 463] width 36 height 10
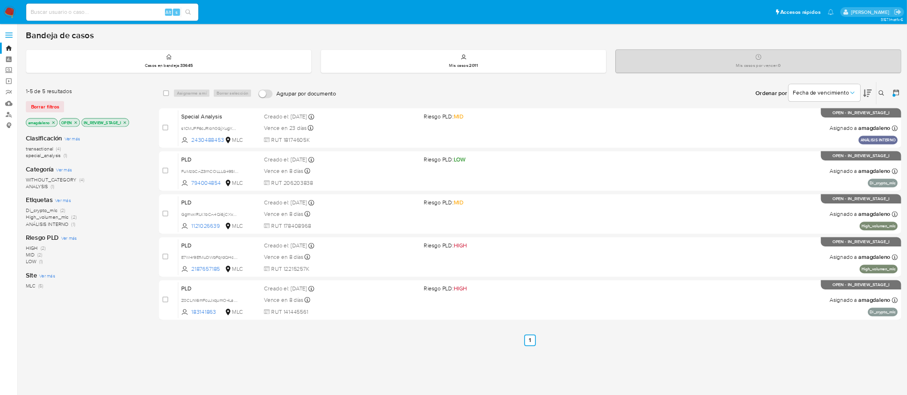
scroll to position [21, 0]
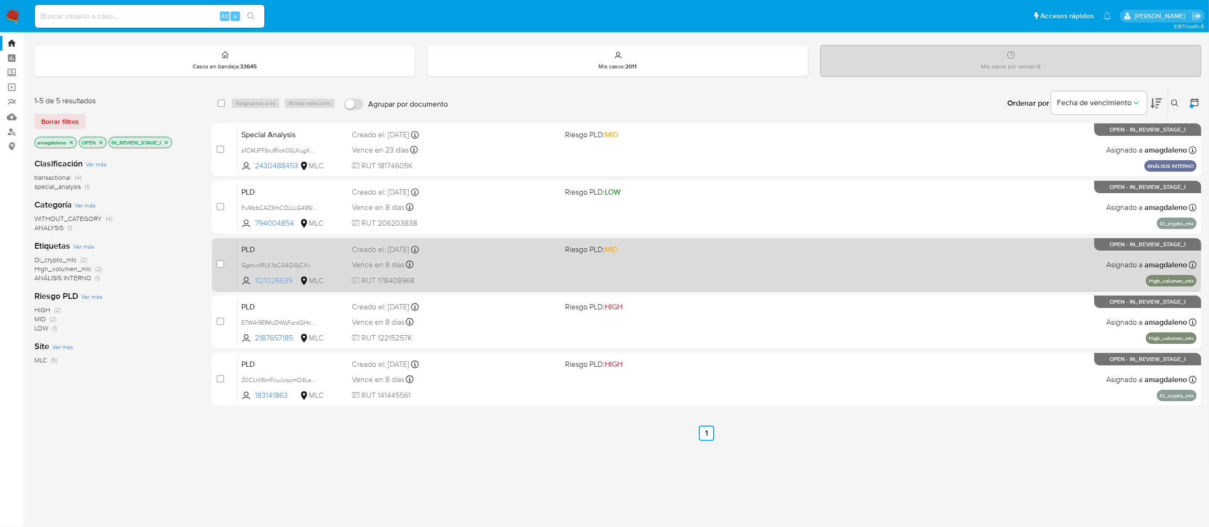
click at [260, 281] on span "1121026639" at bounding box center [276, 280] width 43 height 11
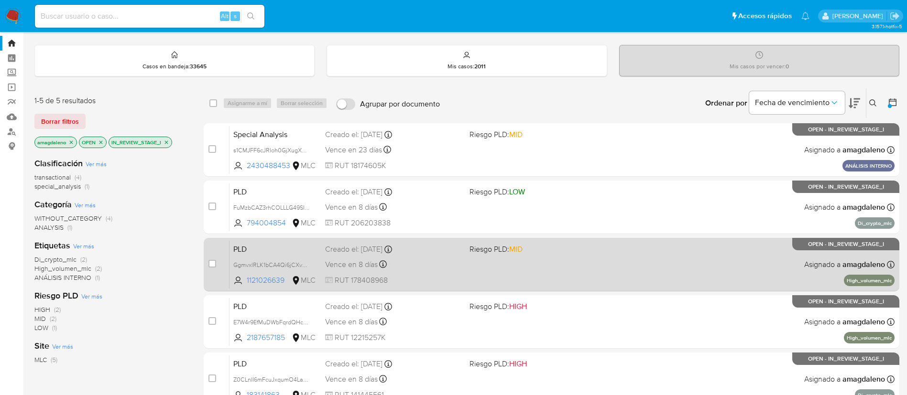
click at [444, 265] on div "Vence en 8 días Vence el [DATE] 06:08:01" at bounding box center [393, 264] width 137 height 13
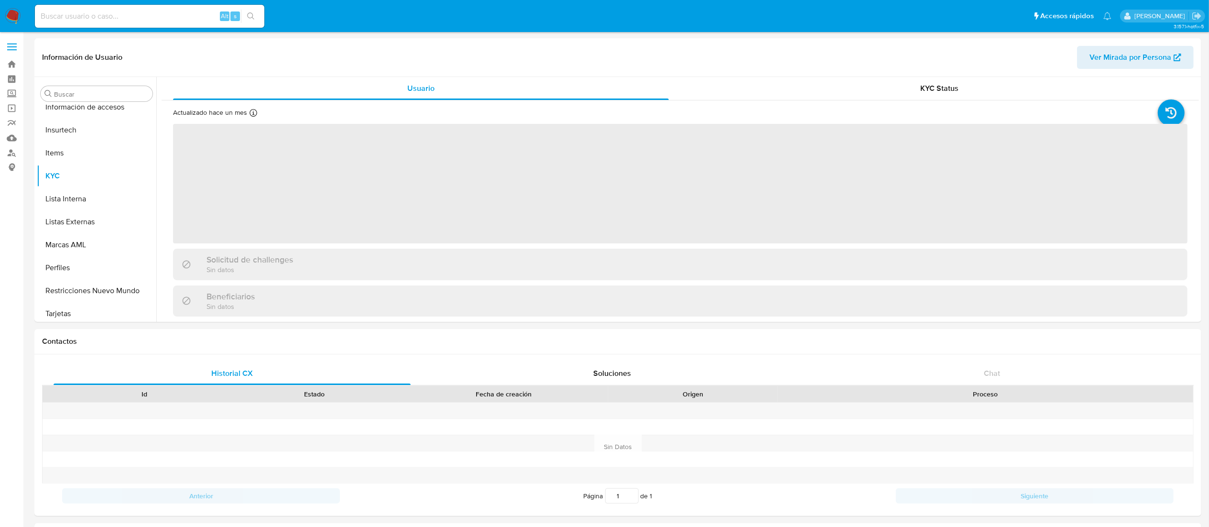
scroll to position [404, 0]
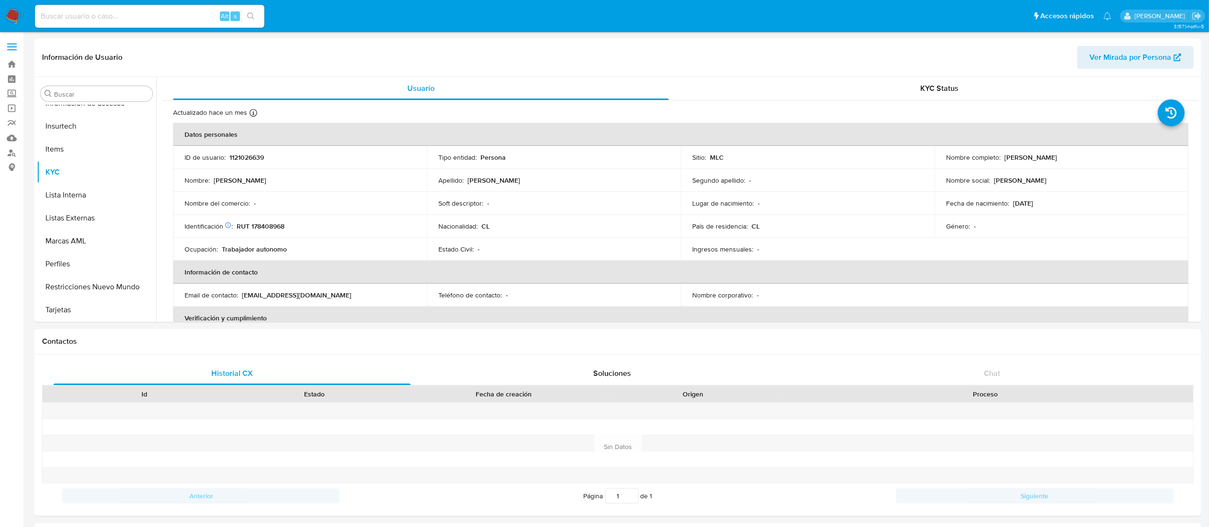
select select "10"
click at [266, 225] on p "RUT 178408968" at bounding box center [261, 226] width 48 height 9
copy p "178408968"
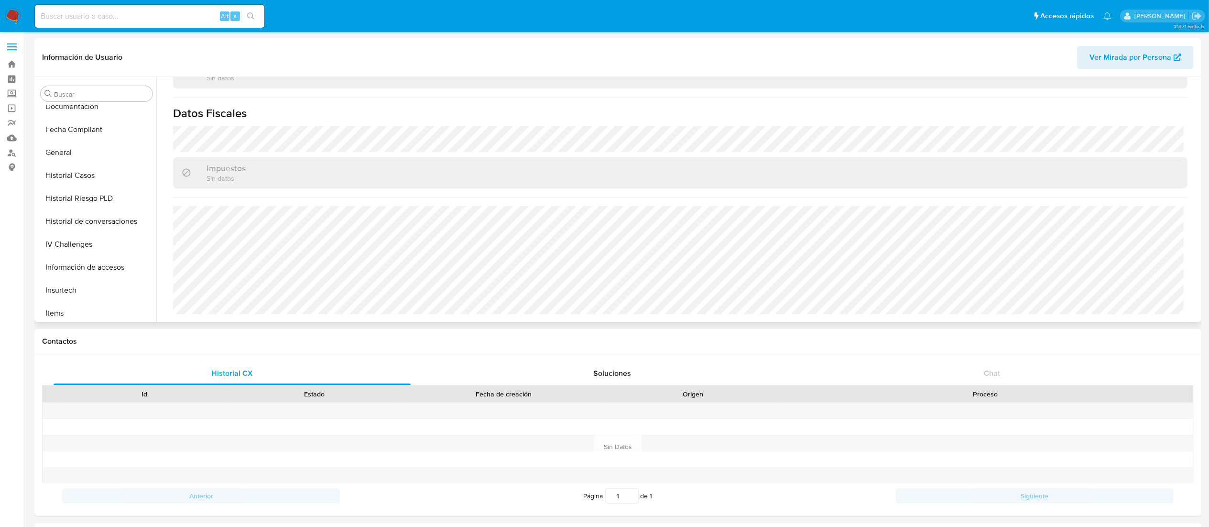
scroll to position [215, 0]
click at [115, 197] on button "Historial Casos" at bounding box center [93, 199] width 112 height 23
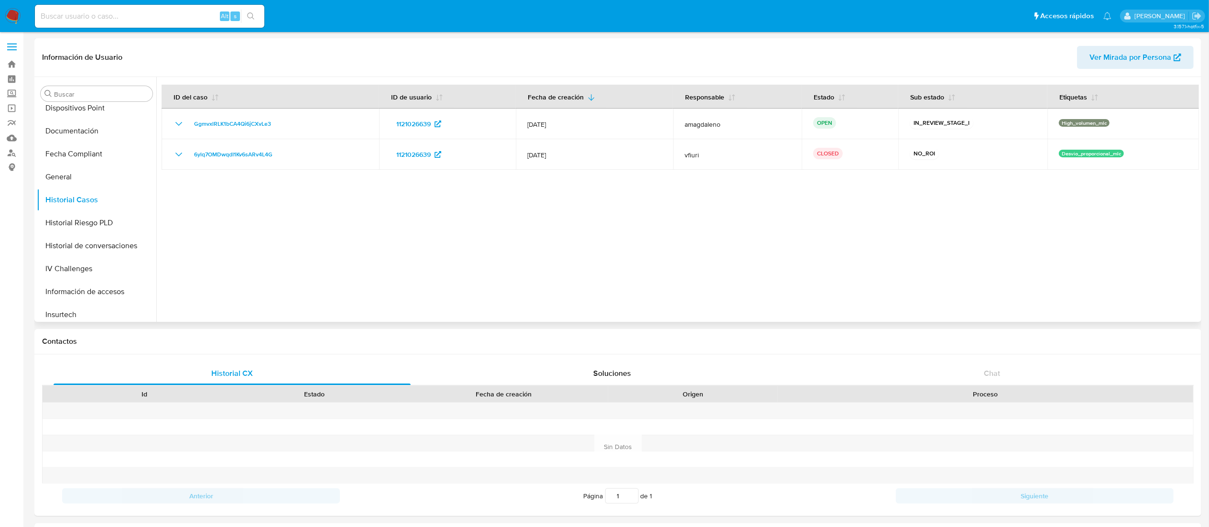
scroll to position [0, 0]
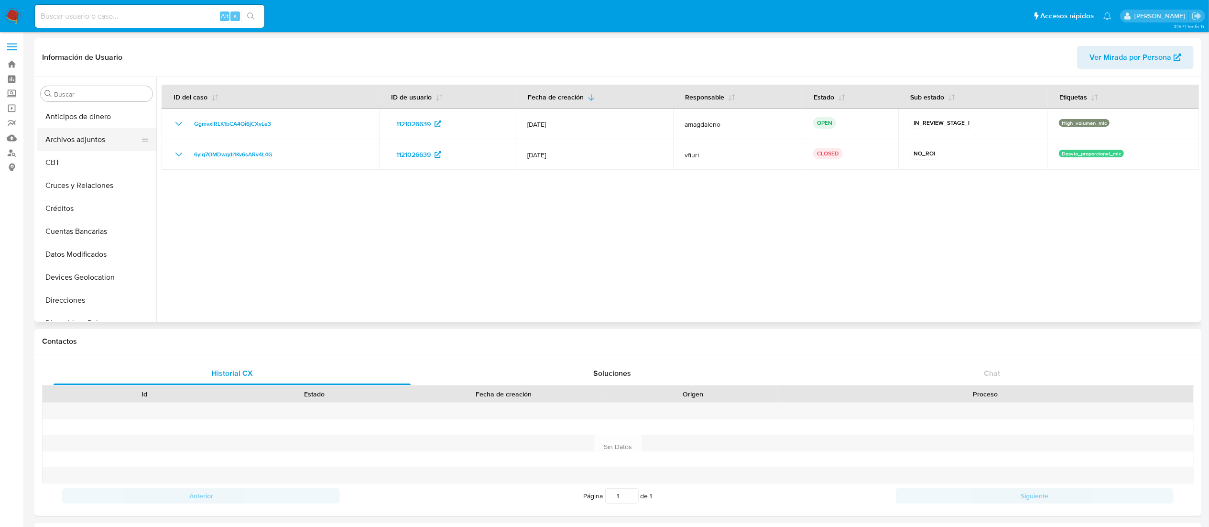
click at [103, 135] on button "Archivos adjuntos" at bounding box center [93, 139] width 112 height 23
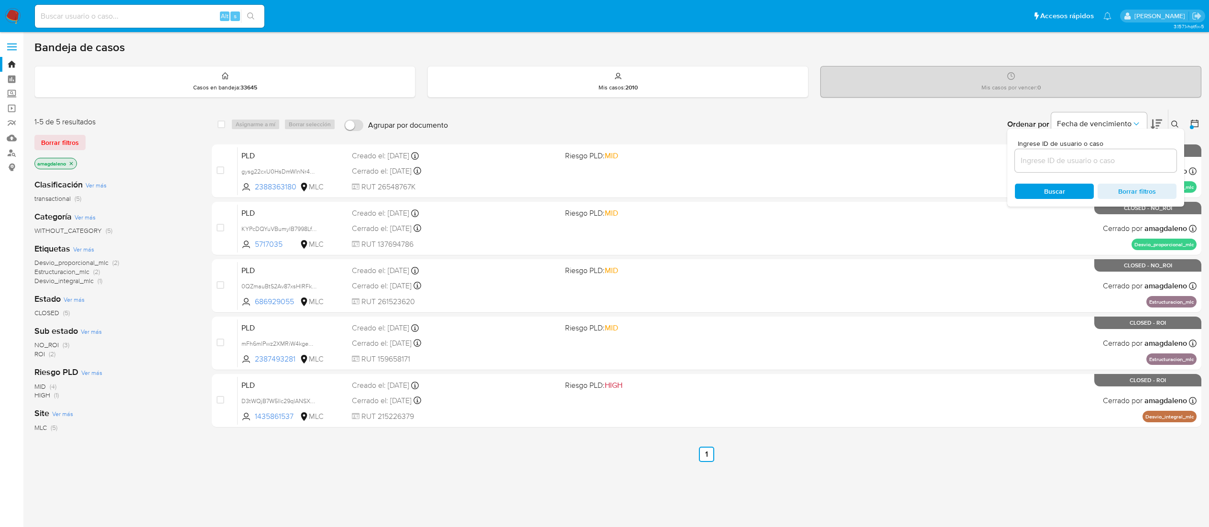
scroll to position [21, 0]
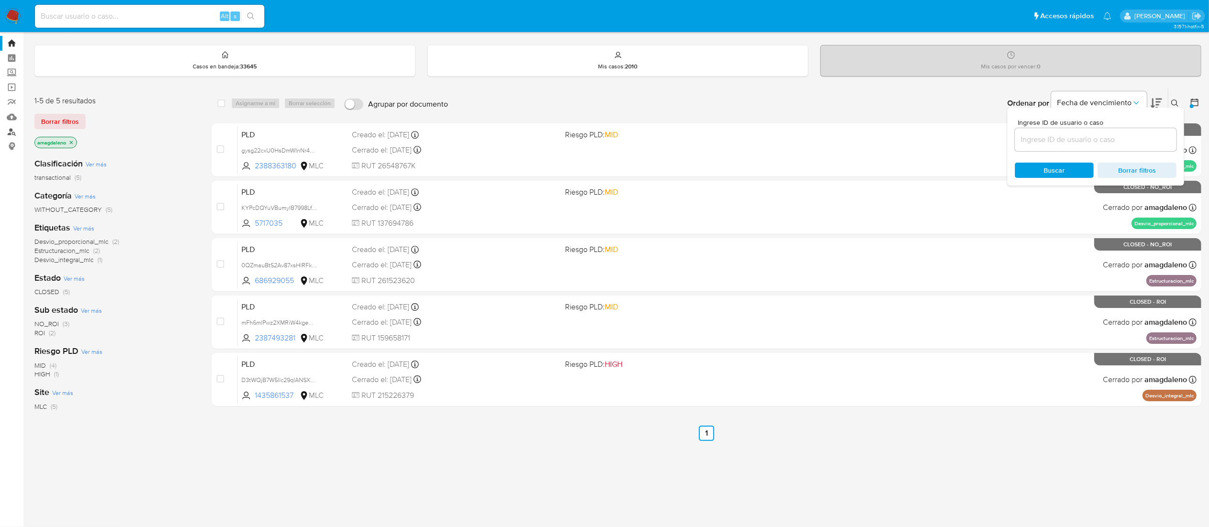
click at [10, 133] on link "Buscador de personas" at bounding box center [57, 131] width 114 height 15
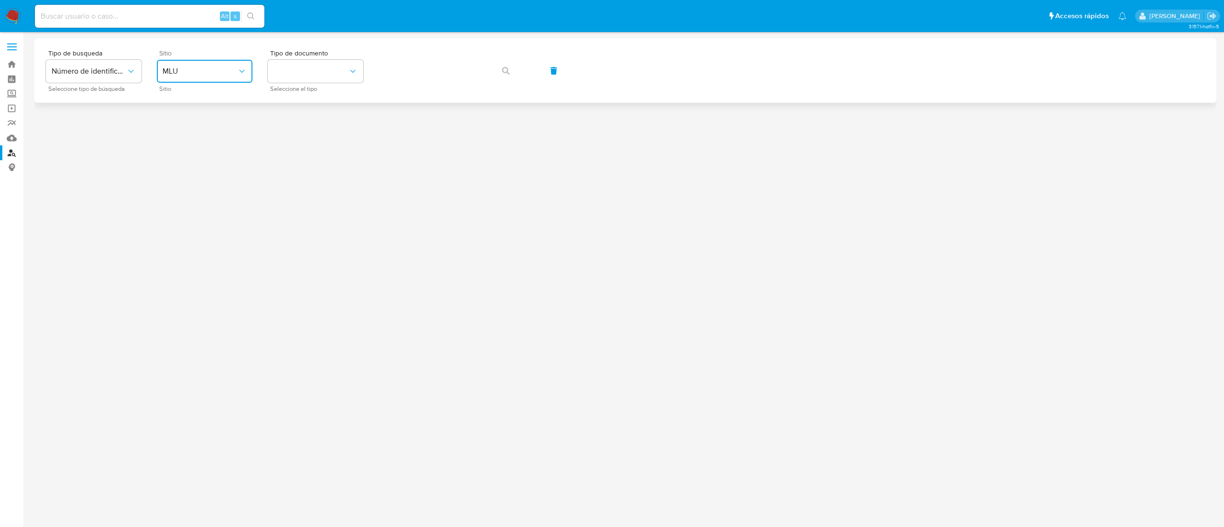
click at [211, 71] on span "MLU" at bounding box center [200, 71] width 75 height 10
click at [190, 235] on div "MLC" at bounding box center [202, 234] width 78 height 23
click at [318, 72] on button "identificationType" at bounding box center [316, 71] width 96 height 23
click at [322, 91] on div "RUT RUT" at bounding box center [313, 102] width 78 height 33
click at [507, 78] on span "button" at bounding box center [506, 70] width 8 height 21
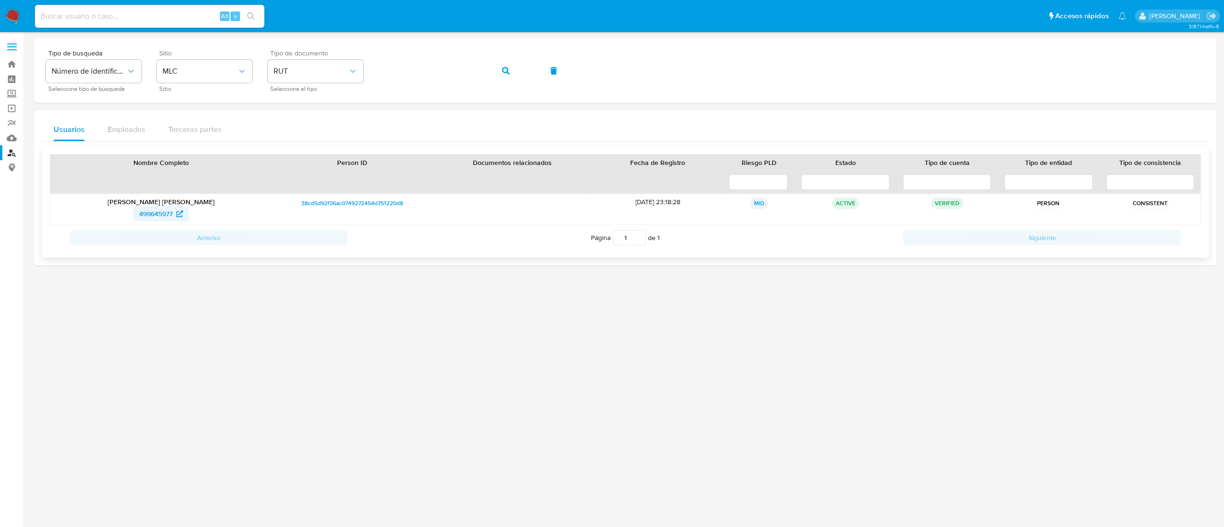
click at [144, 216] on span "499645977" at bounding box center [155, 213] width 33 height 15
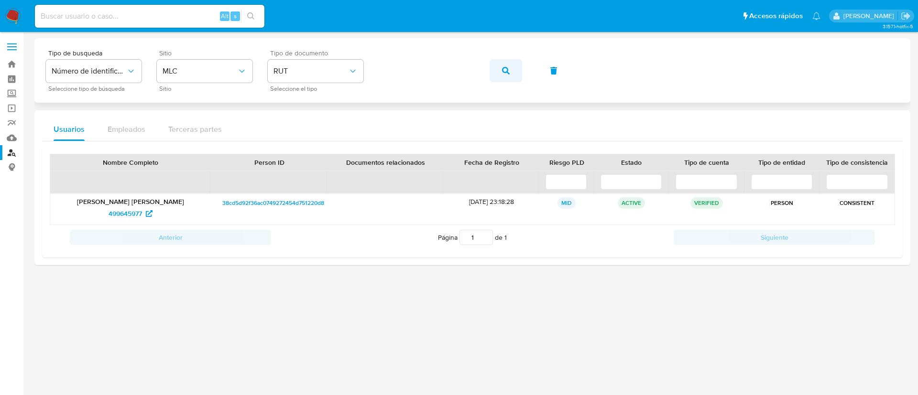
click at [503, 73] on icon "button" at bounding box center [506, 71] width 8 height 8
click at [131, 213] on span "210796429" at bounding box center [125, 213] width 33 height 15
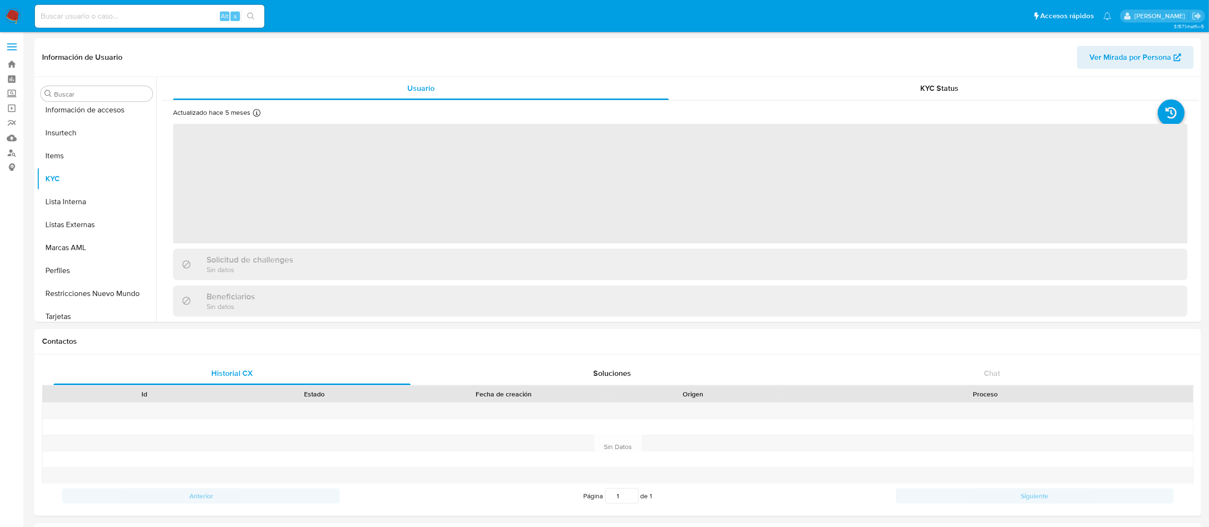
scroll to position [404, 0]
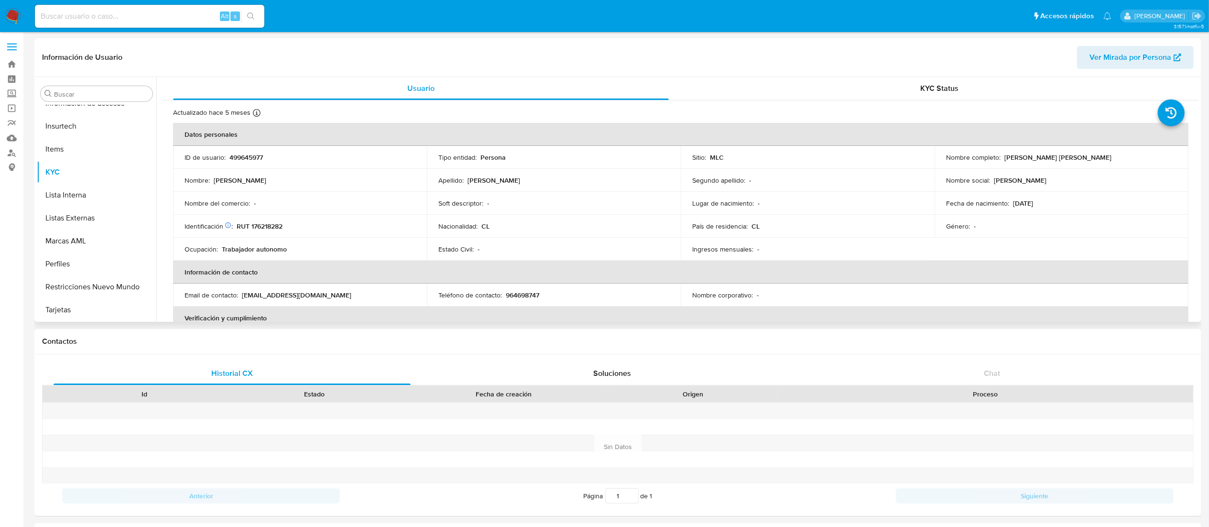
select select "10"
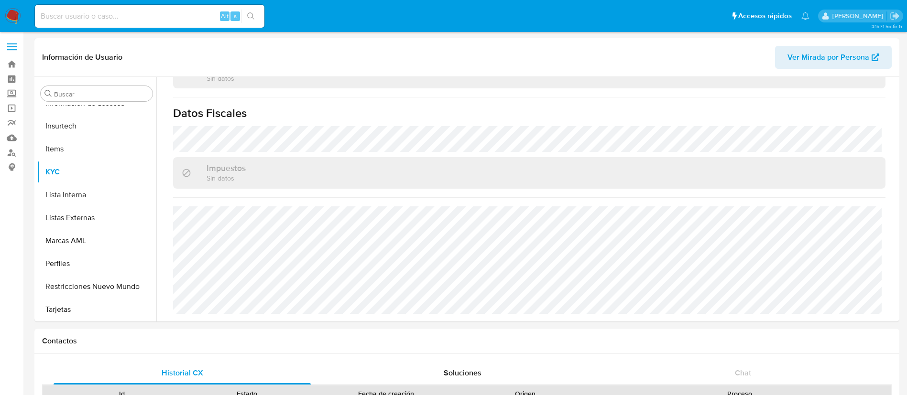
scroll to position [527, 0]
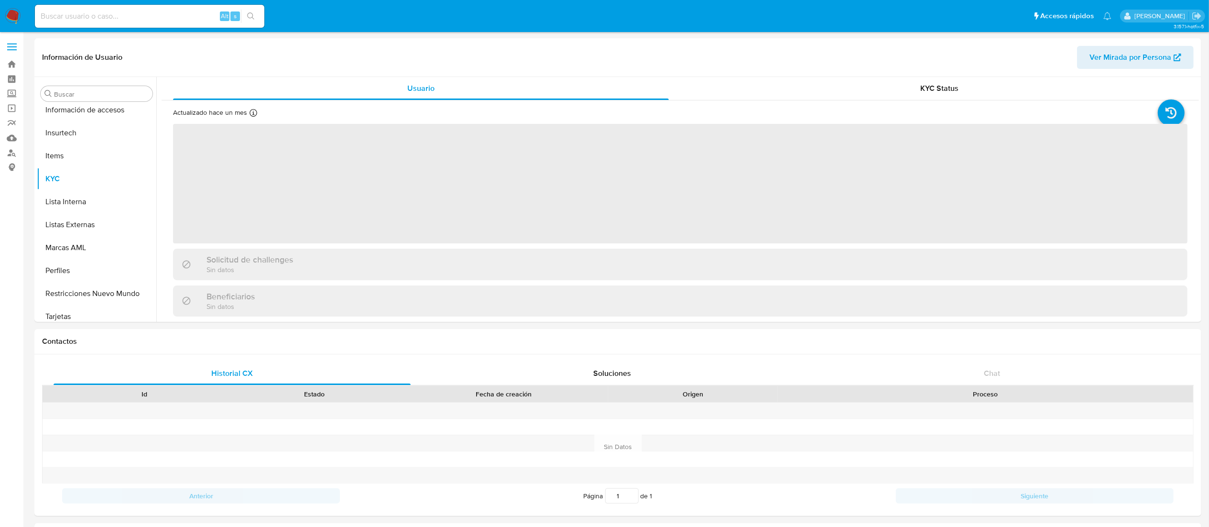
scroll to position [404, 0]
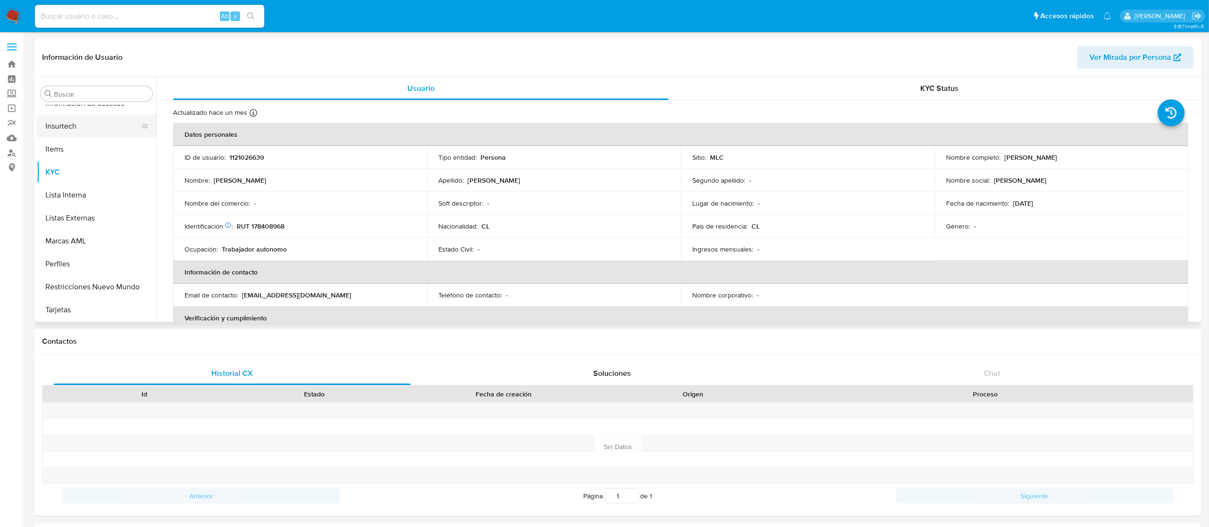
select select "10"
click at [156, 190] on div "Usuario KYC Status Actualizado hace un mes Creado: 09/05/2022 21:43:15 Actualiz…" at bounding box center [677, 199] width 1043 height 245
click at [111, 139] on button "Archivos adjuntos" at bounding box center [93, 139] width 112 height 23
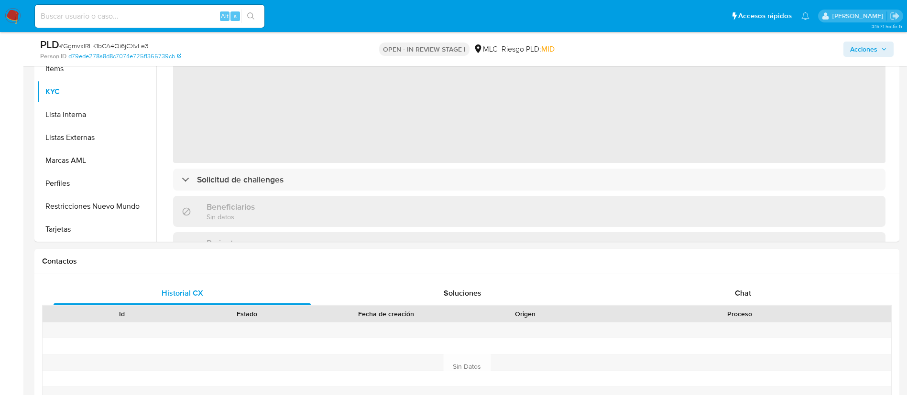
scroll to position [138, 0]
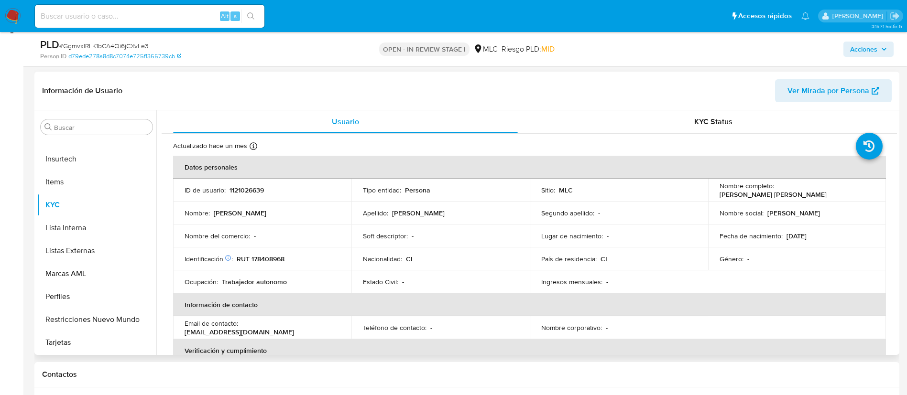
select select "10"
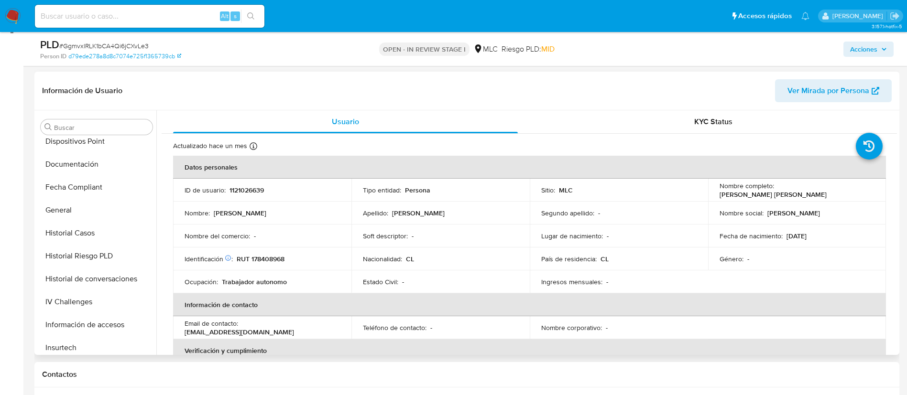
scroll to position [0, 0]
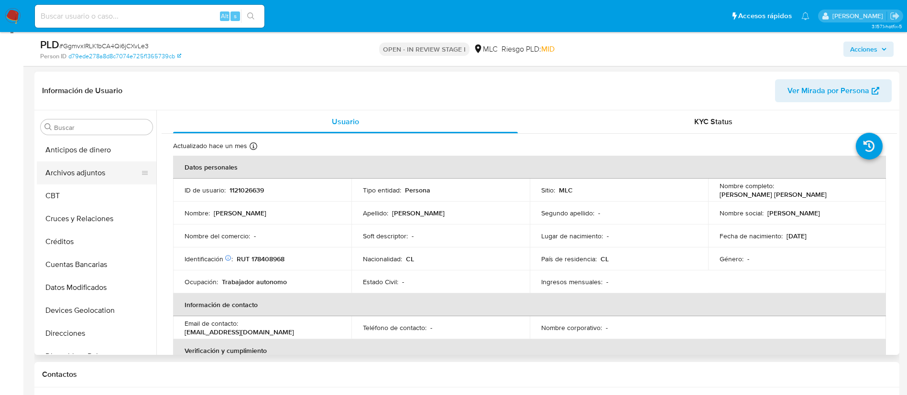
click at [115, 178] on button "Archivos adjuntos" at bounding box center [93, 173] width 112 height 23
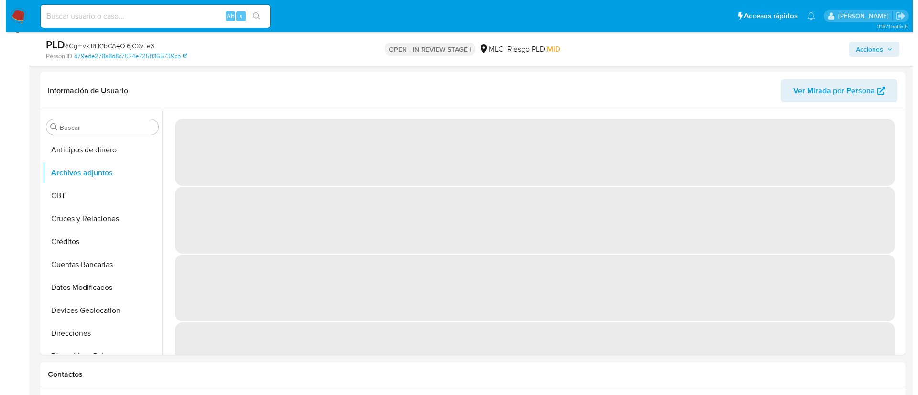
scroll to position [217, 0]
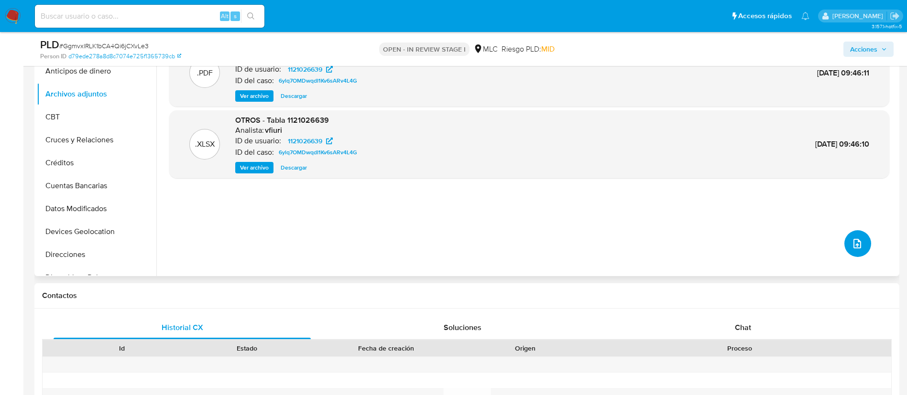
click at [852, 247] on icon "upload-file" at bounding box center [857, 243] width 11 height 11
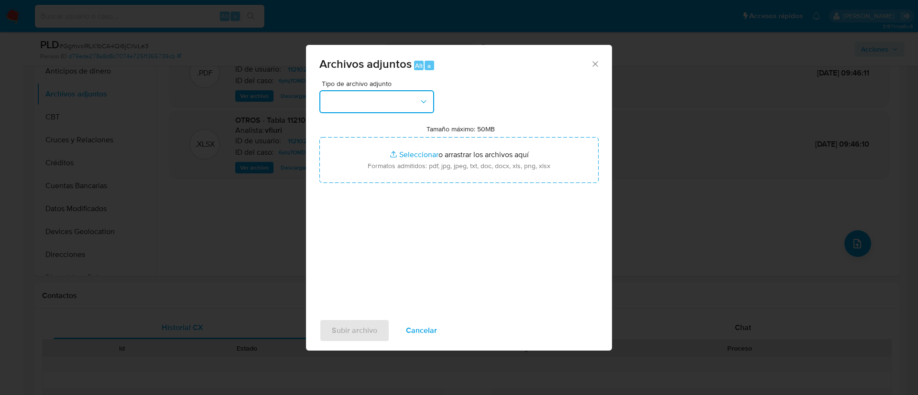
click at [401, 102] on button "button" at bounding box center [376, 101] width 115 height 23
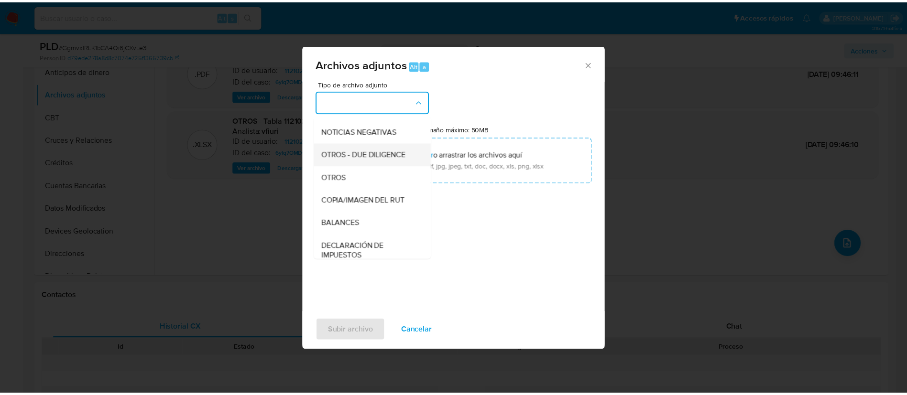
scroll to position [100, 0]
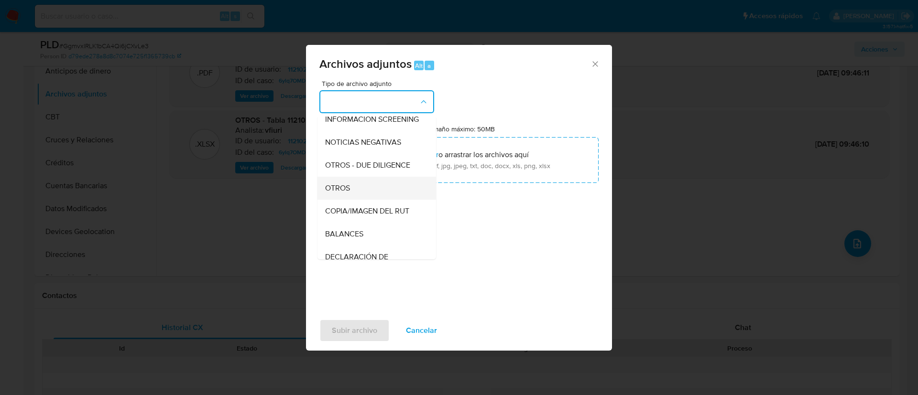
click at [391, 194] on div "OTROS" at bounding box center [374, 188] width 98 height 23
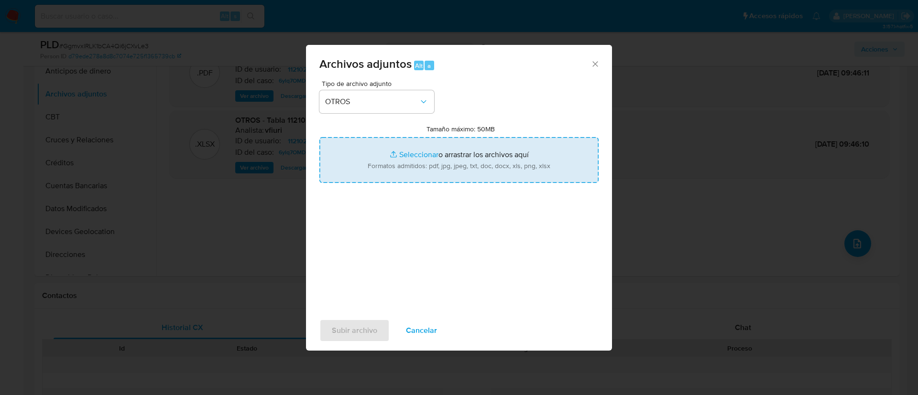
click at [407, 152] on input "Tamaño máximo: 50MB Seleccionar archivos" at bounding box center [458, 160] width 279 height 46
type input "C:\fakepath\1121026639 - 12_08_2025.xlsx"
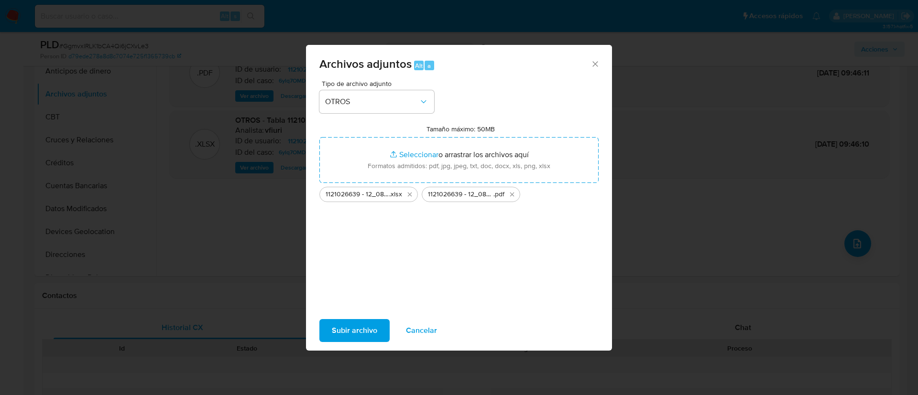
click at [369, 329] on span "Subir archivo" at bounding box center [354, 330] width 45 height 21
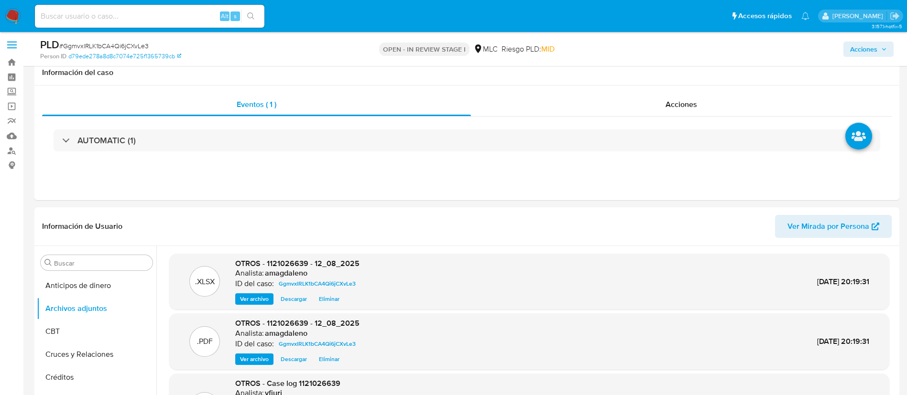
scroll to position [0, 0]
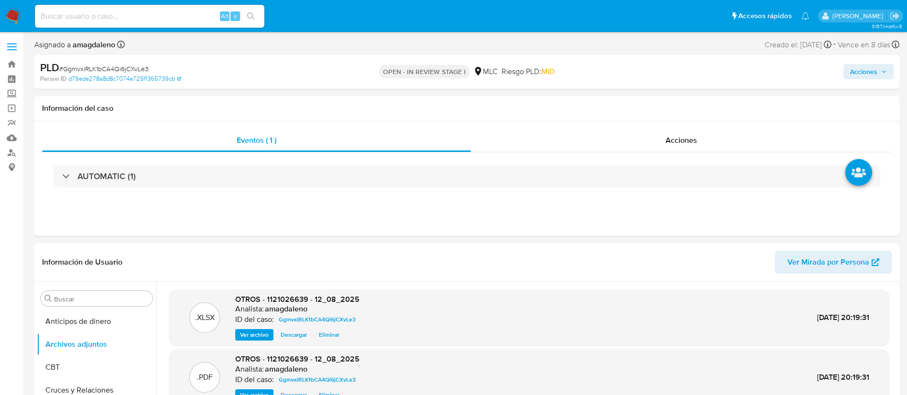
click at [855, 75] on span "Acciones" at bounding box center [863, 71] width 27 height 15
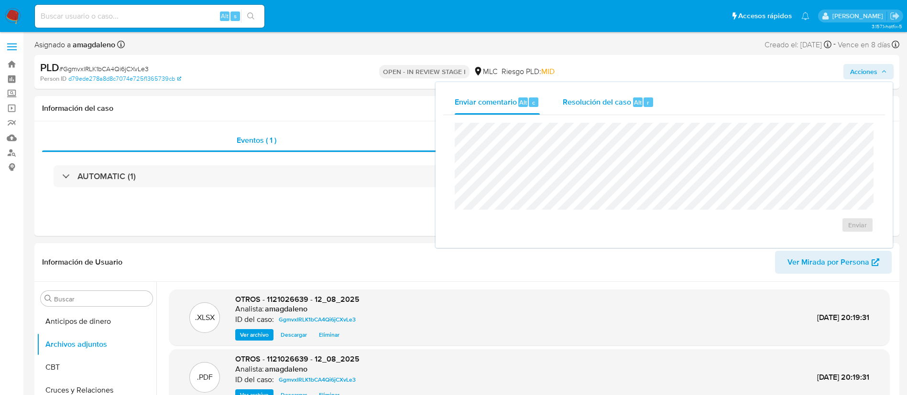
click at [608, 99] on span "Resolución del caso" at bounding box center [597, 102] width 68 height 11
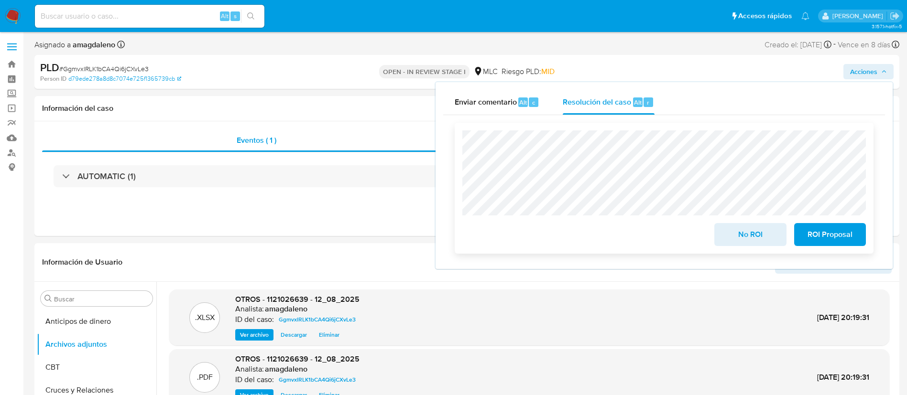
click at [778, 239] on button "No ROI" at bounding box center [750, 234] width 72 height 23
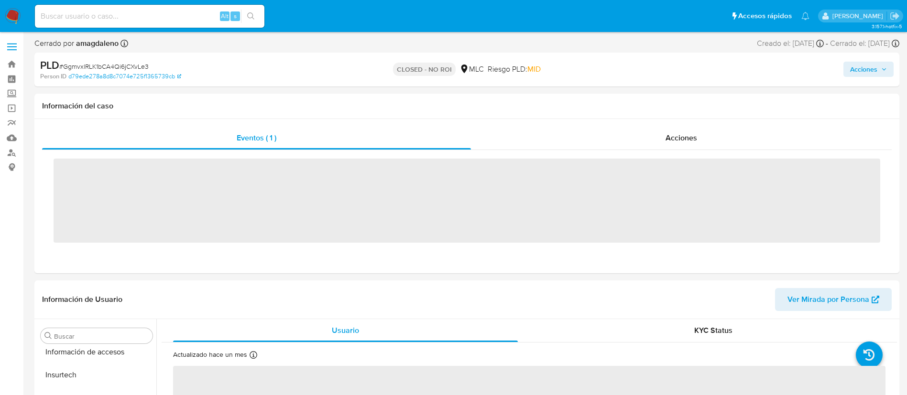
scroll to position [404, 0]
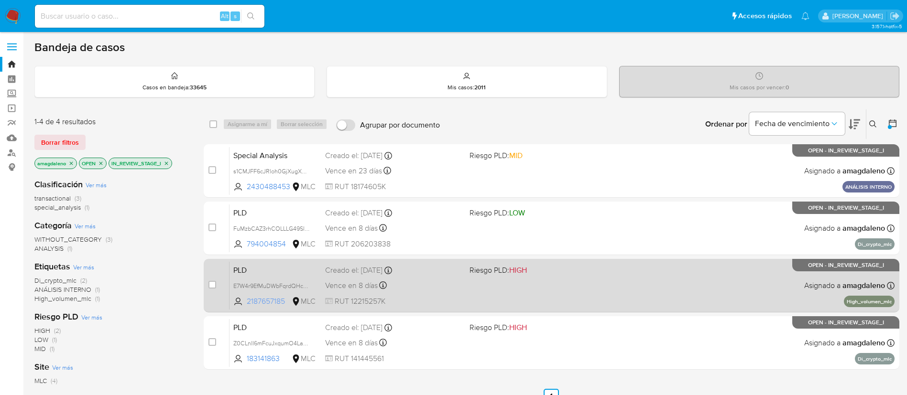
click at [266, 300] on span "2187657185" at bounding box center [268, 301] width 43 height 11
click at [444, 294] on div "PLD E7W4r9EfMuDWbFqrdQHcxdsO 2187657185 MLC Riesgo PLD: HIGH Creado el: 12/06/2…" at bounding box center [562, 286] width 665 height 48
click at [463, 297] on div "PLD E7W4r9EfMuDWbFqrdQHcxdsO 2187657185 MLC Riesgo PLD: HIGH Creado el: 12/06/2…" at bounding box center [562, 286] width 665 height 48
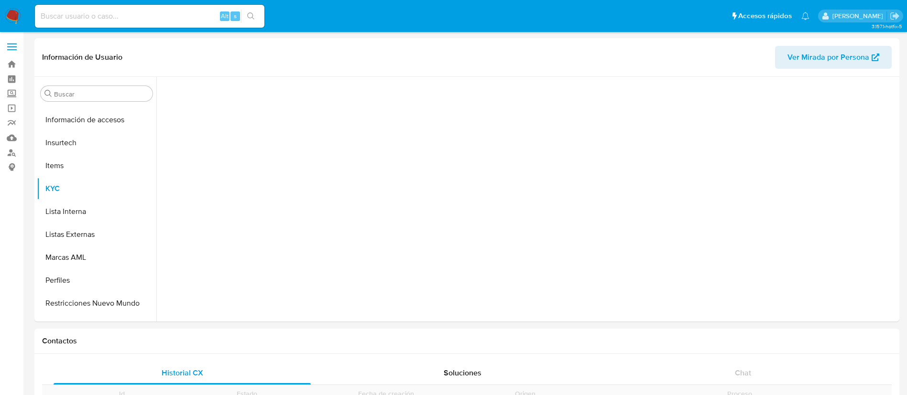
scroll to position [404, 0]
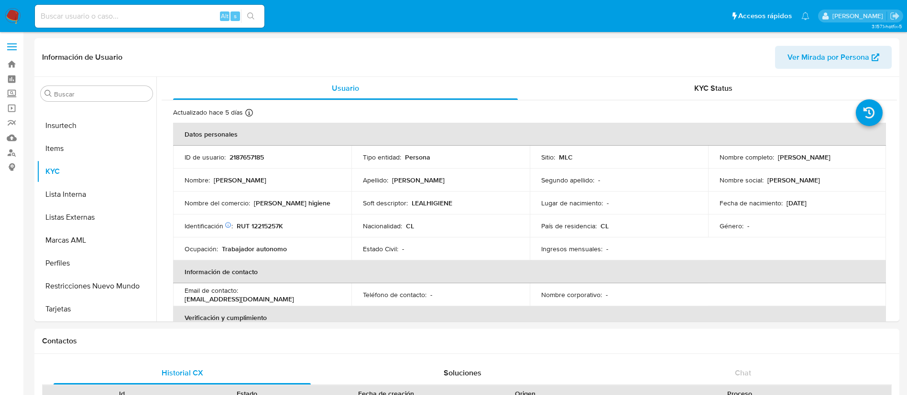
select select "10"
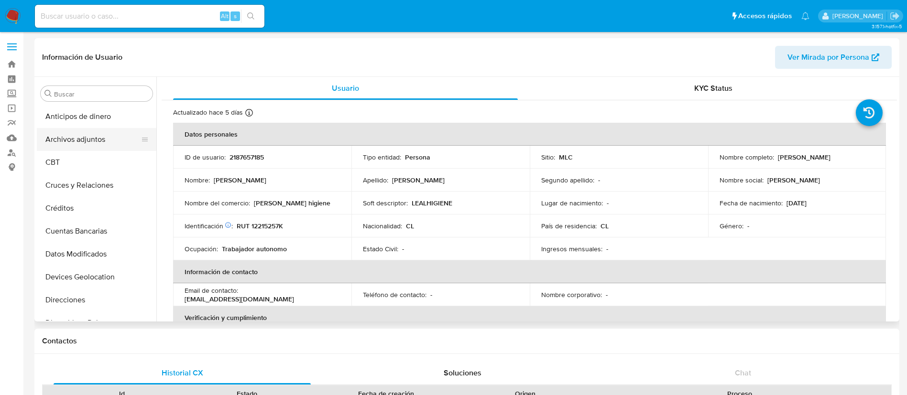
click at [96, 137] on button "Archivos adjuntos" at bounding box center [93, 139] width 112 height 23
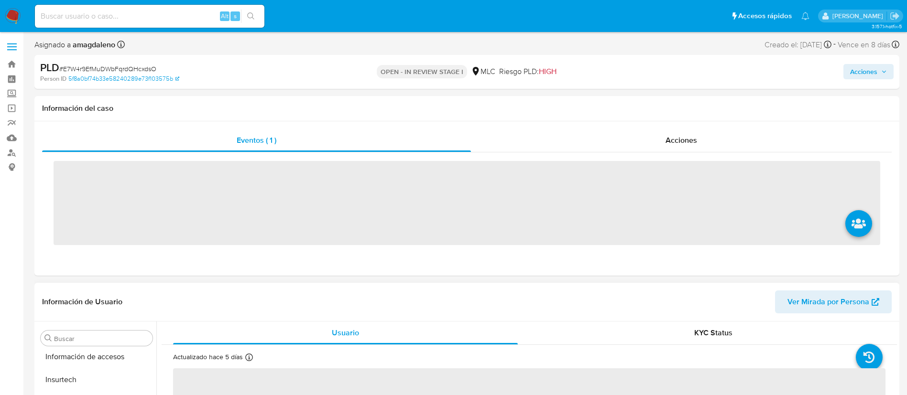
scroll to position [404, 0]
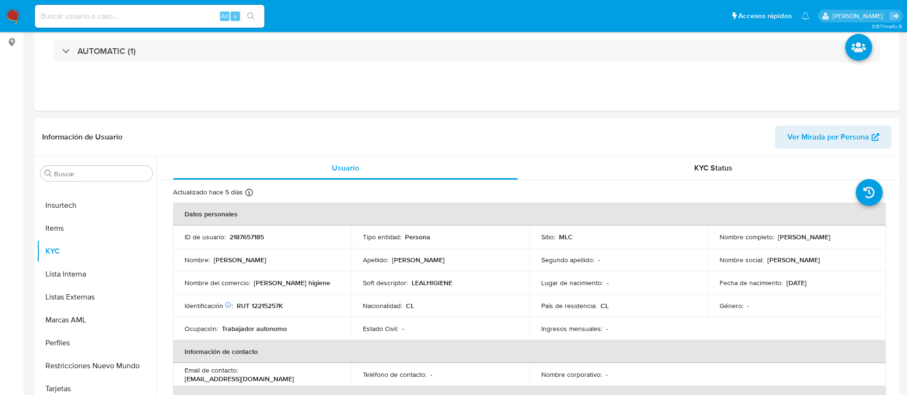
select select "10"
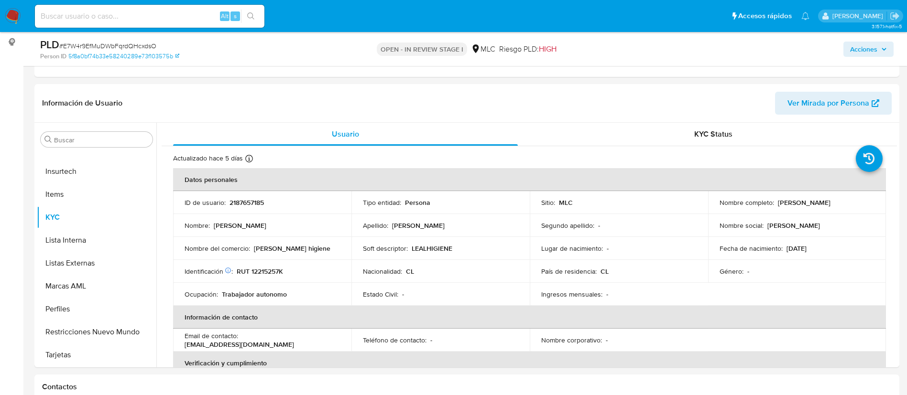
scroll to position [155, 0]
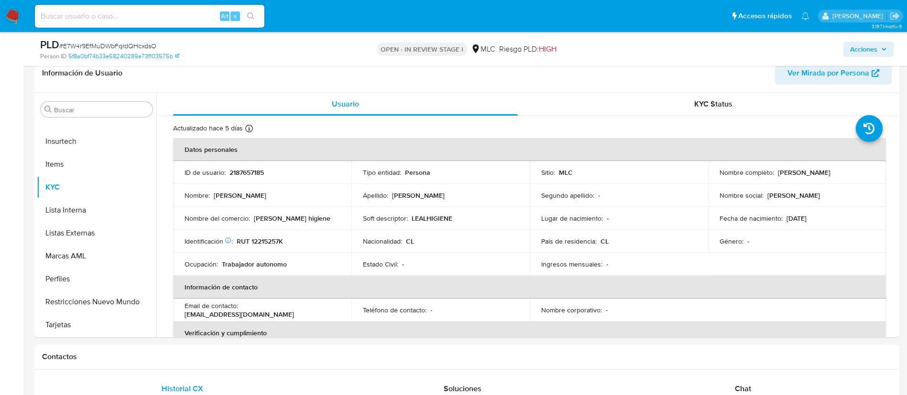
drag, startPoint x: 907, startPoint y: 118, endPoint x: 906, endPoint y: 125, distance: 7.2
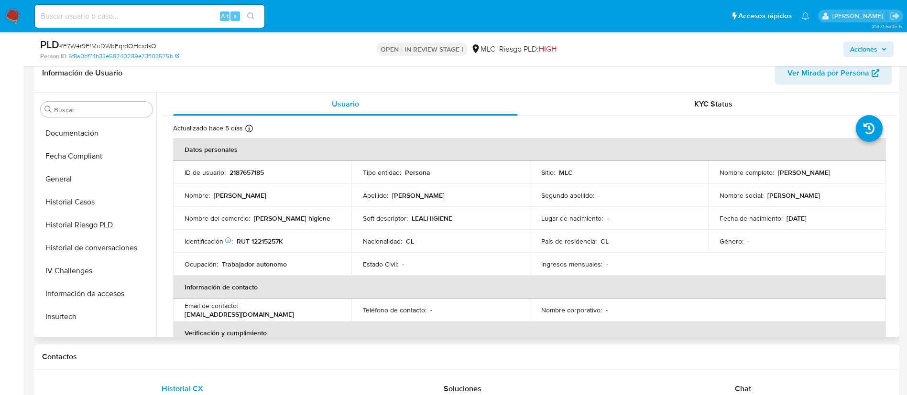
scroll to position [215, 0]
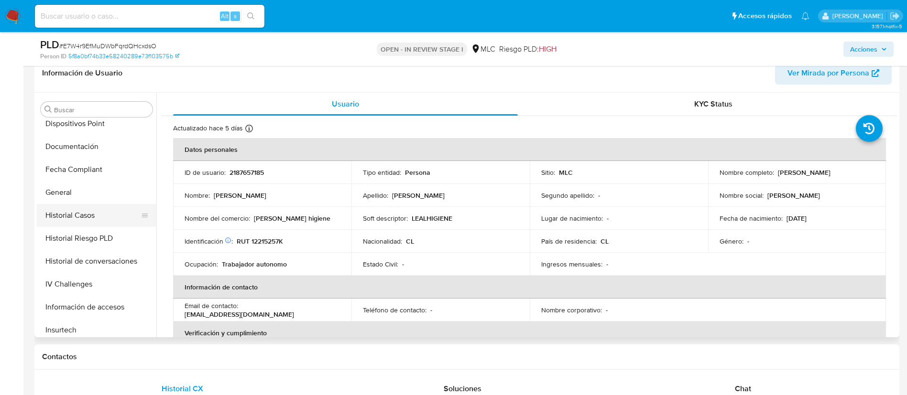
click at [113, 211] on button "Historial Casos" at bounding box center [93, 215] width 112 height 23
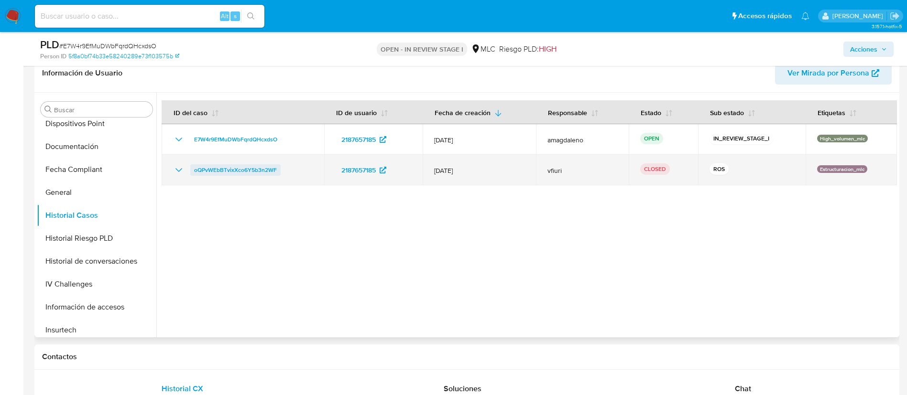
click at [242, 169] on span "oQPvWEbBTvixXco6Y5b3n2WF" at bounding box center [235, 169] width 83 height 11
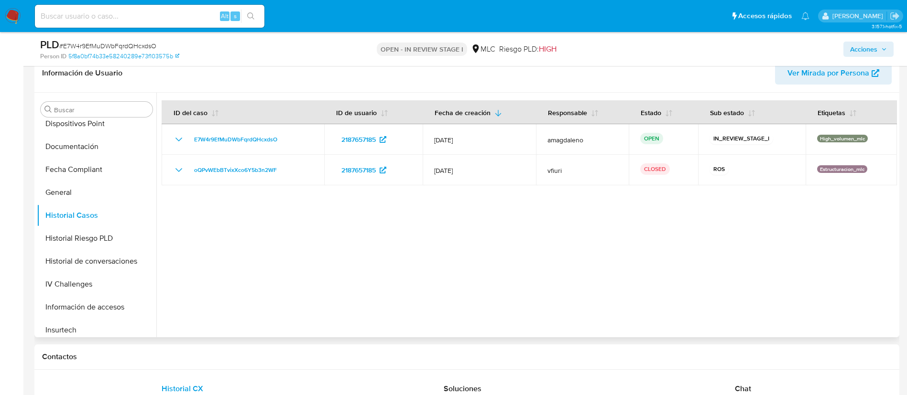
scroll to position [404, 0]
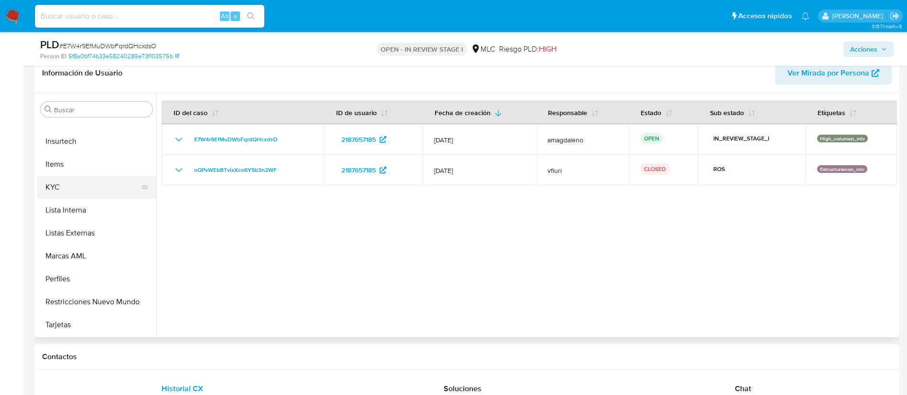
click at [83, 179] on button "KYC" at bounding box center [93, 187] width 112 height 23
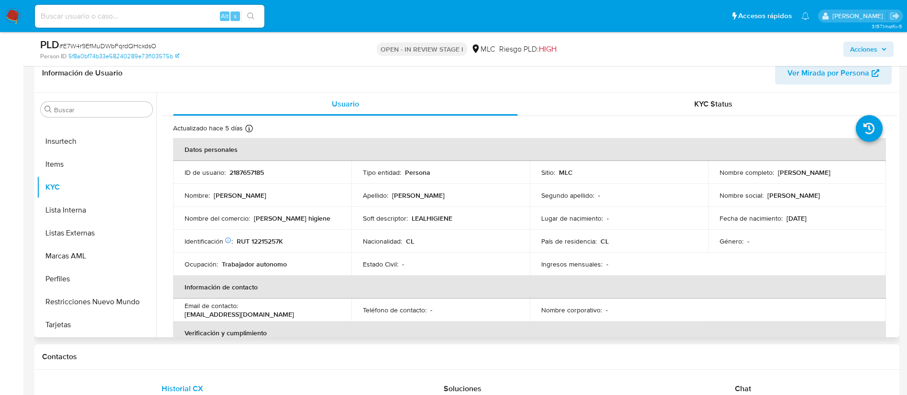
click at [263, 241] on p "RUT 12215257K" at bounding box center [260, 241] width 46 height 9
copy p "12215257K"
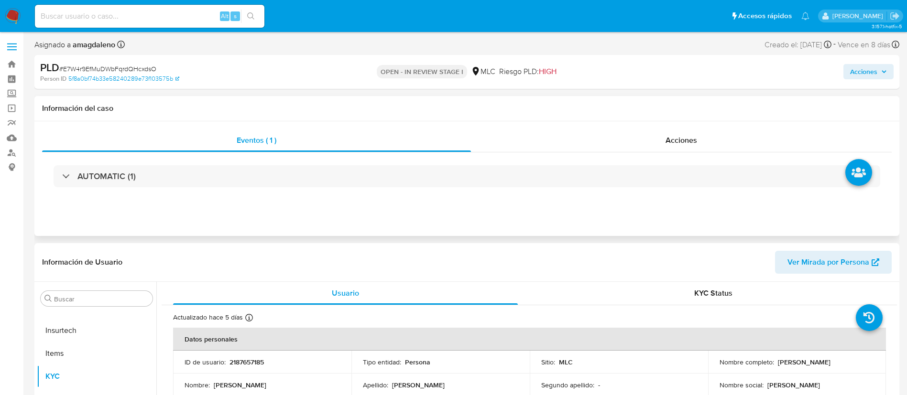
click at [600, 190] on div "AUTOMATIC (1)" at bounding box center [467, 177] width 850 height 48
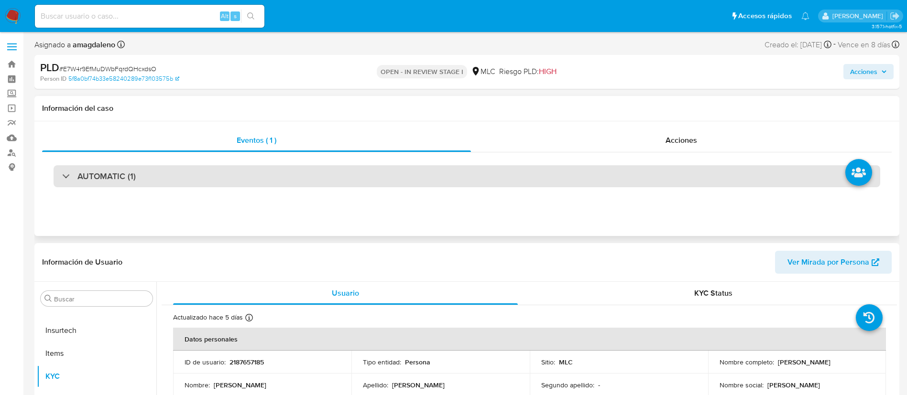
click at [602, 182] on div "AUTOMATIC (1)" at bounding box center [467, 176] width 827 height 22
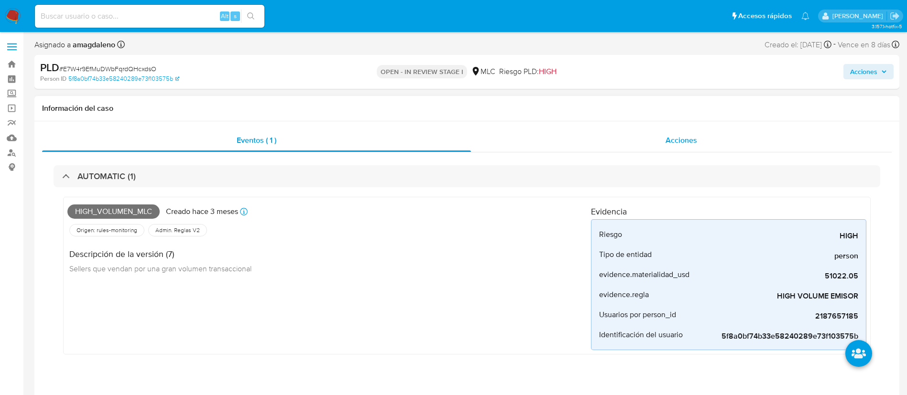
click at [608, 144] on div "Acciones" at bounding box center [681, 140] width 421 height 23
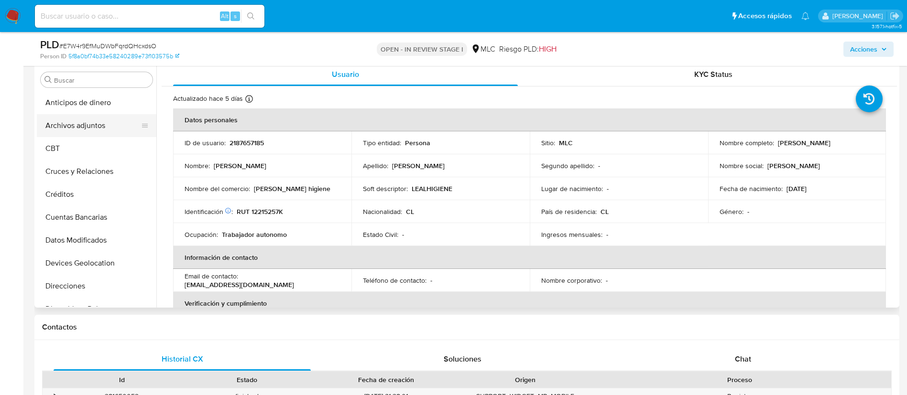
click at [101, 129] on button "Archivos adjuntos" at bounding box center [93, 125] width 112 height 23
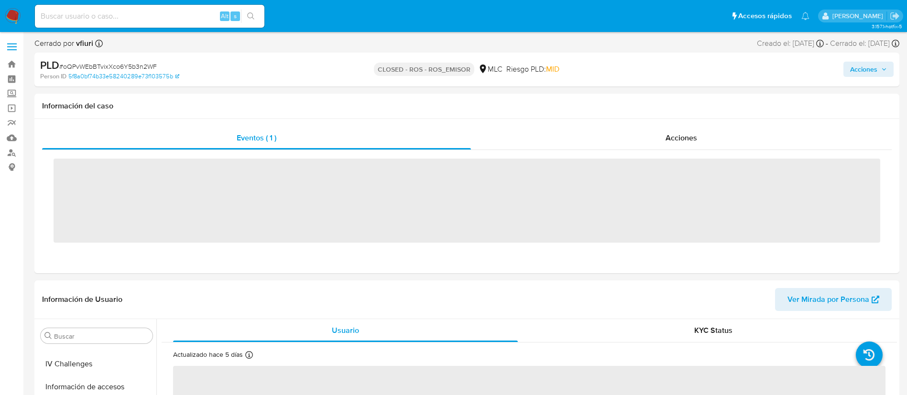
scroll to position [404, 0]
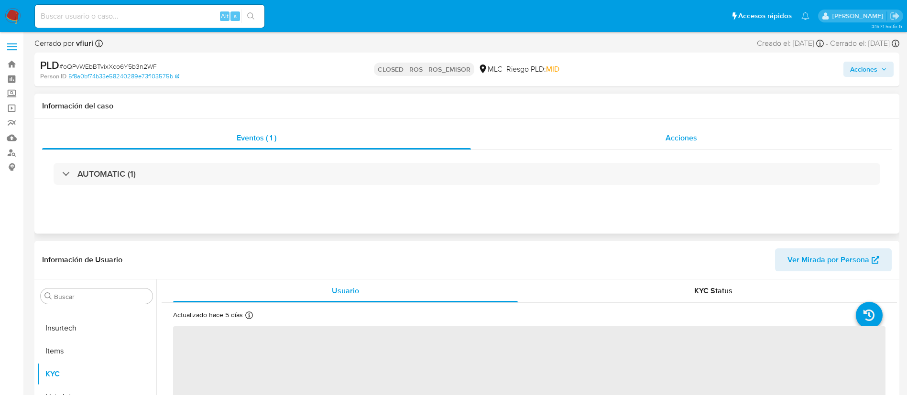
click at [541, 139] on div "Acciones" at bounding box center [681, 138] width 421 height 23
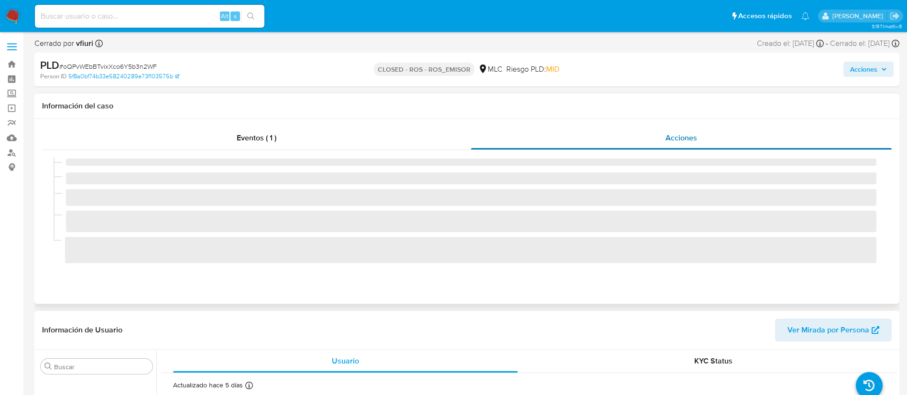
select select "10"
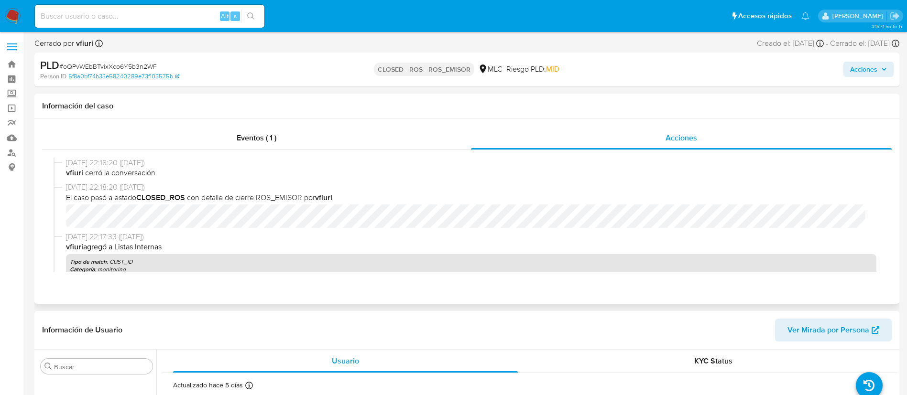
click at [401, 196] on span "El caso pasó a estado CLOSED_ROS con detalle de cierre ROS_EMISOR por vfiuri" at bounding box center [471, 198] width 811 height 11
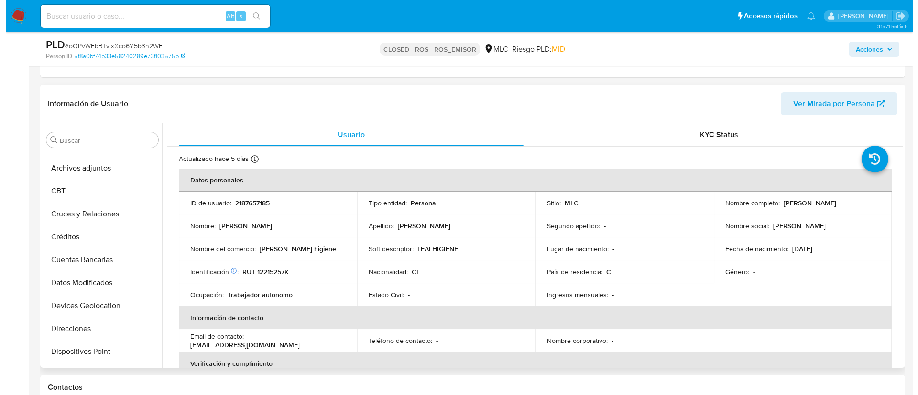
scroll to position [0, 0]
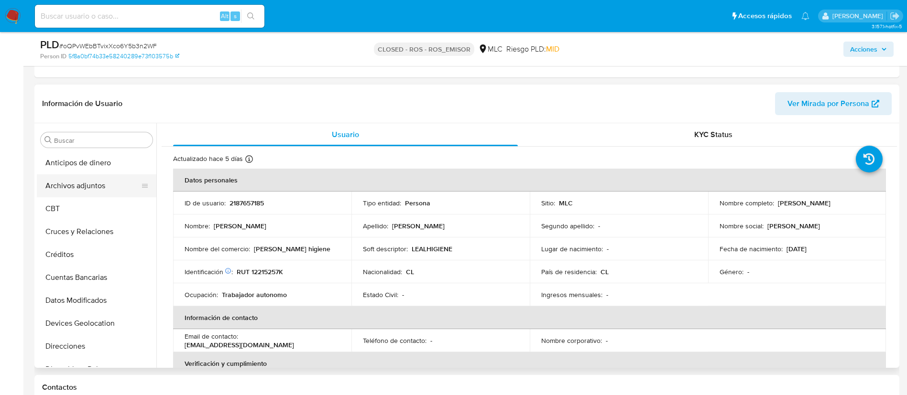
click at [100, 189] on button "Archivos adjuntos" at bounding box center [93, 186] width 112 height 23
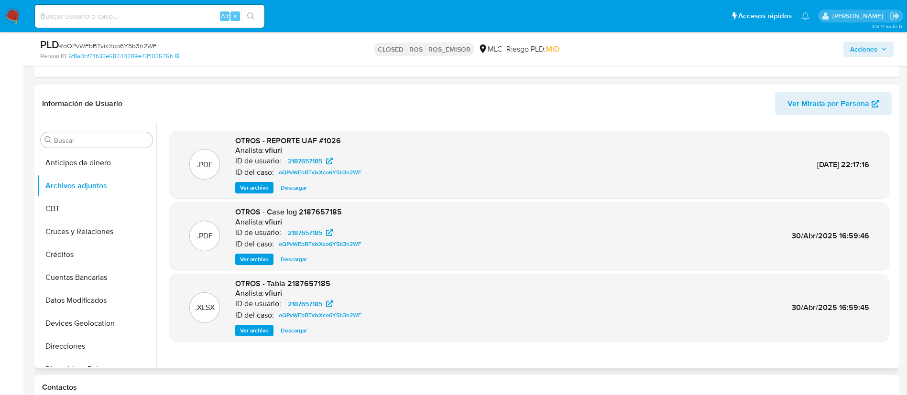
click at [255, 258] on span "Ver archivo" at bounding box center [254, 260] width 29 height 10
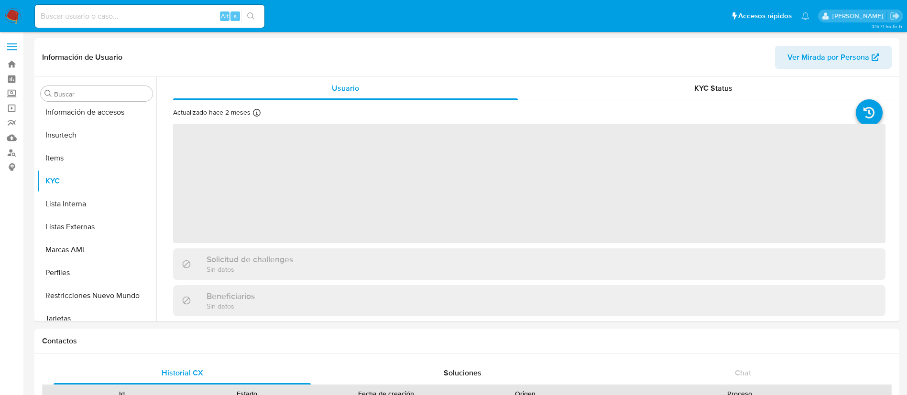
scroll to position [404, 0]
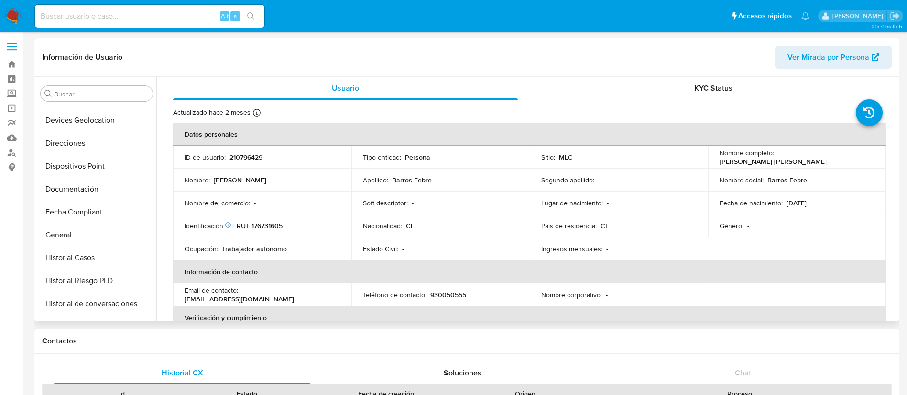
select select "10"
click at [96, 210] on button "Historial Casos" at bounding box center [93, 209] width 112 height 23
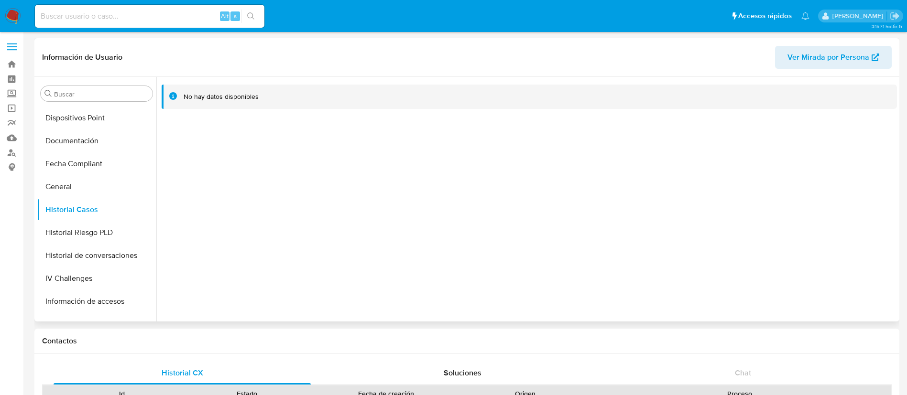
scroll to position [0, 0]
click at [110, 310] on button "Direcciones" at bounding box center [93, 300] width 112 height 23
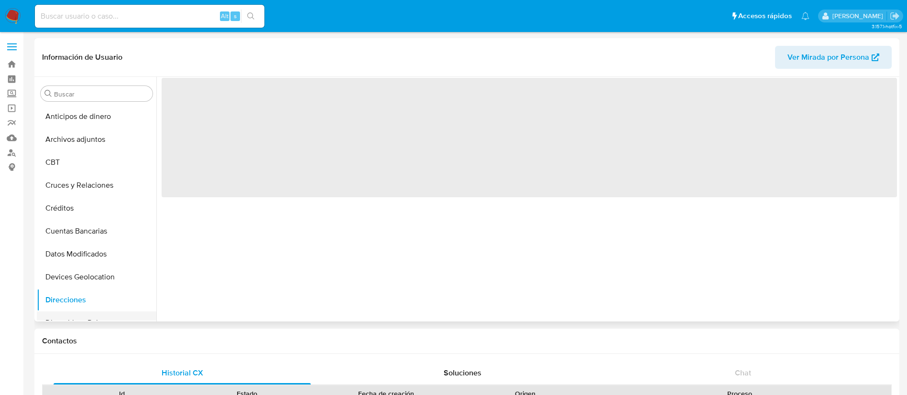
click at [111, 320] on button "Dispositivos Point" at bounding box center [93, 323] width 112 height 23
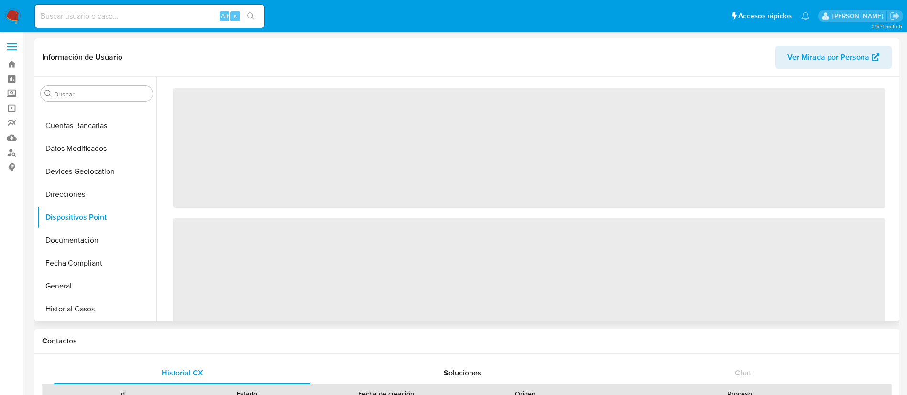
scroll to position [111, 0]
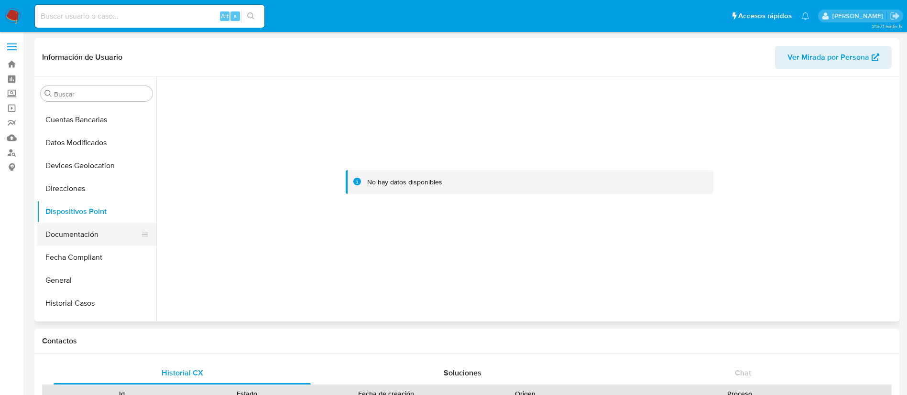
click at [126, 235] on button "Documentación" at bounding box center [93, 234] width 112 height 23
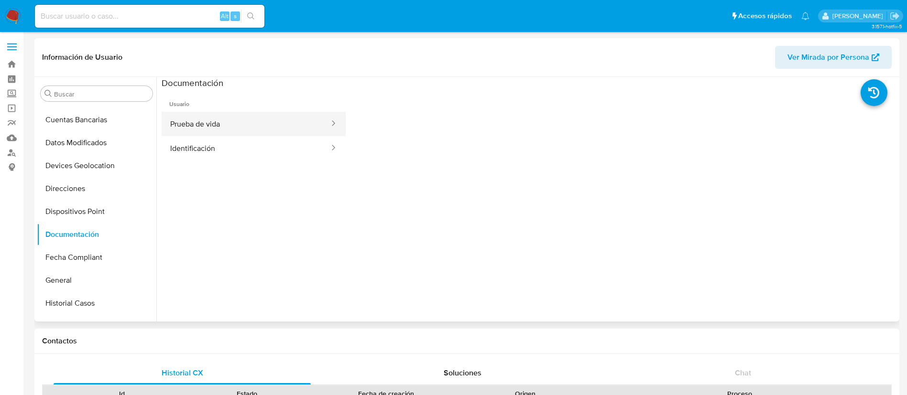
click at [264, 121] on button "Prueba de vida" at bounding box center [246, 124] width 169 height 24
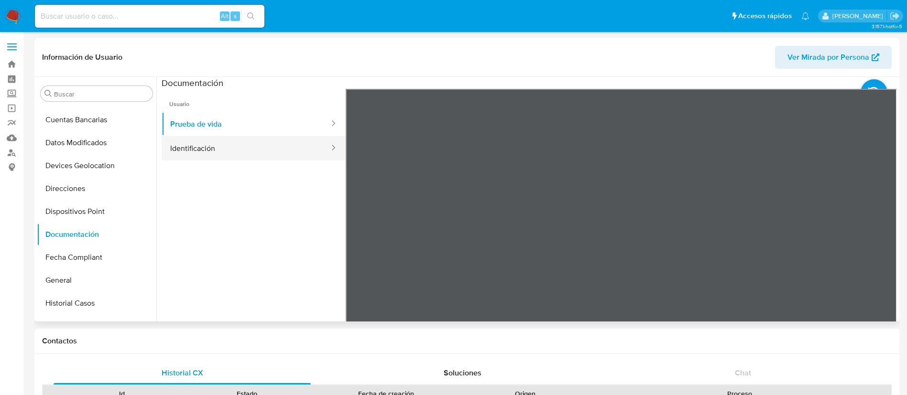
click at [240, 158] on button "Identificación" at bounding box center [246, 148] width 169 height 24
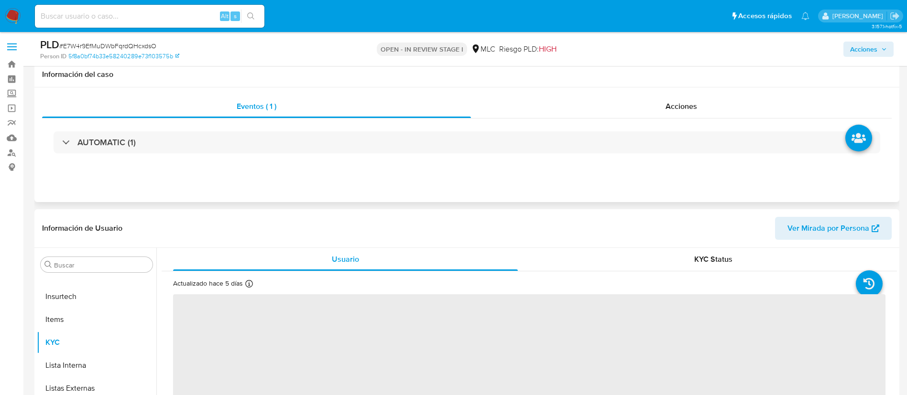
scroll to position [156, 0]
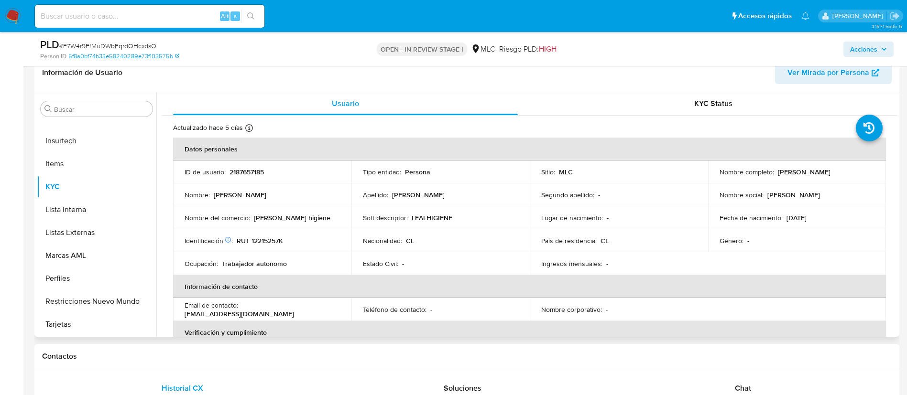
select select "10"
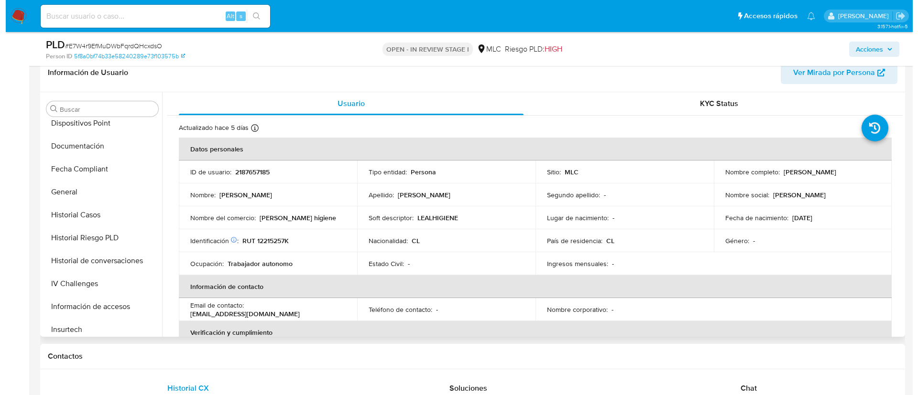
scroll to position [0, 0]
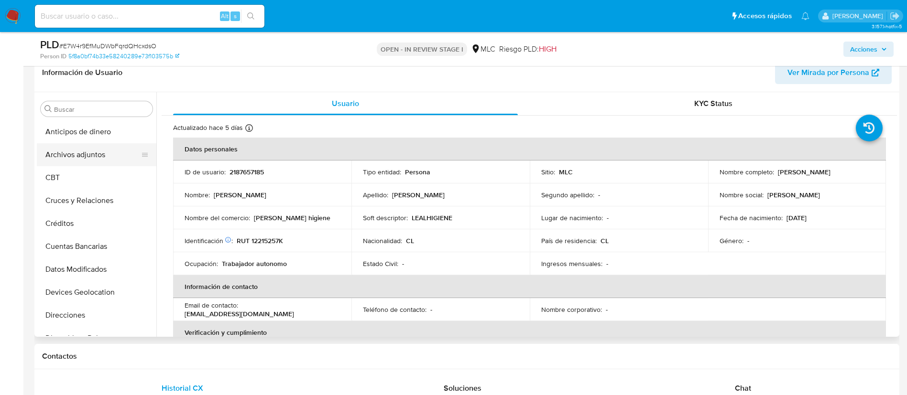
click at [110, 148] on button "Archivos adjuntos" at bounding box center [93, 154] width 112 height 23
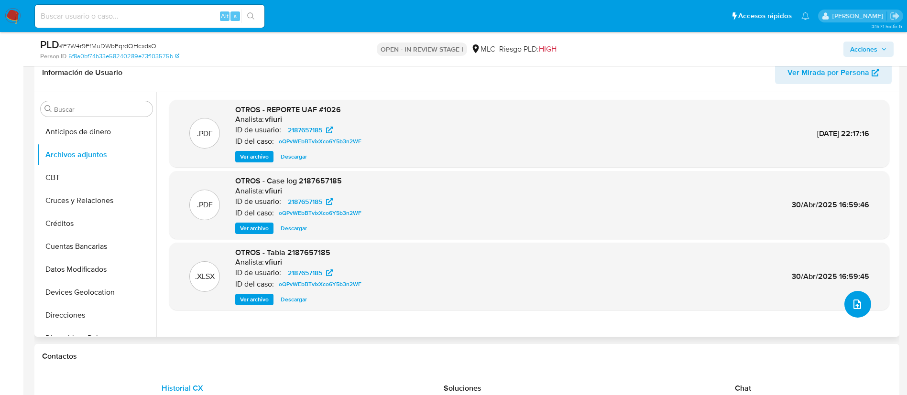
click at [852, 307] on icon "upload-file" at bounding box center [857, 304] width 11 height 11
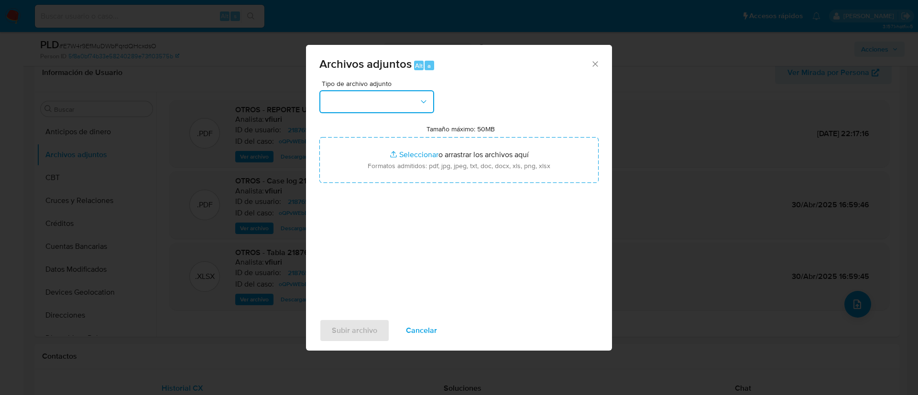
click at [373, 96] on button "button" at bounding box center [376, 101] width 115 height 23
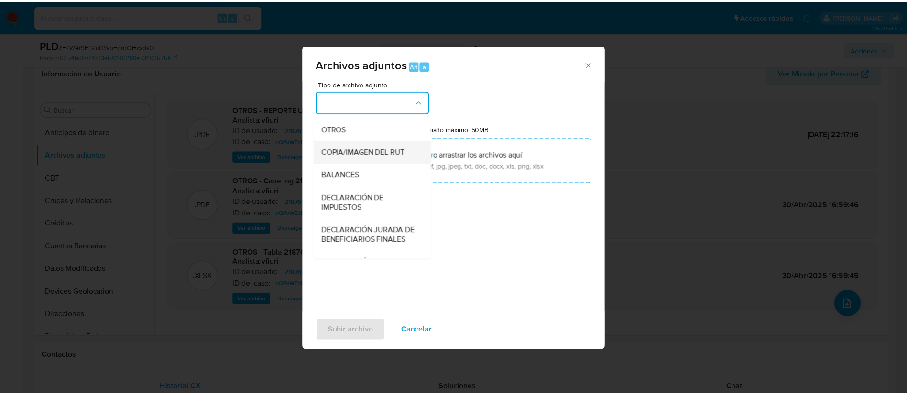
scroll to position [155, 0]
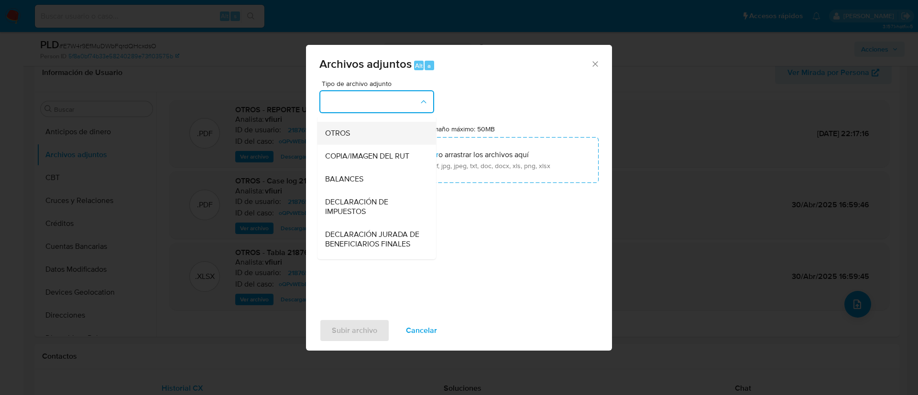
click at [375, 139] on div "OTROS" at bounding box center [374, 133] width 98 height 23
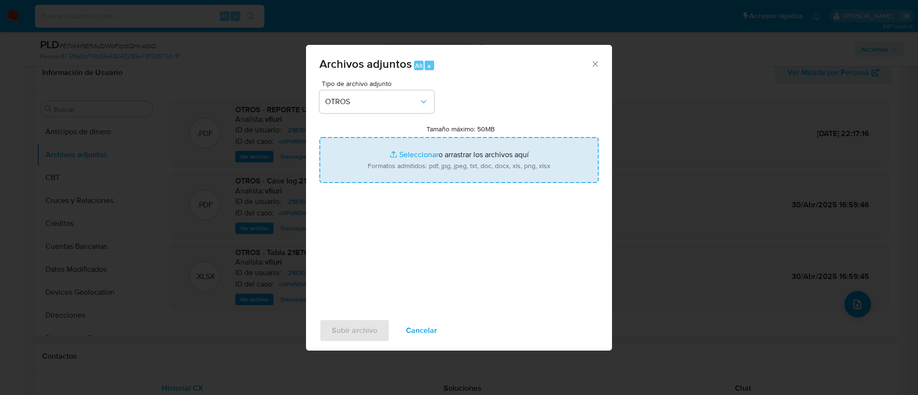
click at [417, 152] on input "Tamaño máximo: 50MB Seleccionar archivos" at bounding box center [458, 160] width 279 height 46
type input "C:\fakepath\2187657185 - 13_08_2025.xlsx"
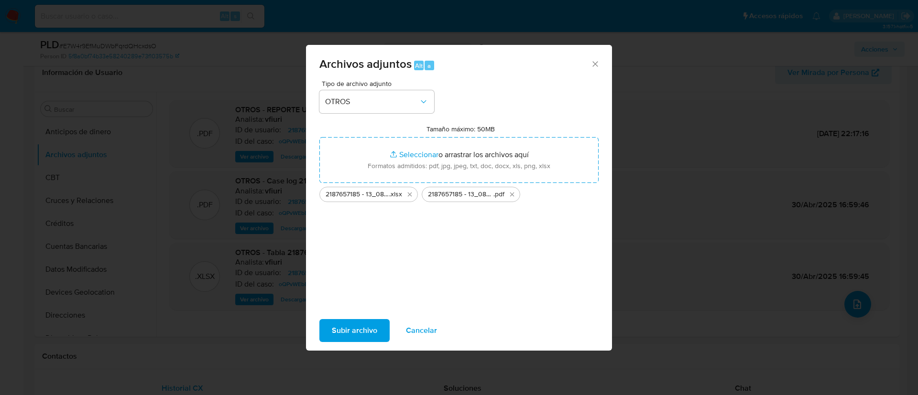
click at [355, 335] on span "Subir archivo" at bounding box center [354, 330] width 45 height 21
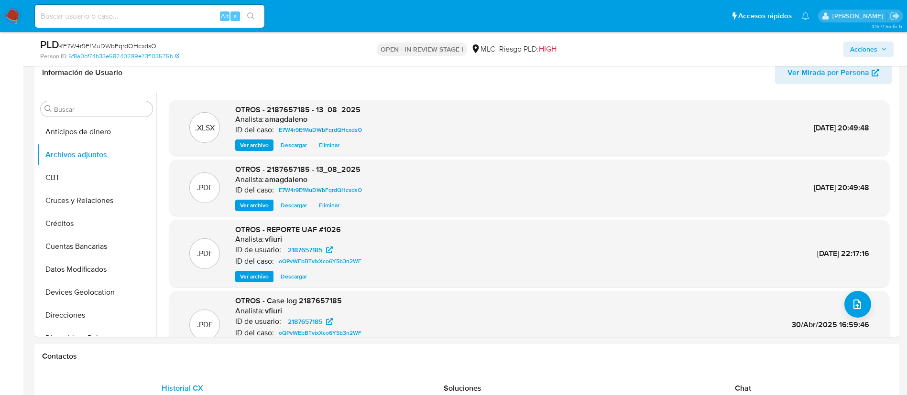
click at [864, 48] on span "Acciones" at bounding box center [863, 49] width 27 height 15
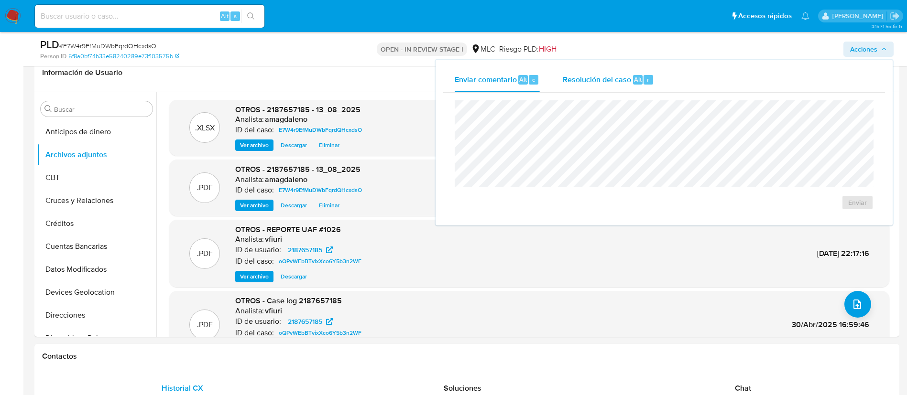
click at [590, 89] on div "Resolución del caso Alt r" at bounding box center [608, 79] width 91 height 25
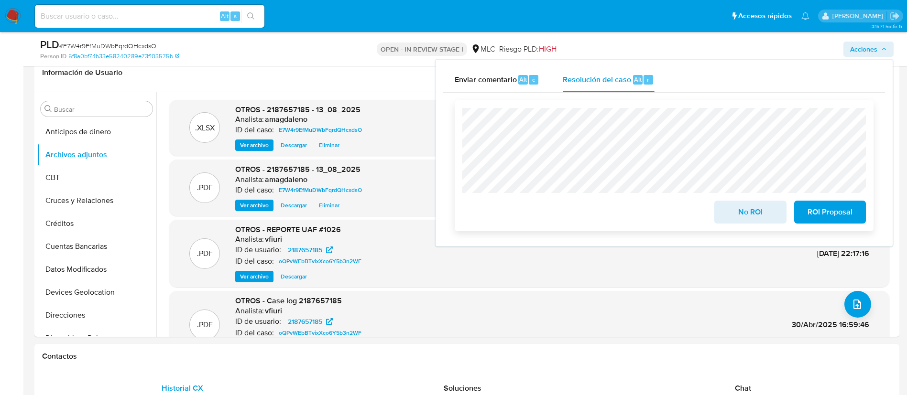
click at [822, 223] on span "ROI Proposal" at bounding box center [830, 212] width 47 height 21
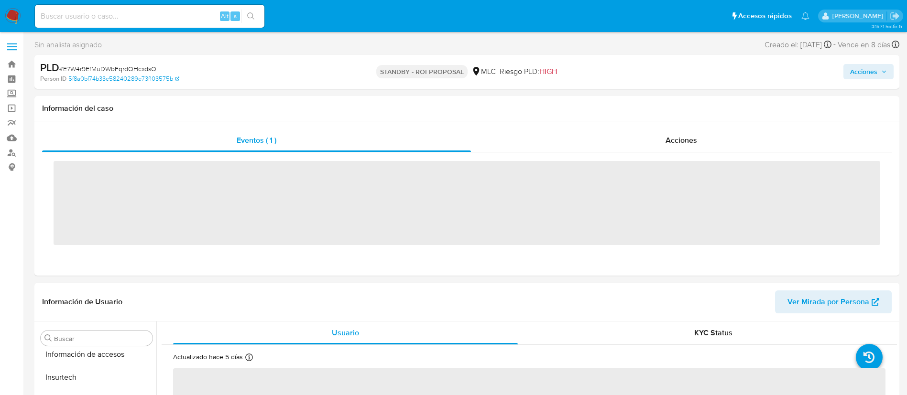
scroll to position [404, 0]
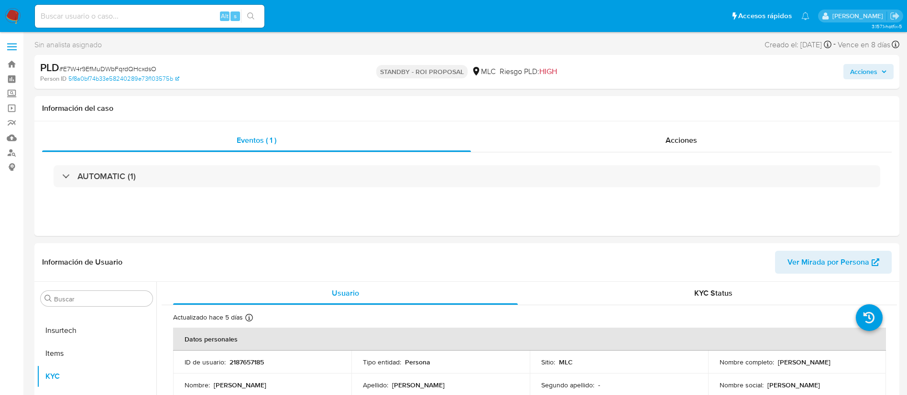
select select "10"
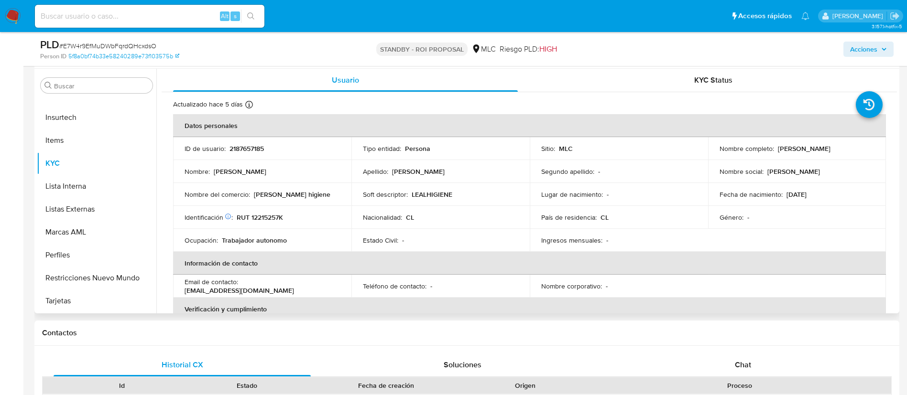
scroll to position [0, 0]
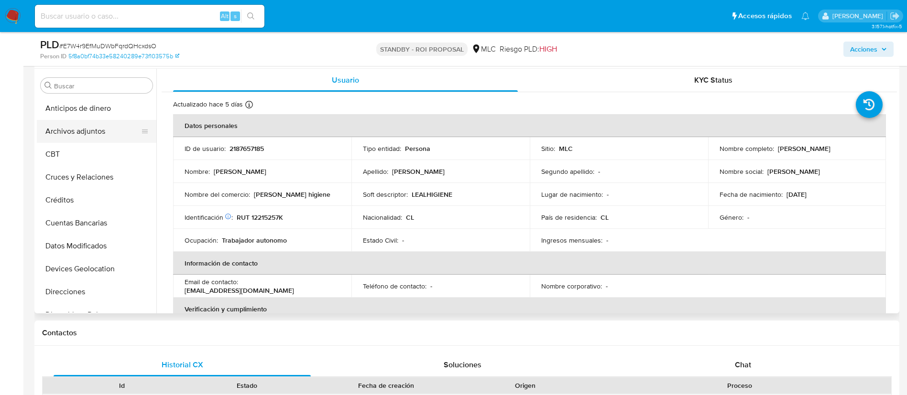
click at [88, 130] on button "Archivos adjuntos" at bounding box center [93, 131] width 112 height 23
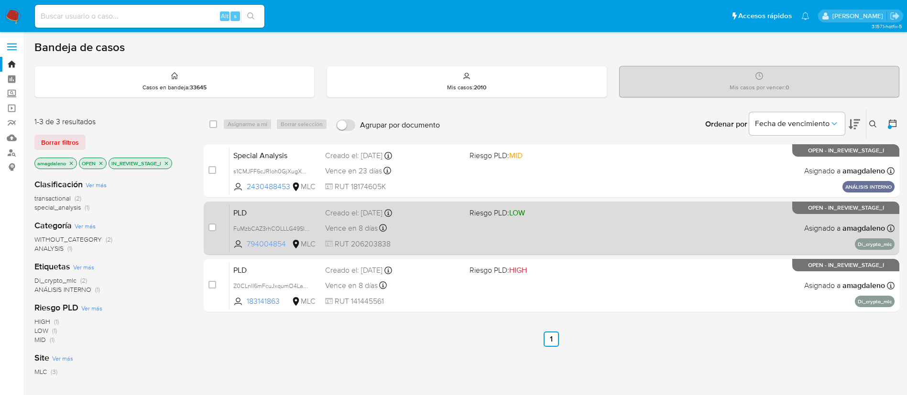
click at [266, 241] on span "794004854" at bounding box center [268, 244] width 43 height 11
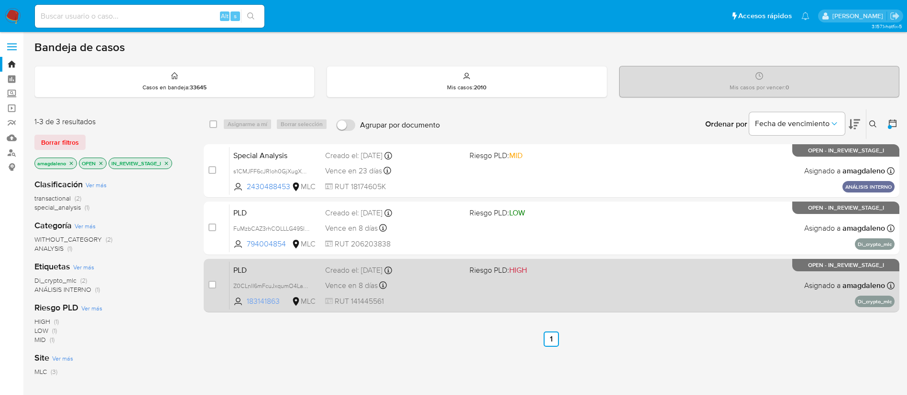
click at [262, 306] on span "183141863" at bounding box center [268, 301] width 43 height 11
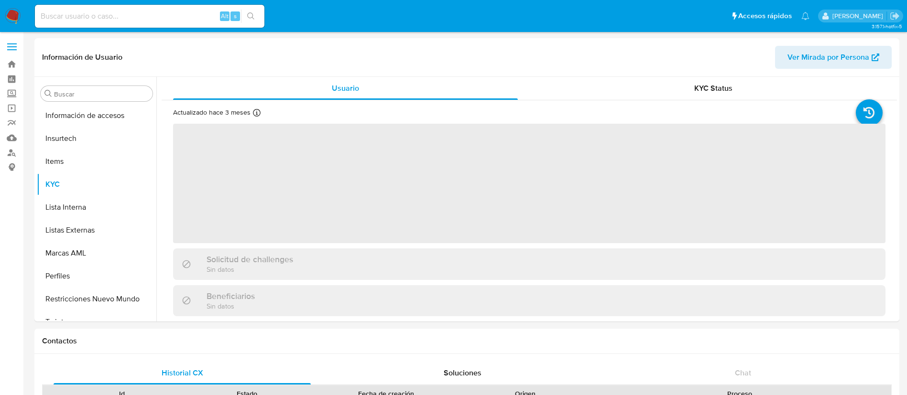
scroll to position [404, 0]
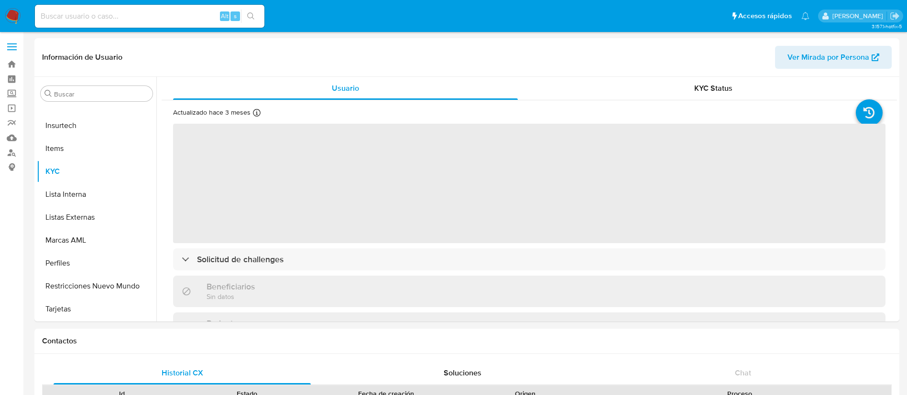
select select "10"
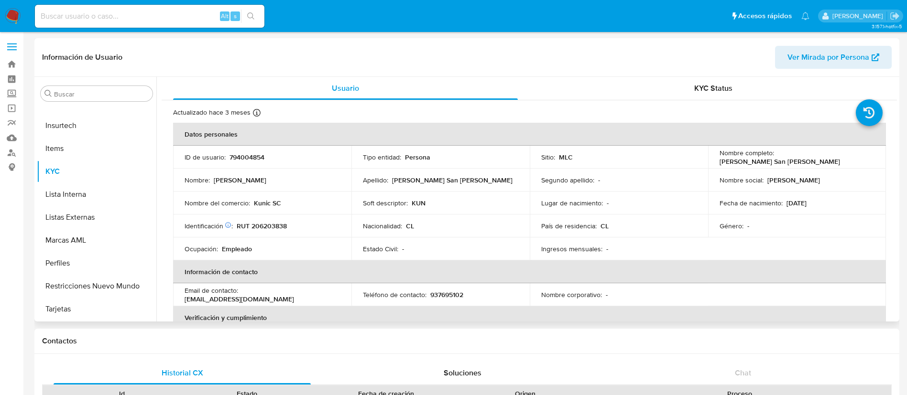
click at [276, 230] on p "RUT 206203838" at bounding box center [262, 226] width 50 height 9
copy p "206203838"
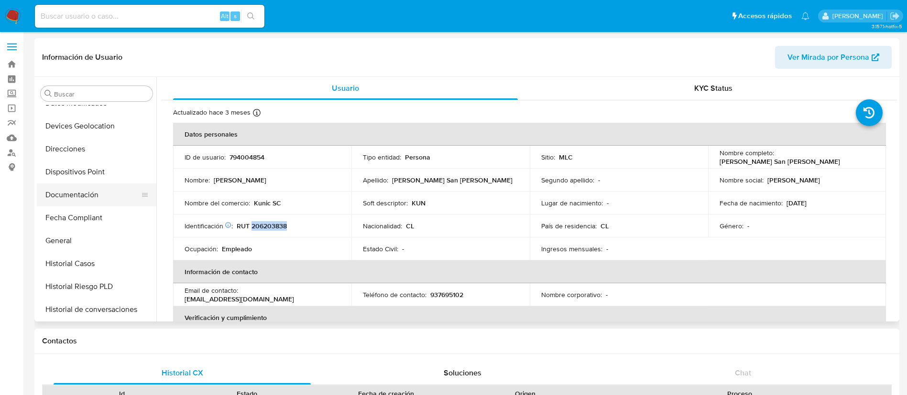
scroll to position [153, 0]
click at [116, 187] on button "Documentación" at bounding box center [93, 193] width 112 height 23
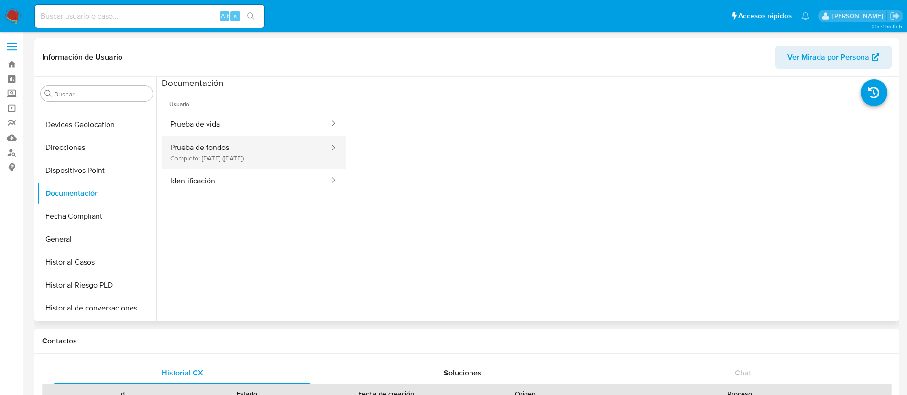
click at [272, 143] on button "Prueba de fondos Completo: 09/06/2025 (hace 3 meses)" at bounding box center [246, 152] width 169 height 33
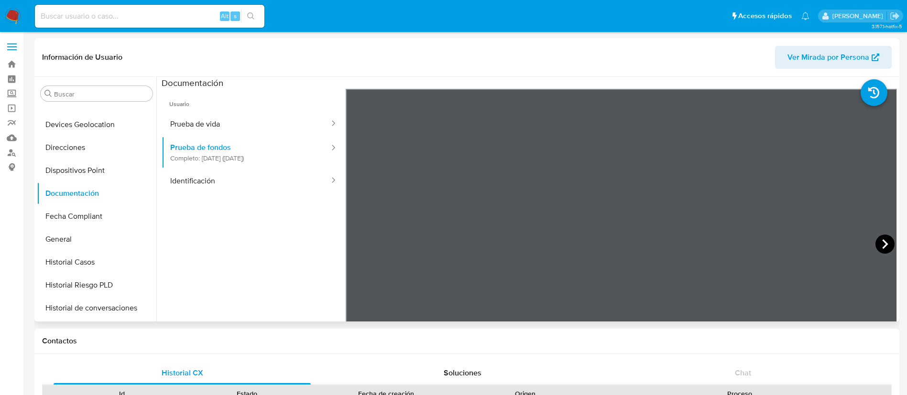
click at [878, 246] on icon at bounding box center [885, 244] width 19 height 19
click at [765, 90] on div at bounding box center [622, 246] width 552 height 314
drag, startPoint x: 804, startPoint y: 281, endPoint x: 784, endPoint y: 206, distance: 77.7
click at [784, 206] on div at bounding box center [622, 246] width 552 height 314
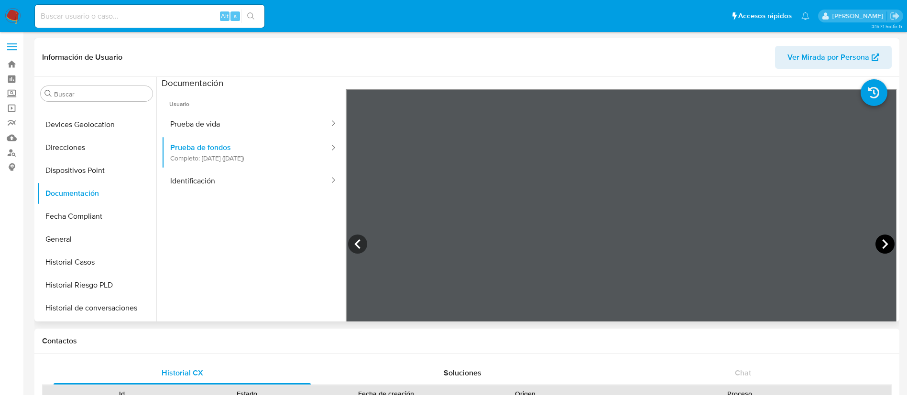
click at [882, 241] on icon at bounding box center [885, 245] width 6 height 10
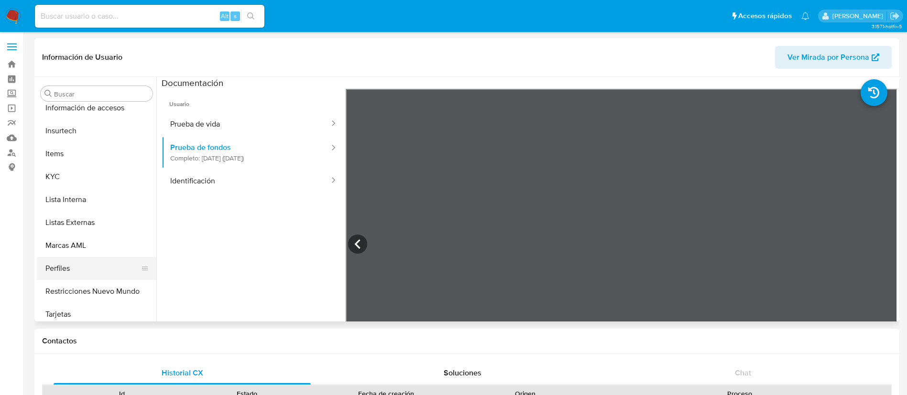
scroll to position [389, 0]
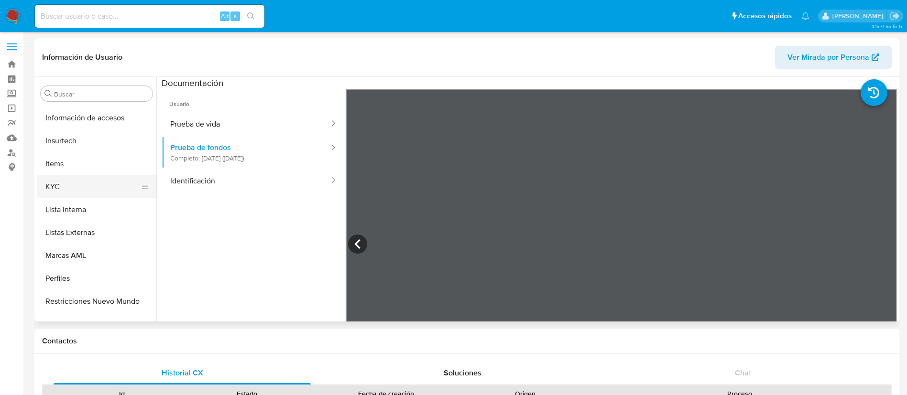
click at [111, 176] on button "KYC" at bounding box center [93, 186] width 112 height 23
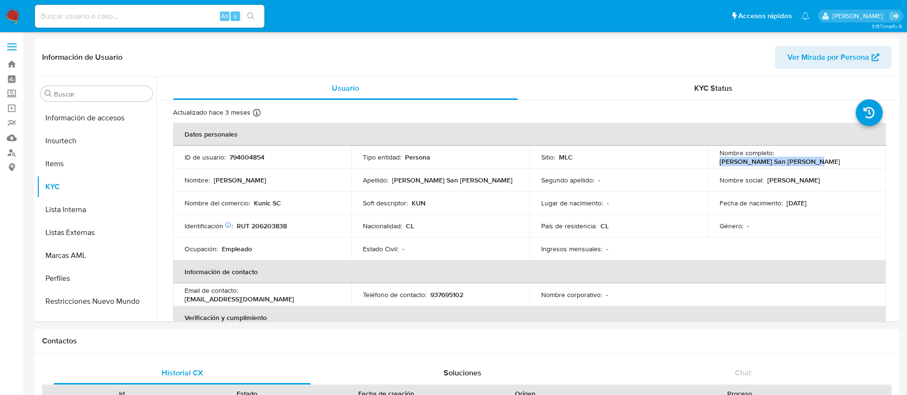
drag, startPoint x: 774, startPoint y: 159, endPoint x: 875, endPoint y: 160, distance: 100.9
click at [875, 160] on td "Nombre completo : Benjamín Contreras San Juan" at bounding box center [797, 157] width 178 height 23
copy p "Benjamín Contreras San Juan"
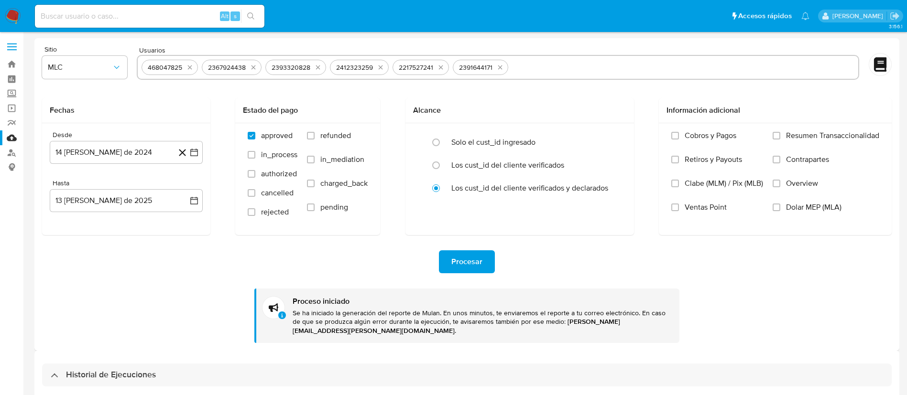
select select "10"
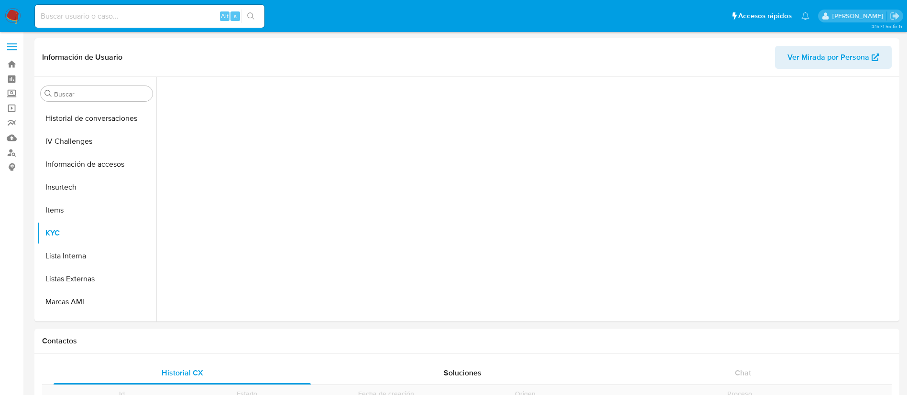
scroll to position [391, 0]
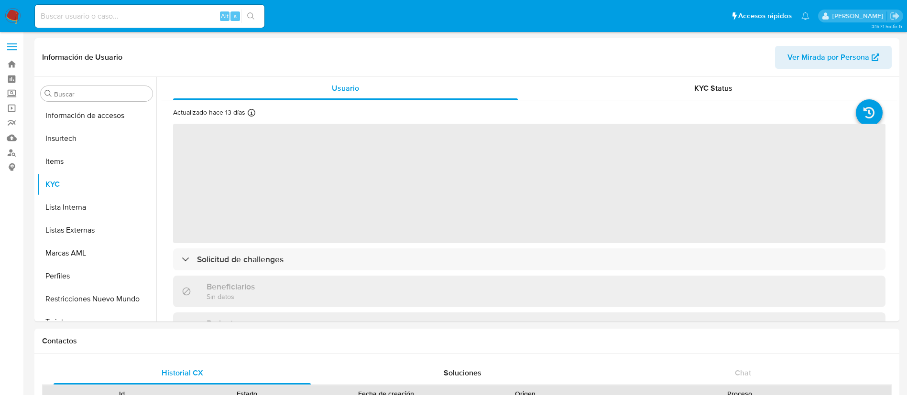
select select "10"
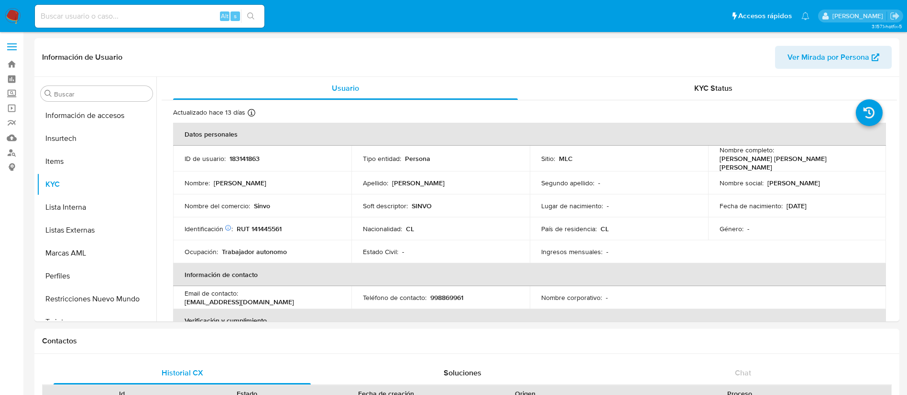
scroll to position [404, 0]
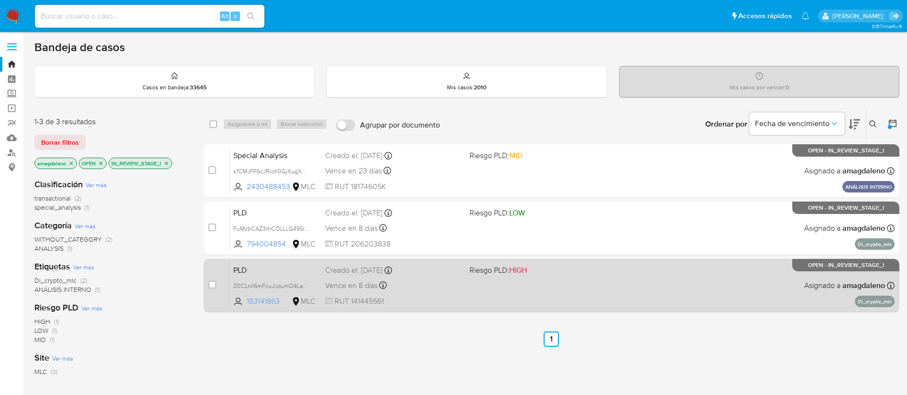
click at [263, 303] on span "183141863" at bounding box center [268, 301] width 43 height 11
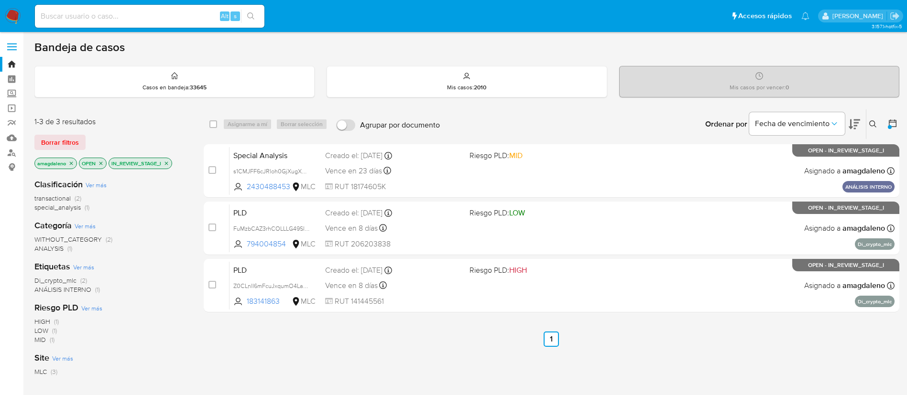
click at [168, 161] on icon "close-filter" at bounding box center [167, 164] width 6 height 6
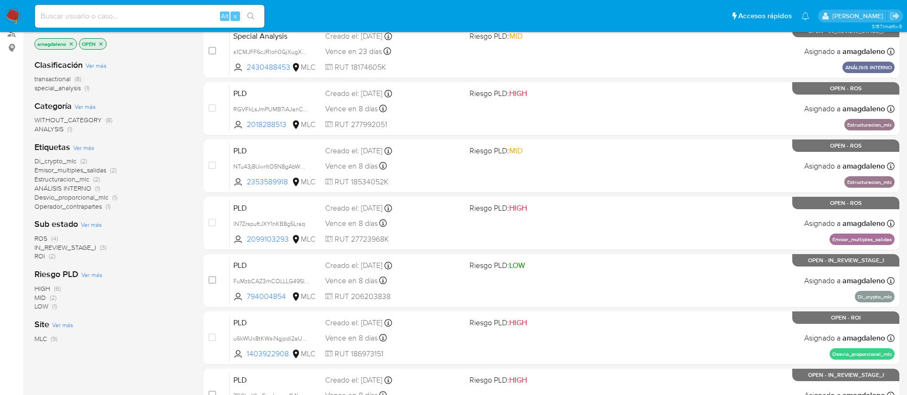
scroll to position [108, 0]
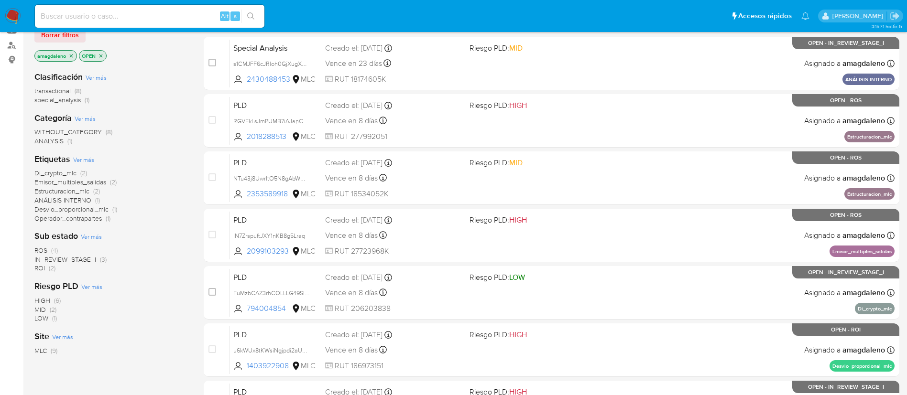
click at [37, 265] on span "ROI" at bounding box center [39, 268] width 11 height 10
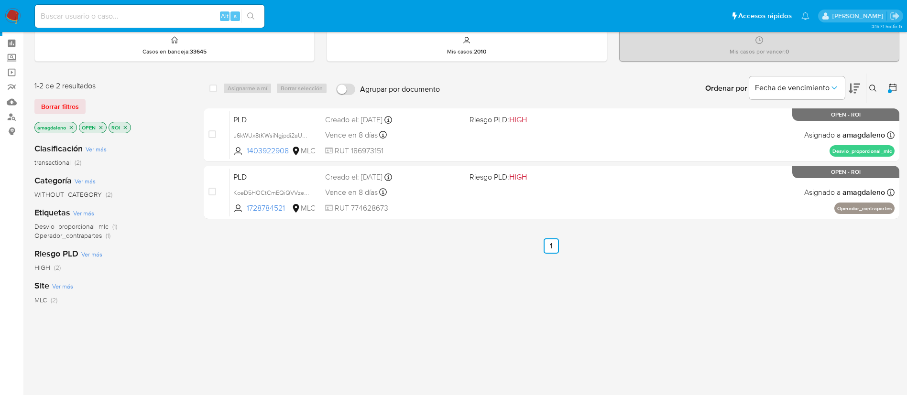
scroll to position [49, 0]
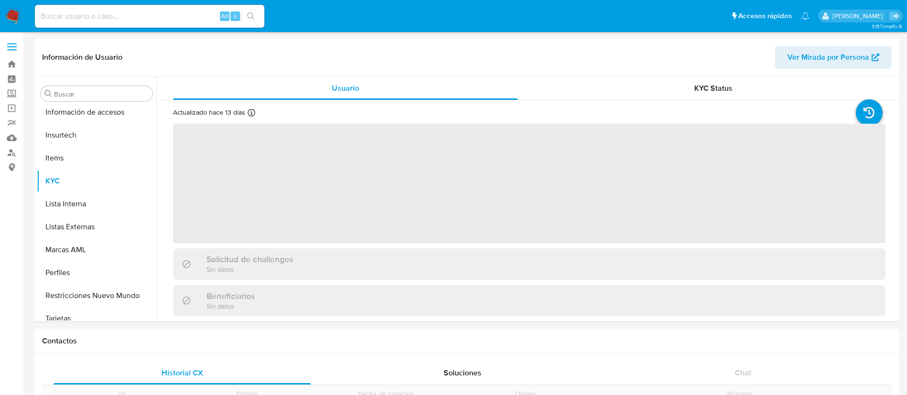
scroll to position [404, 0]
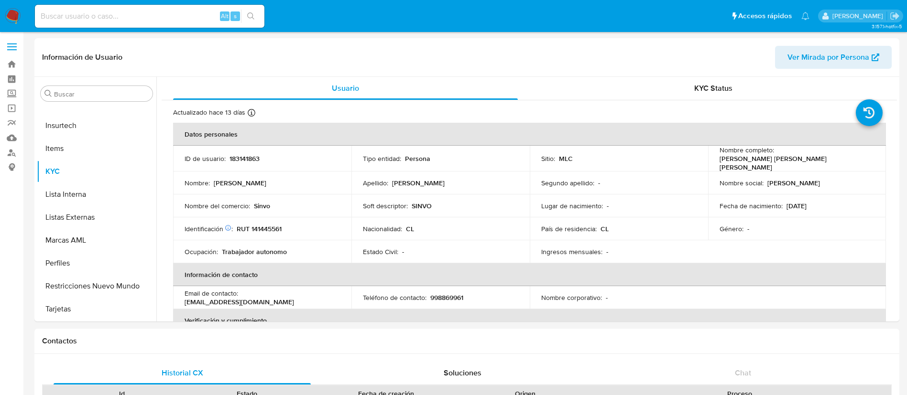
select select "10"
